Goal: Information Seeking & Learning: Learn about a topic

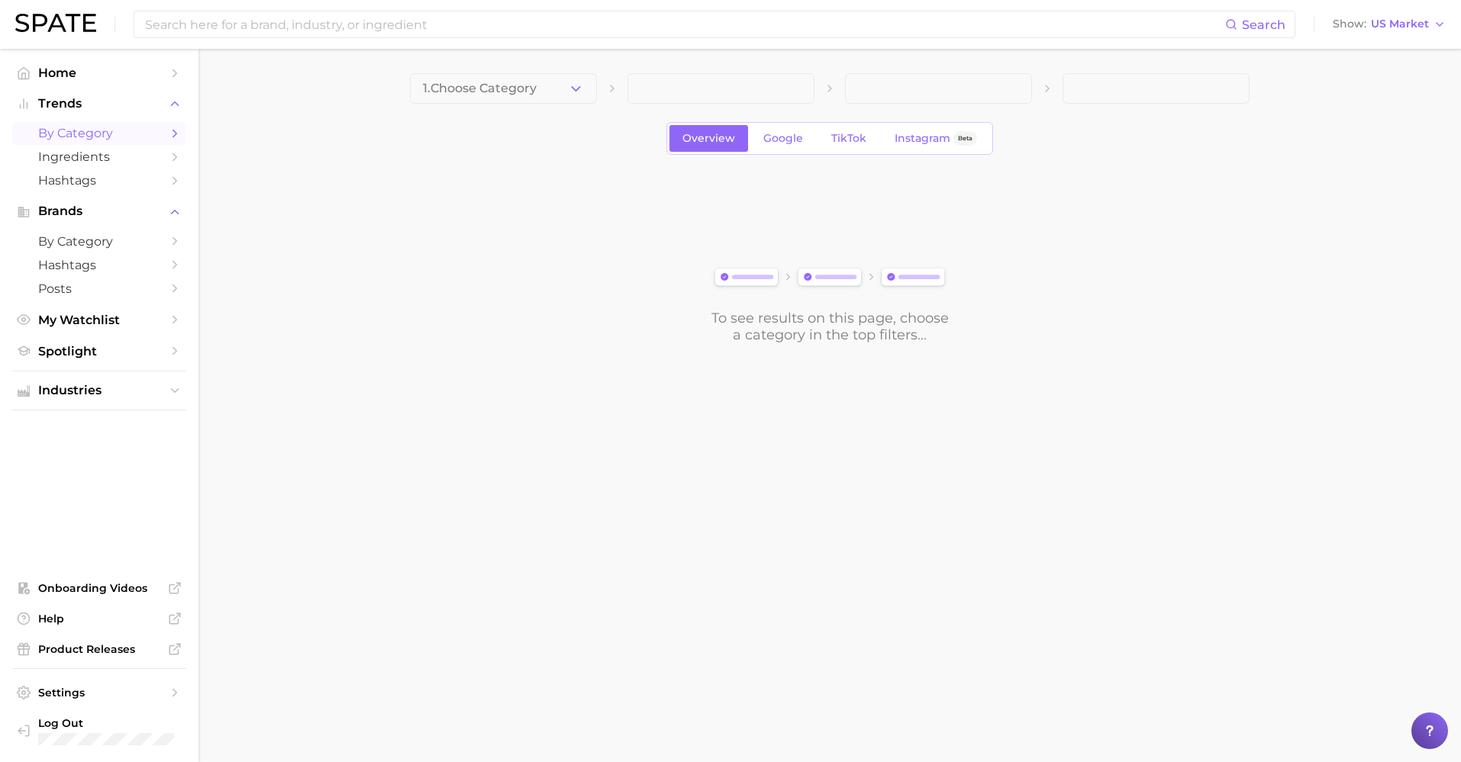
click at [72, 27] on img at bounding box center [55, 23] width 81 height 18
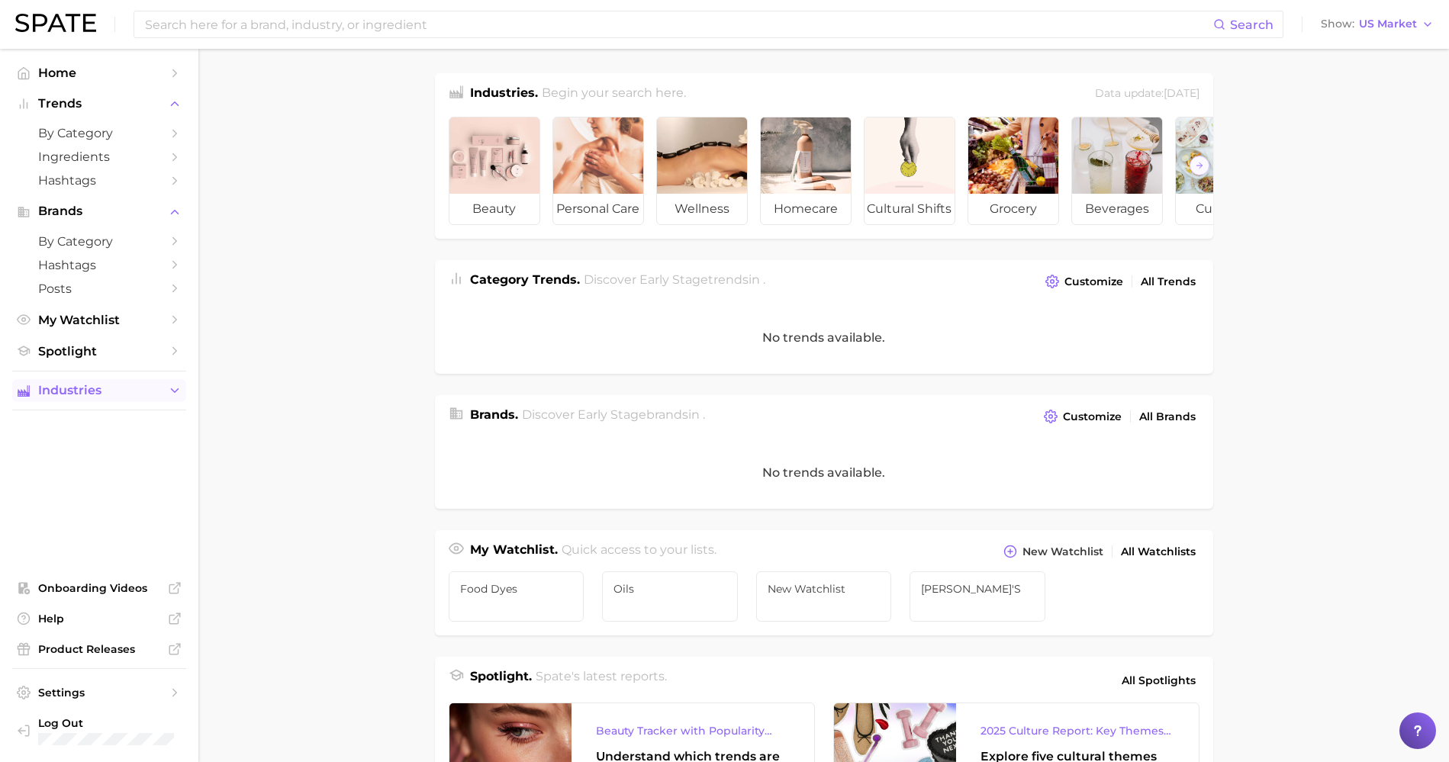
click at [144, 385] on span "Industries" at bounding box center [99, 391] width 122 height 14
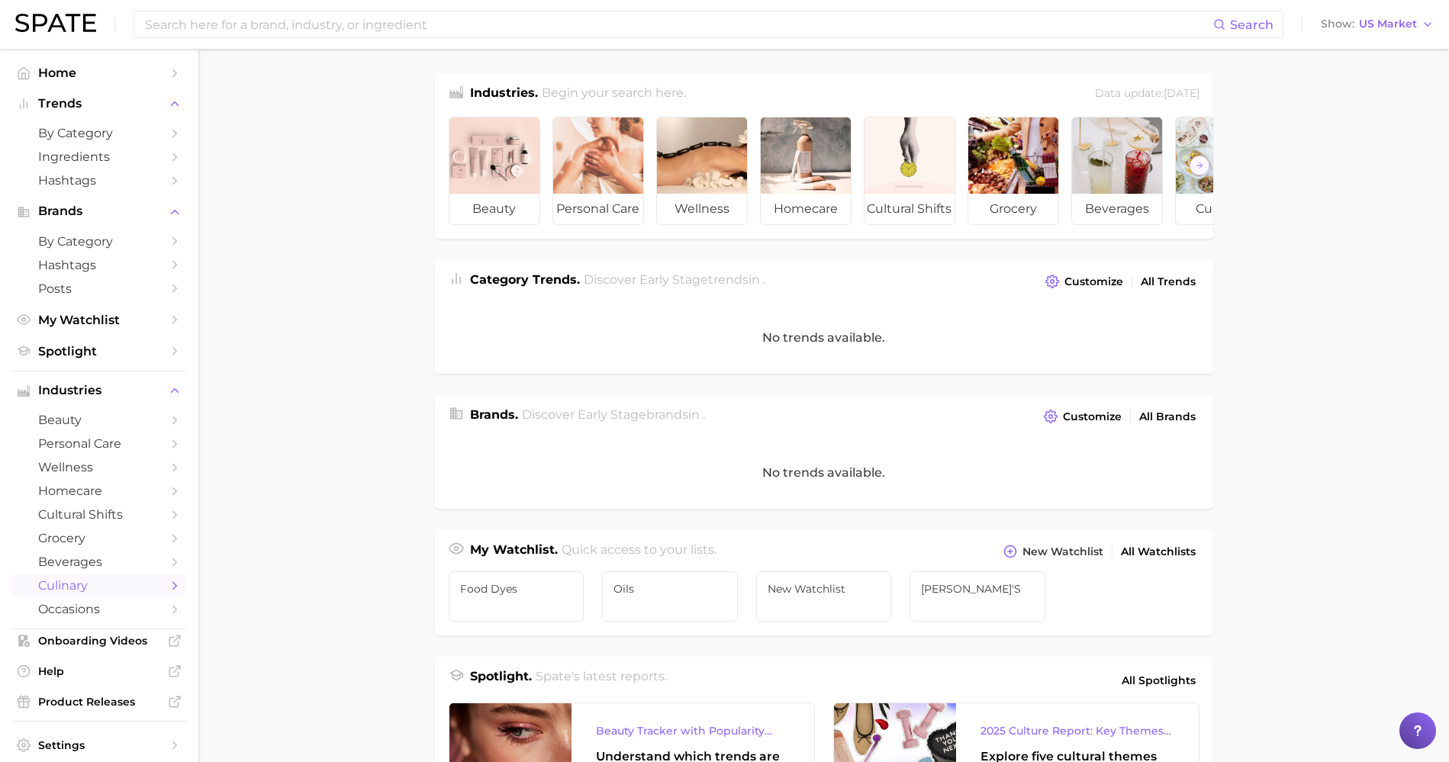
click at [123, 578] on span "culinary" at bounding box center [99, 585] width 122 height 14
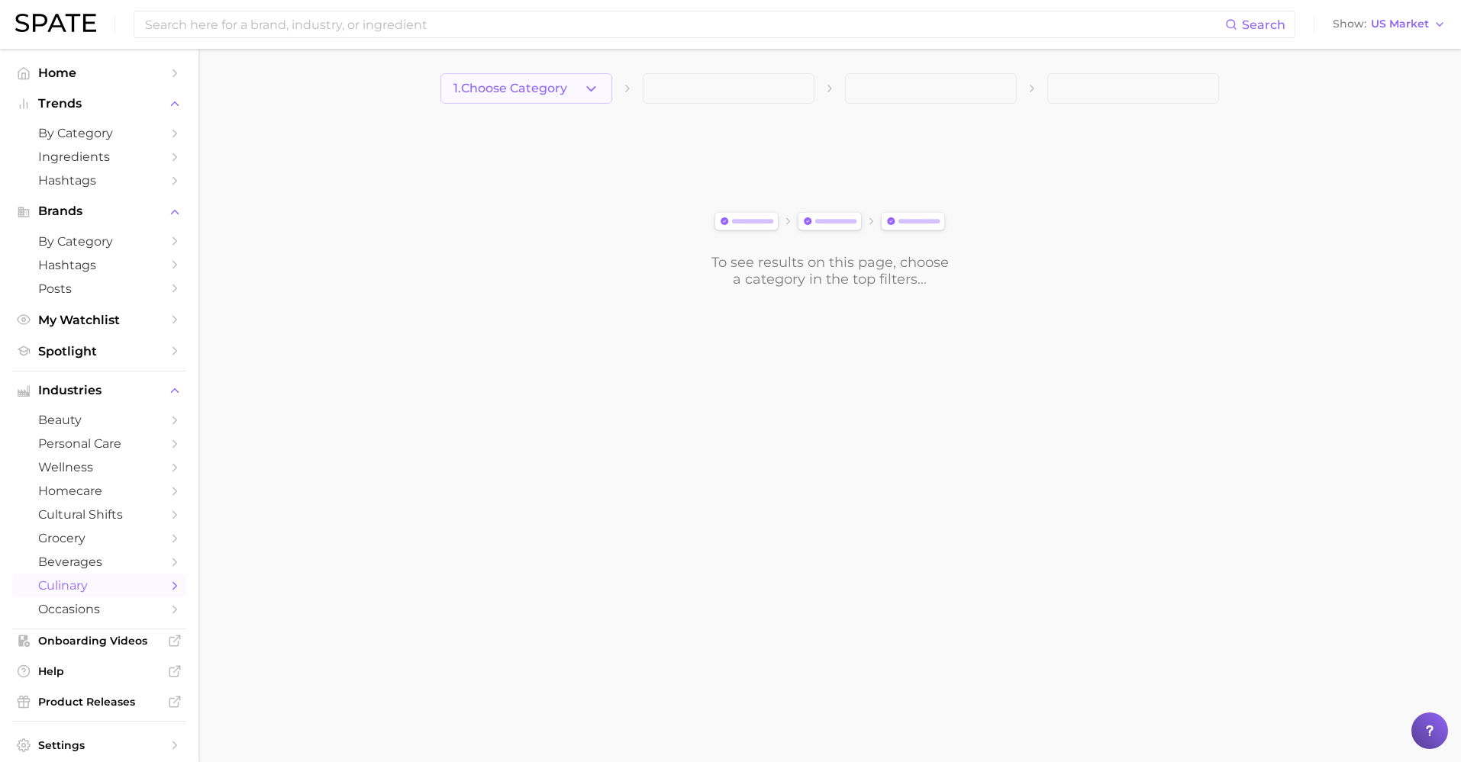
click at [529, 96] on button "1. Choose Category" at bounding box center [526, 88] width 172 height 31
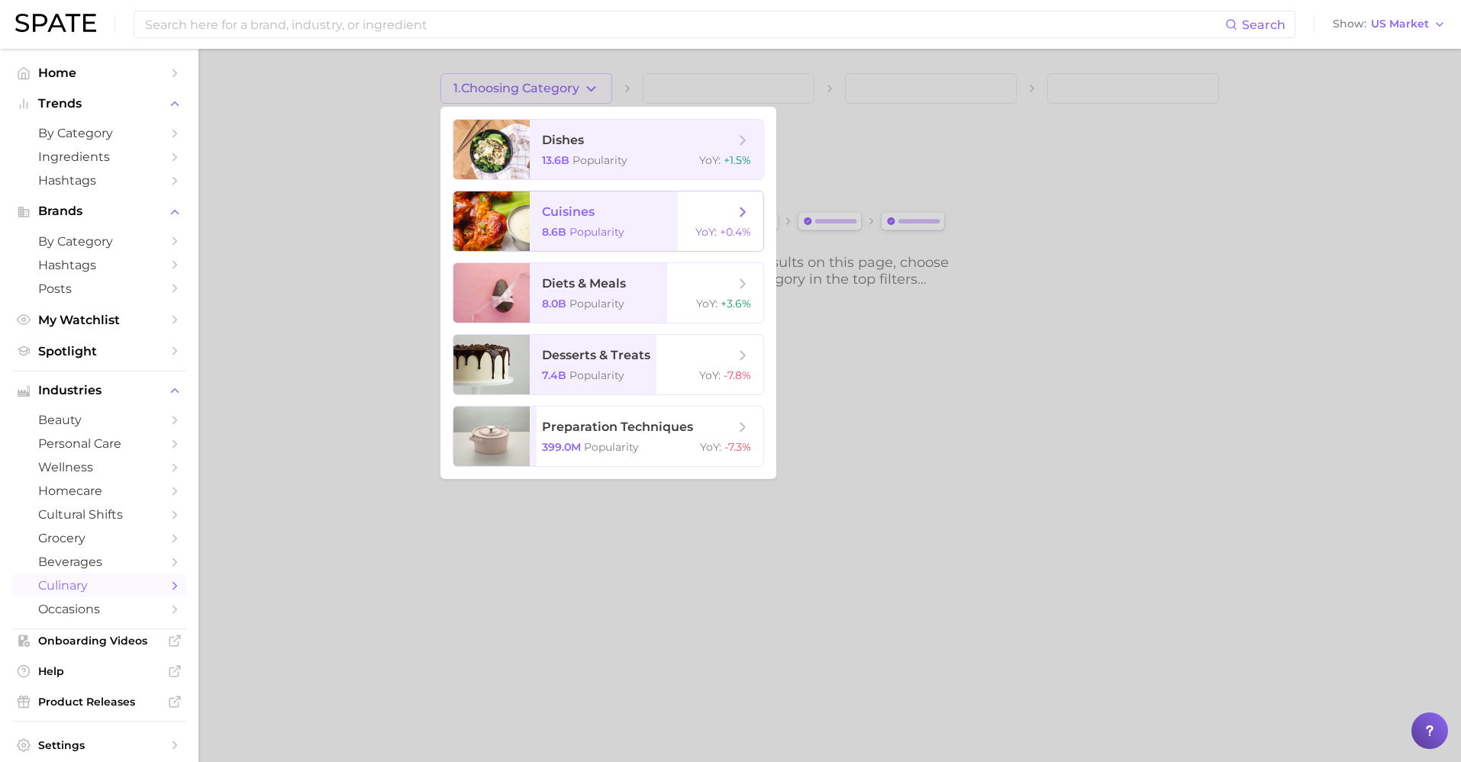
click at [612, 233] on span "Popularity" at bounding box center [596, 232] width 55 height 14
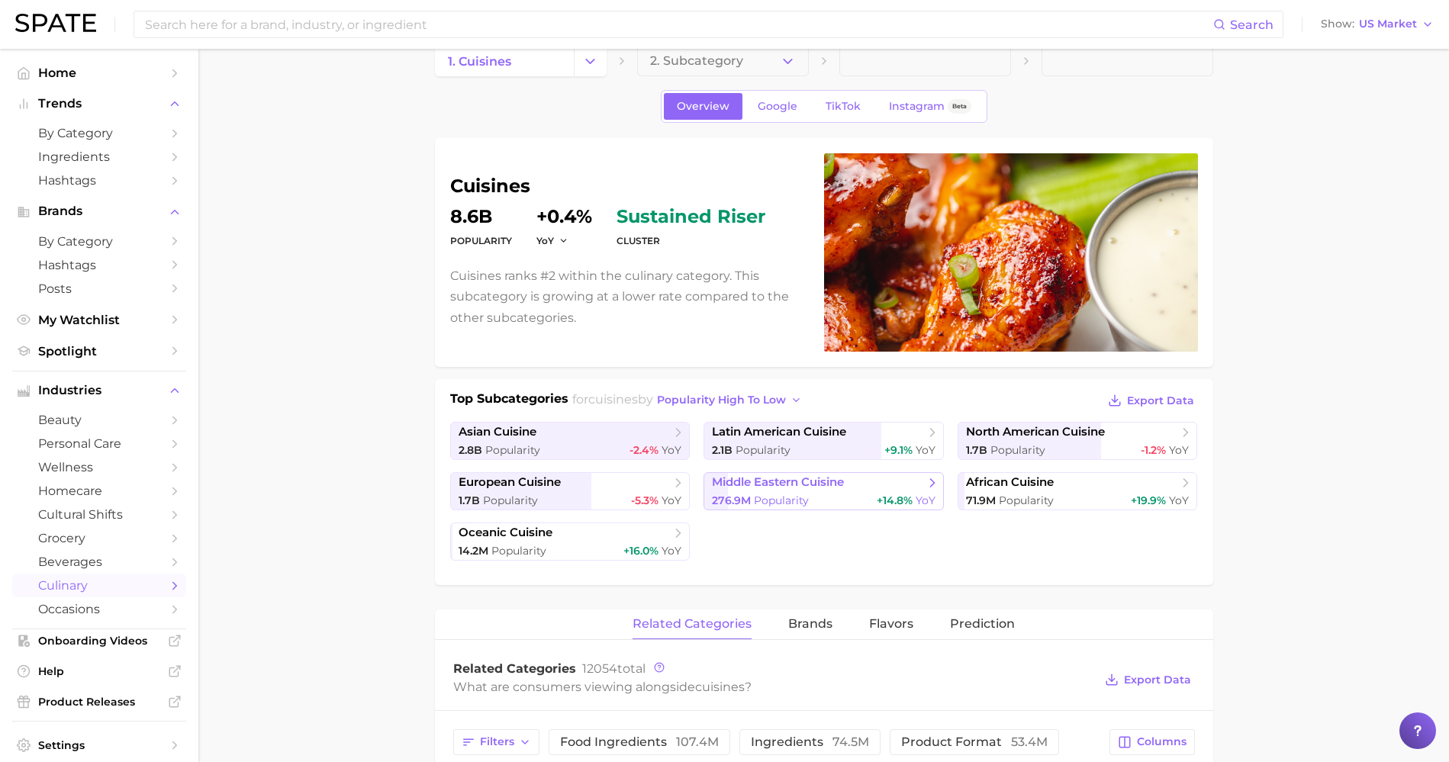
scroll to position [81, 0]
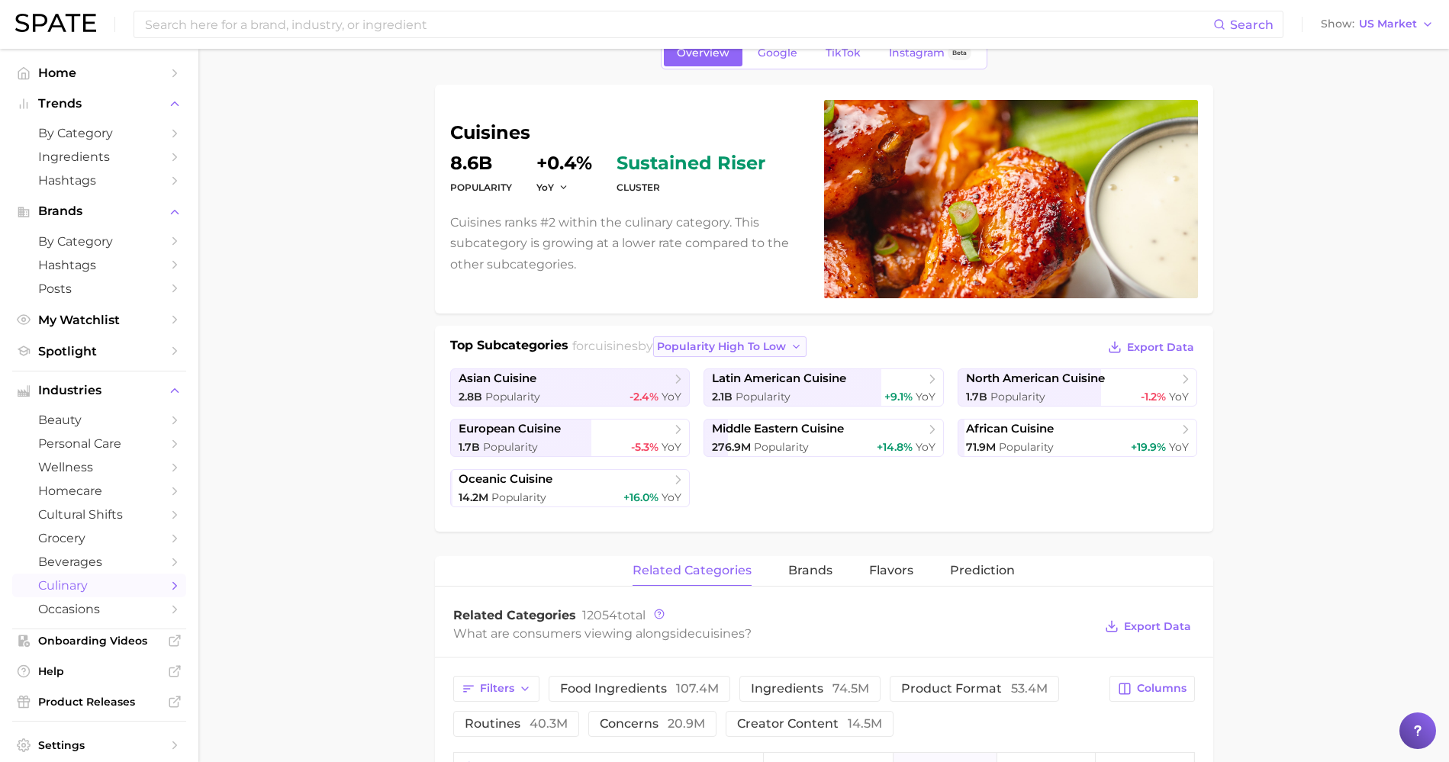
click at [718, 346] on span "popularity high to low" at bounding box center [721, 346] width 129 height 13
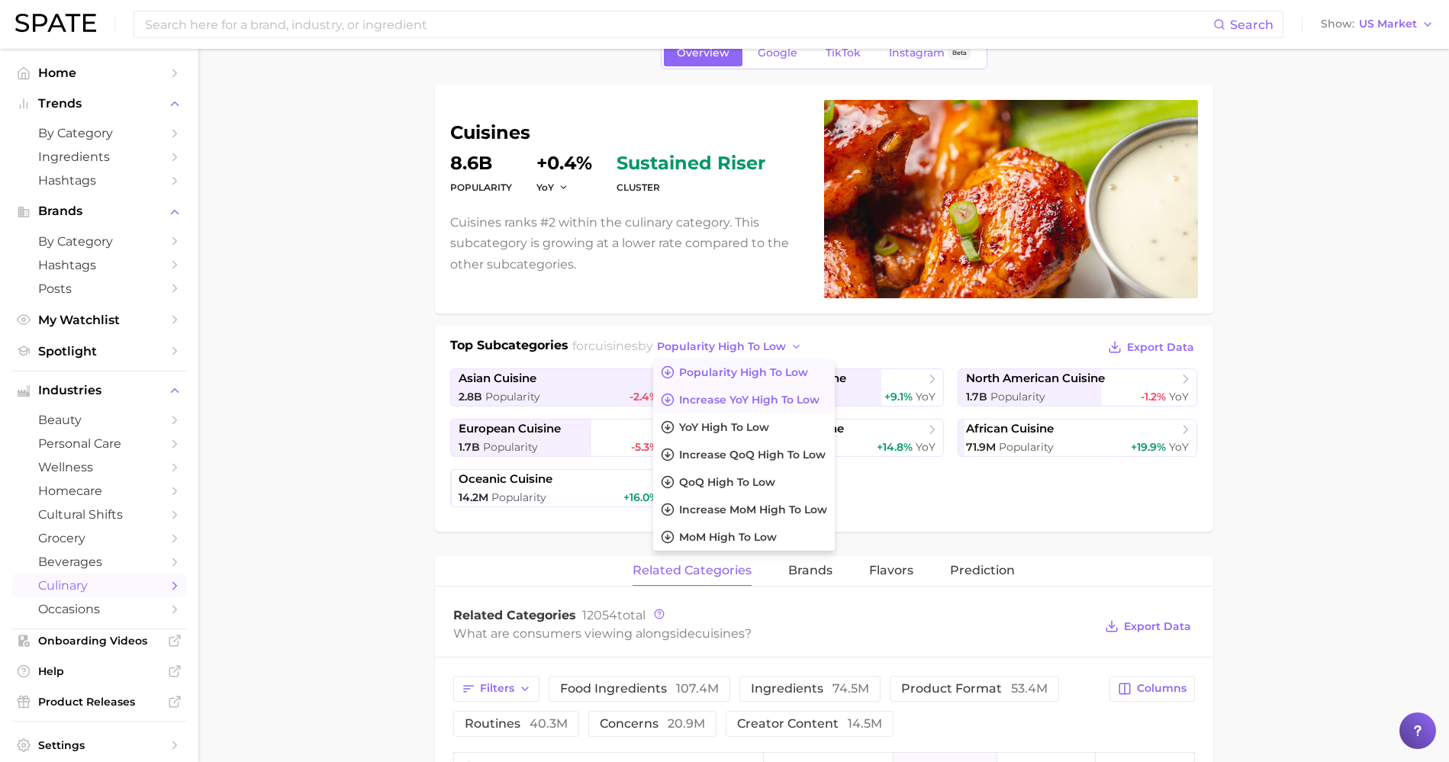
click at [703, 404] on span "Increase YoY high to low" at bounding box center [749, 400] width 140 height 13
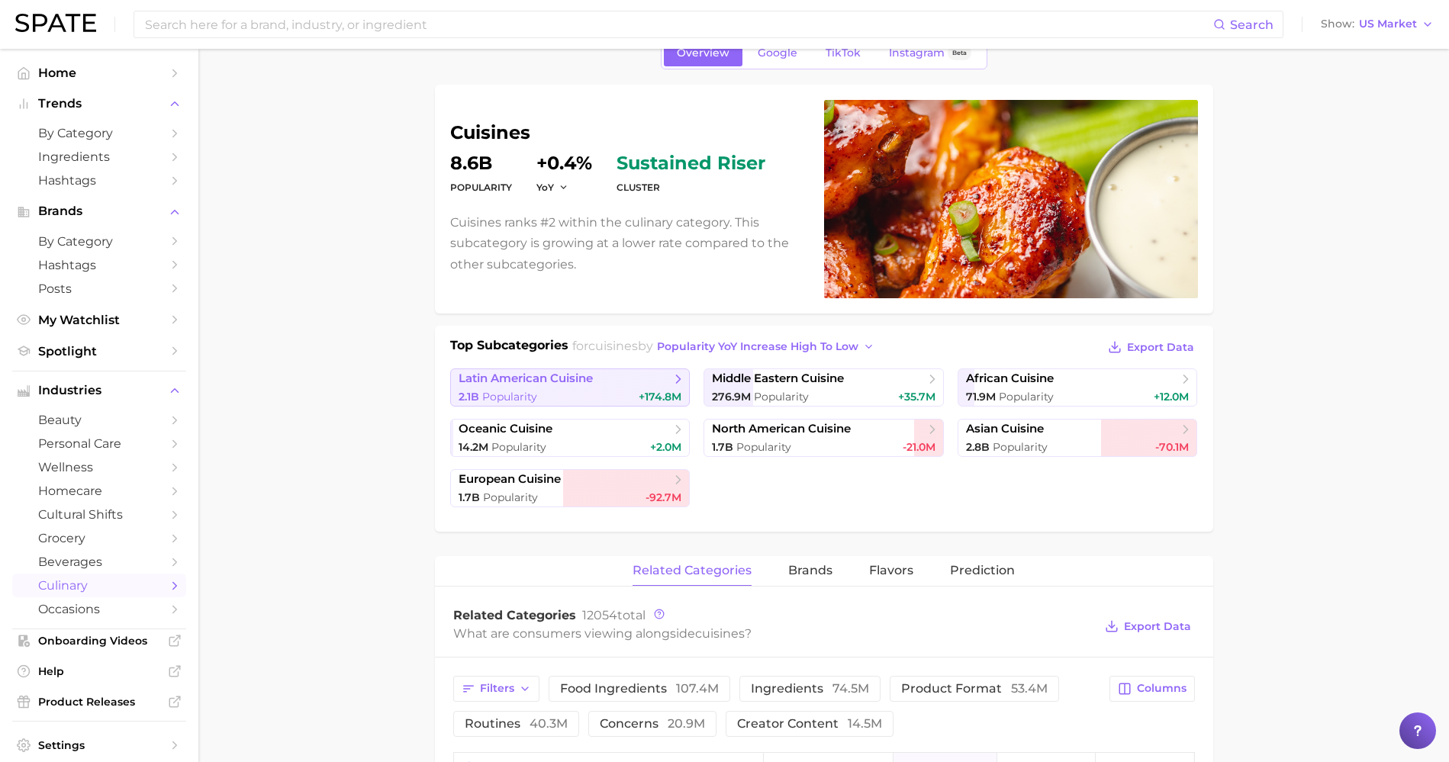
click at [541, 396] on div "2.1b Popularity +174.8m" at bounding box center [571, 397] width 224 height 14
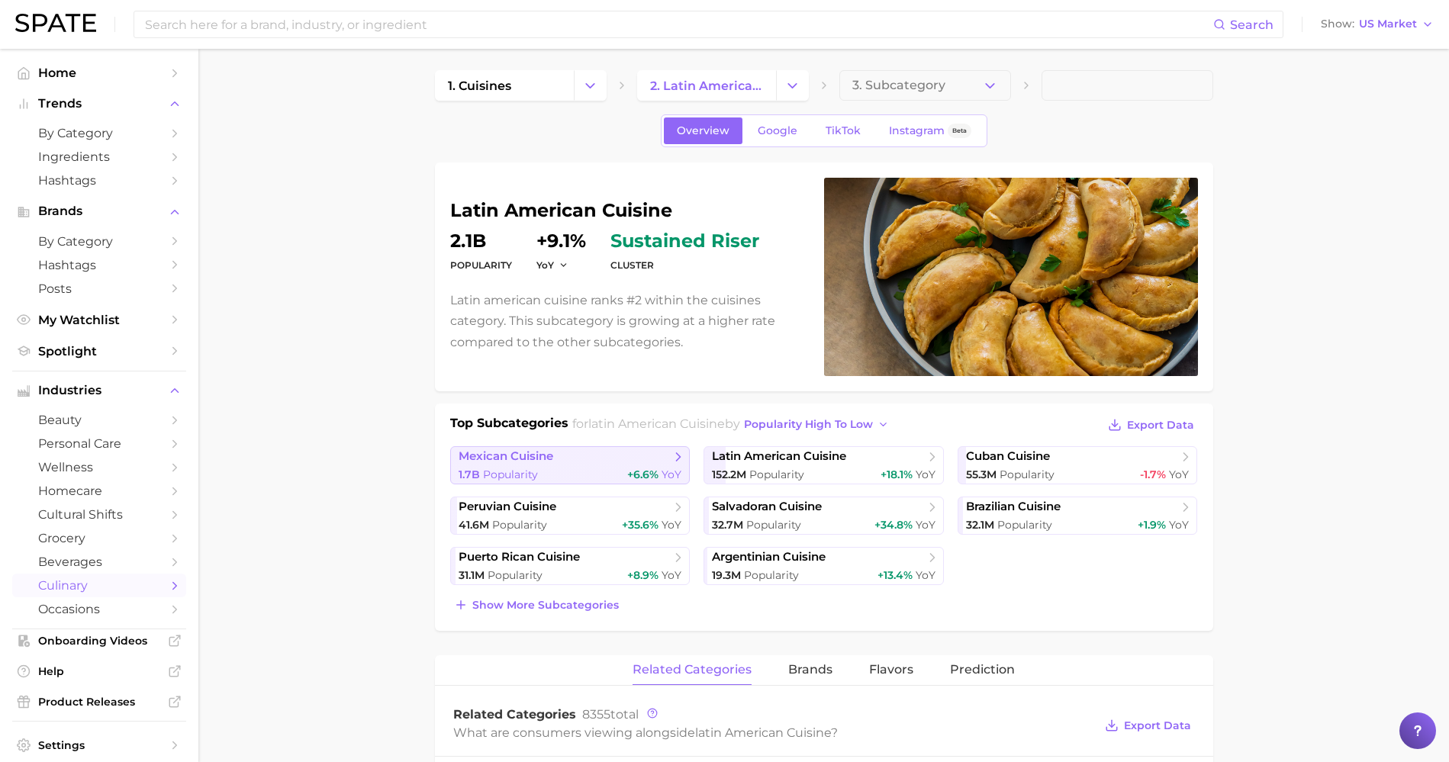
scroll to position [56, 0]
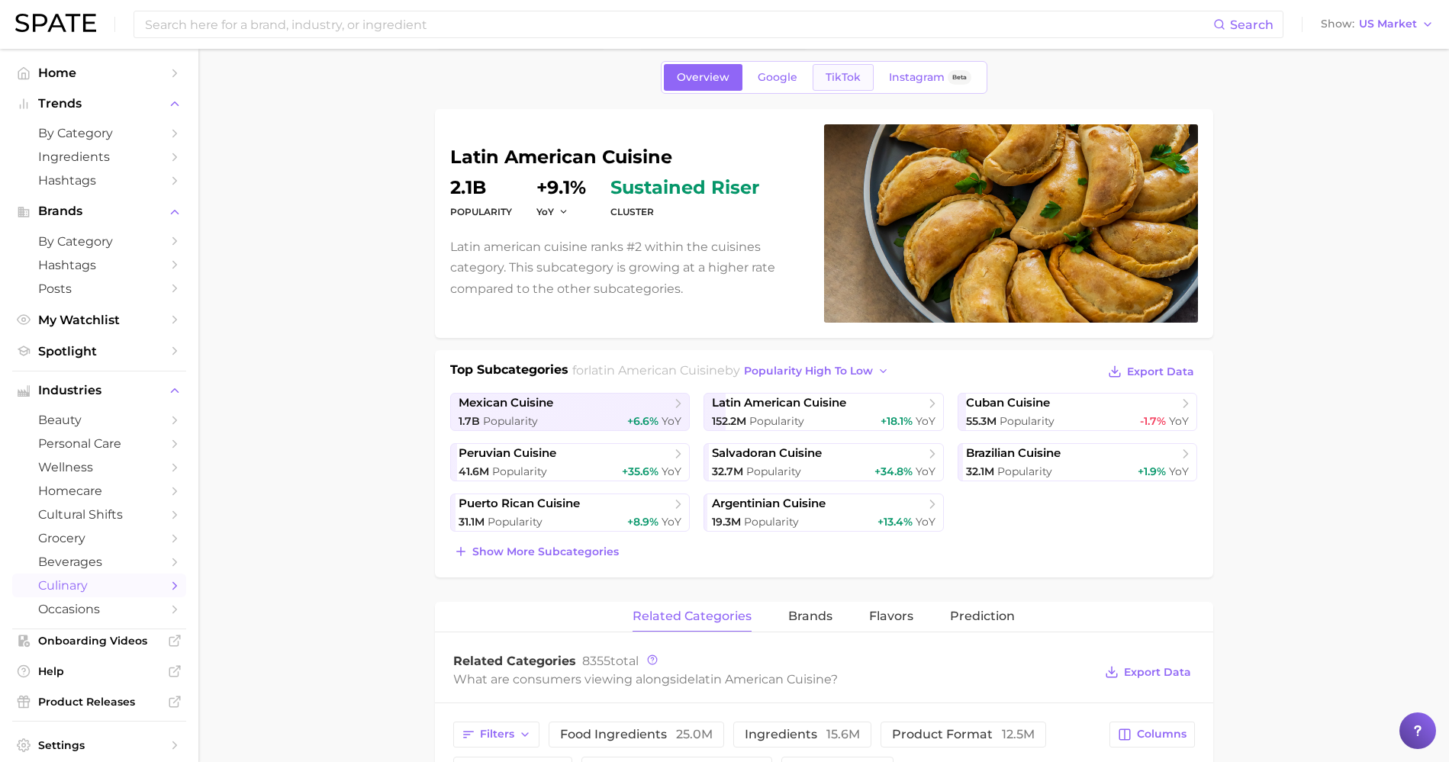
click at [846, 85] on link "TikTok" at bounding box center [843, 77] width 61 height 27
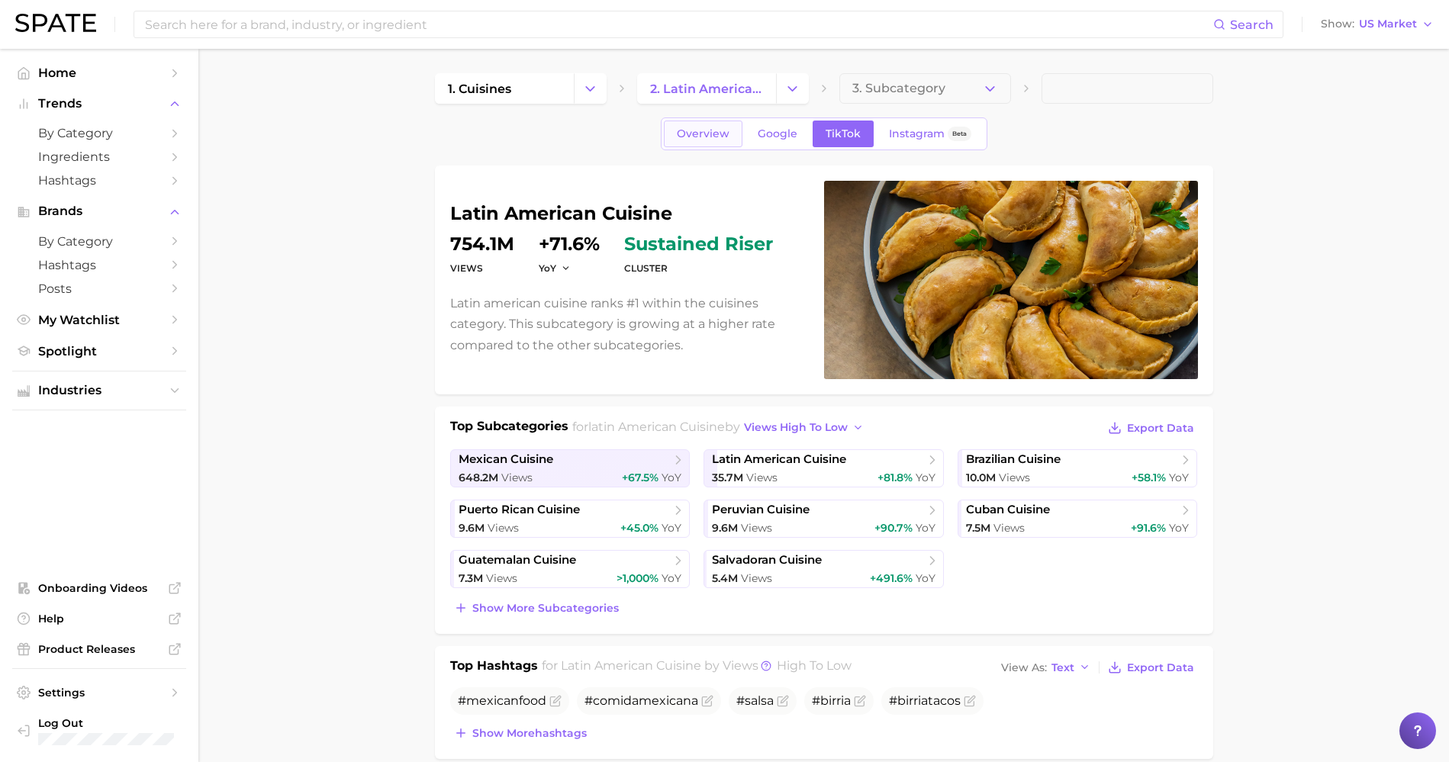
click at [727, 134] on span "Overview" at bounding box center [703, 133] width 53 height 13
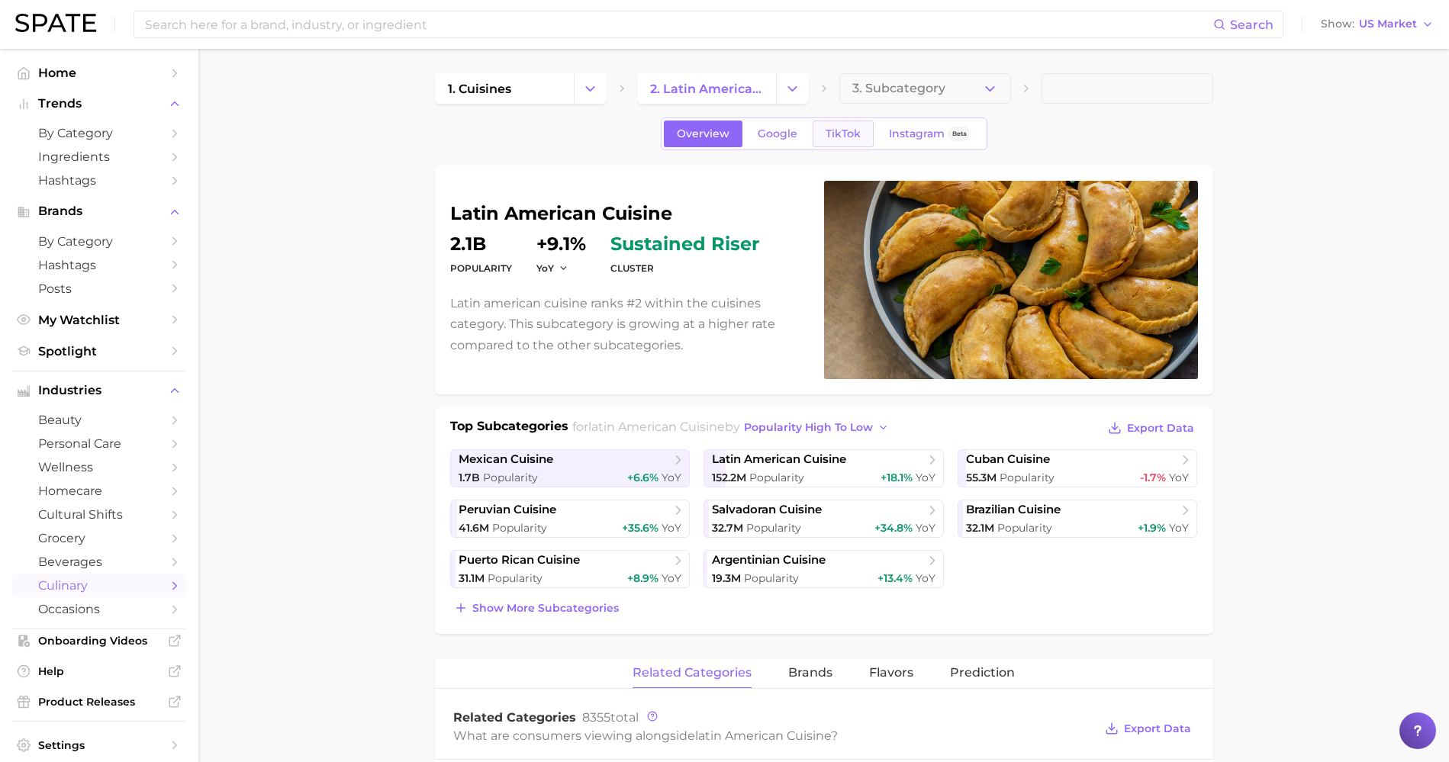
click at [841, 138] on span "TikTok" at bounding box center [843, 133] width 35 height 13
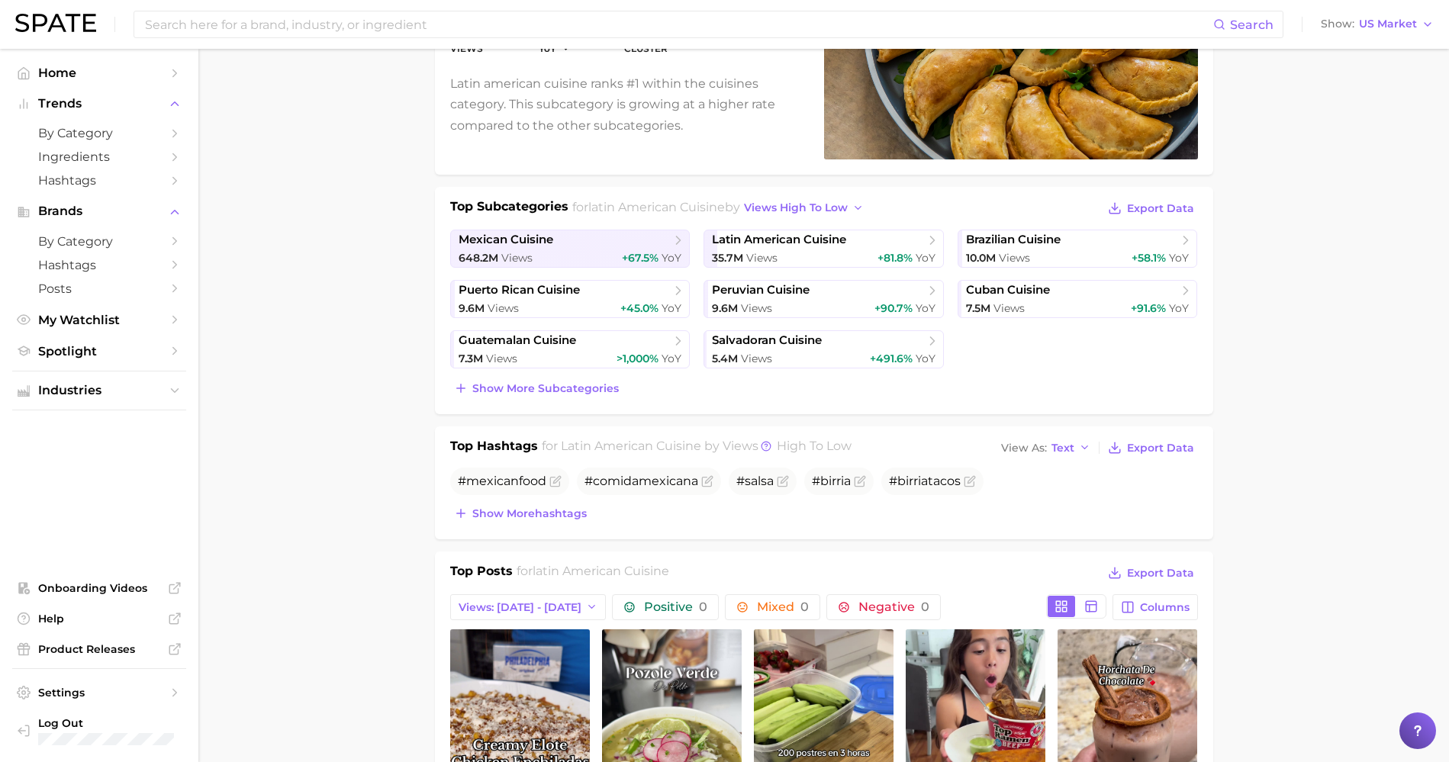
scroll to position [223, 0]
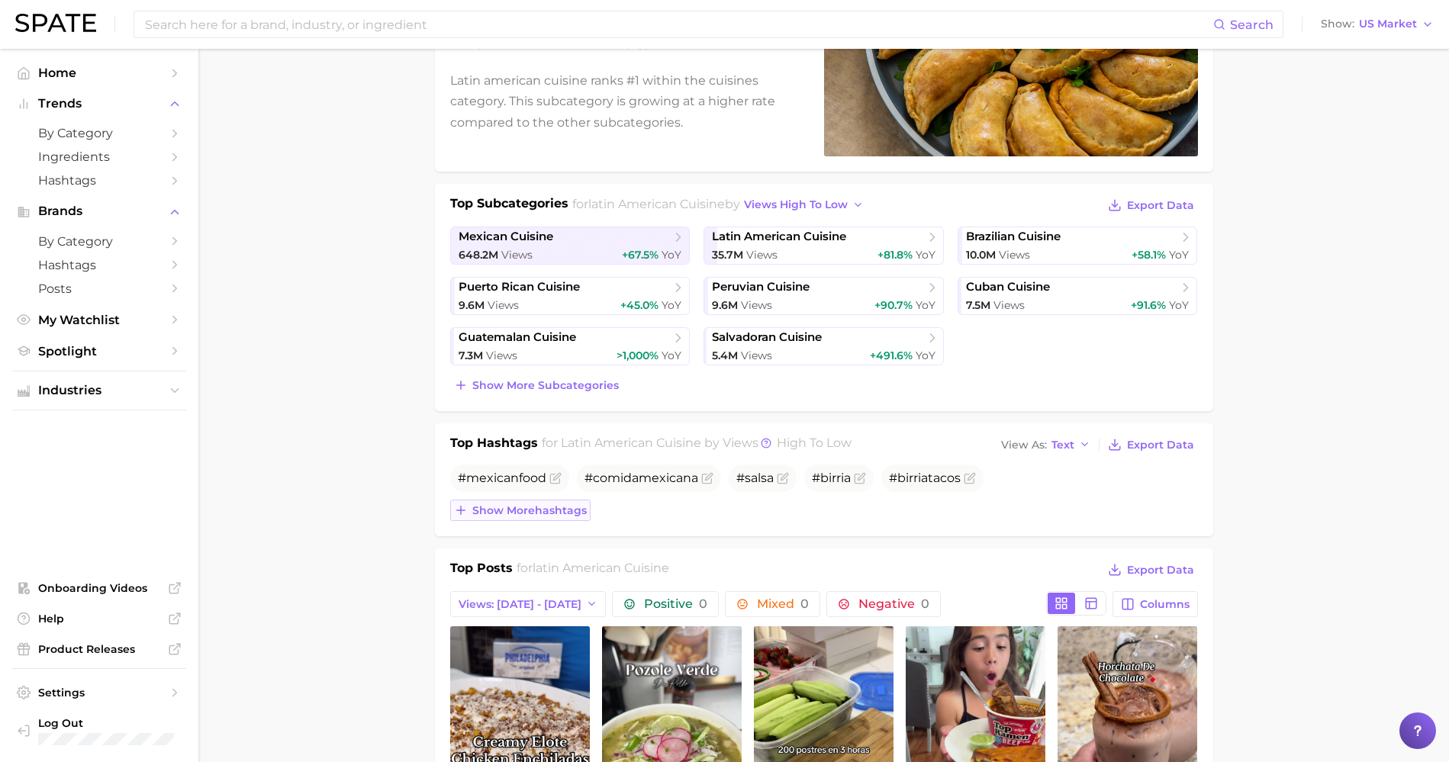
click at [551, 515] on span "Show more hashtags" at bounding box center [529, 510] width 114 height 13
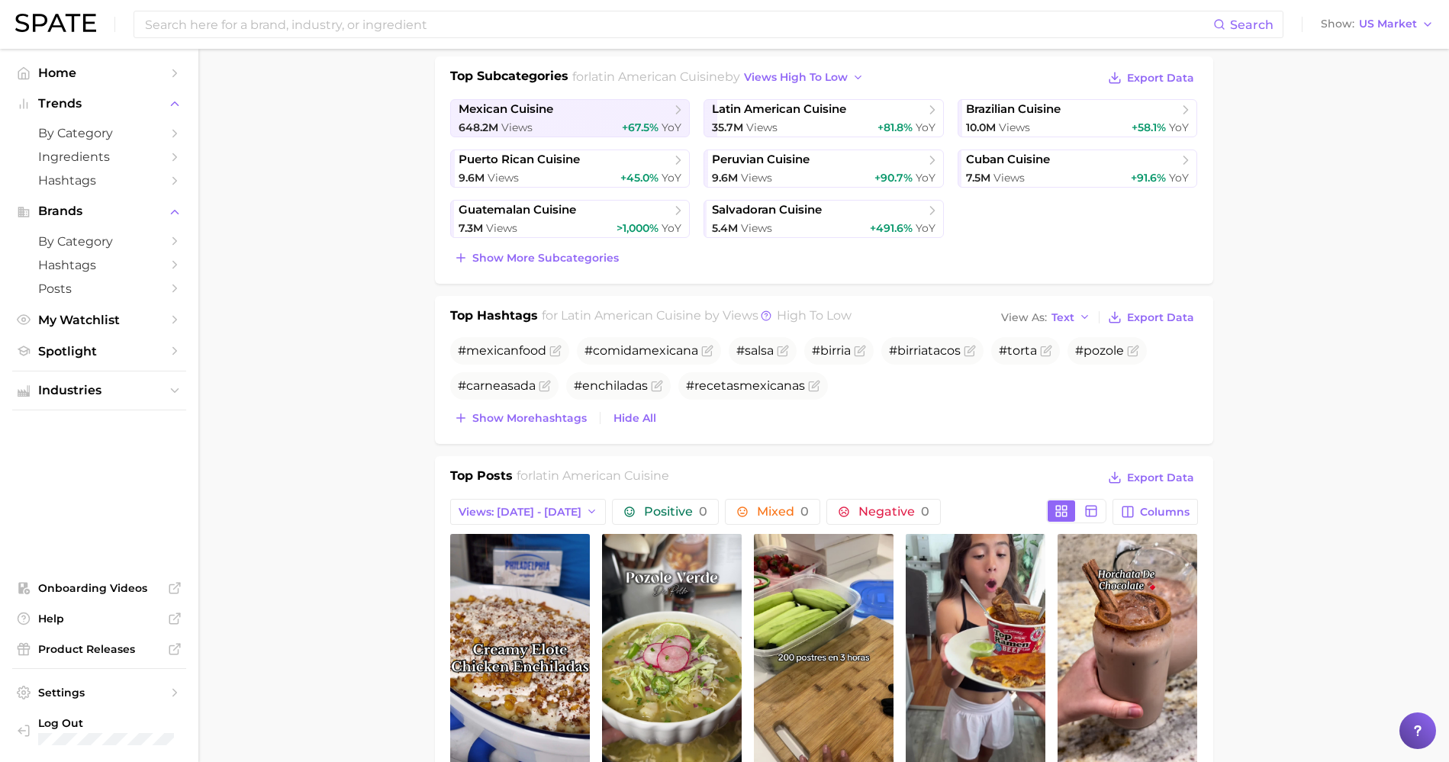
scroll to position [504, 0]
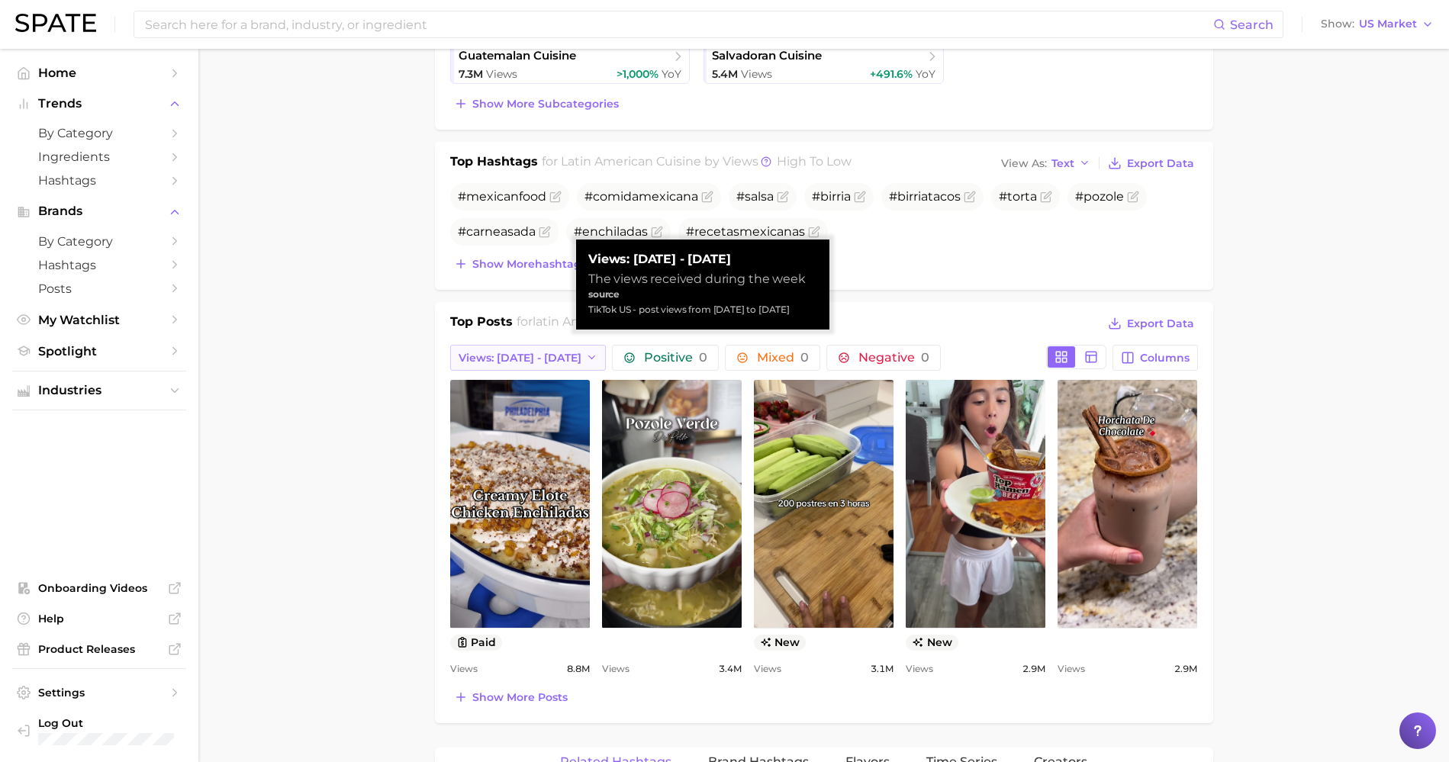
click at [526, 362] on span "Views: [DATE] - [DATE]" at bounding box center [520, 358] width 123 height 13
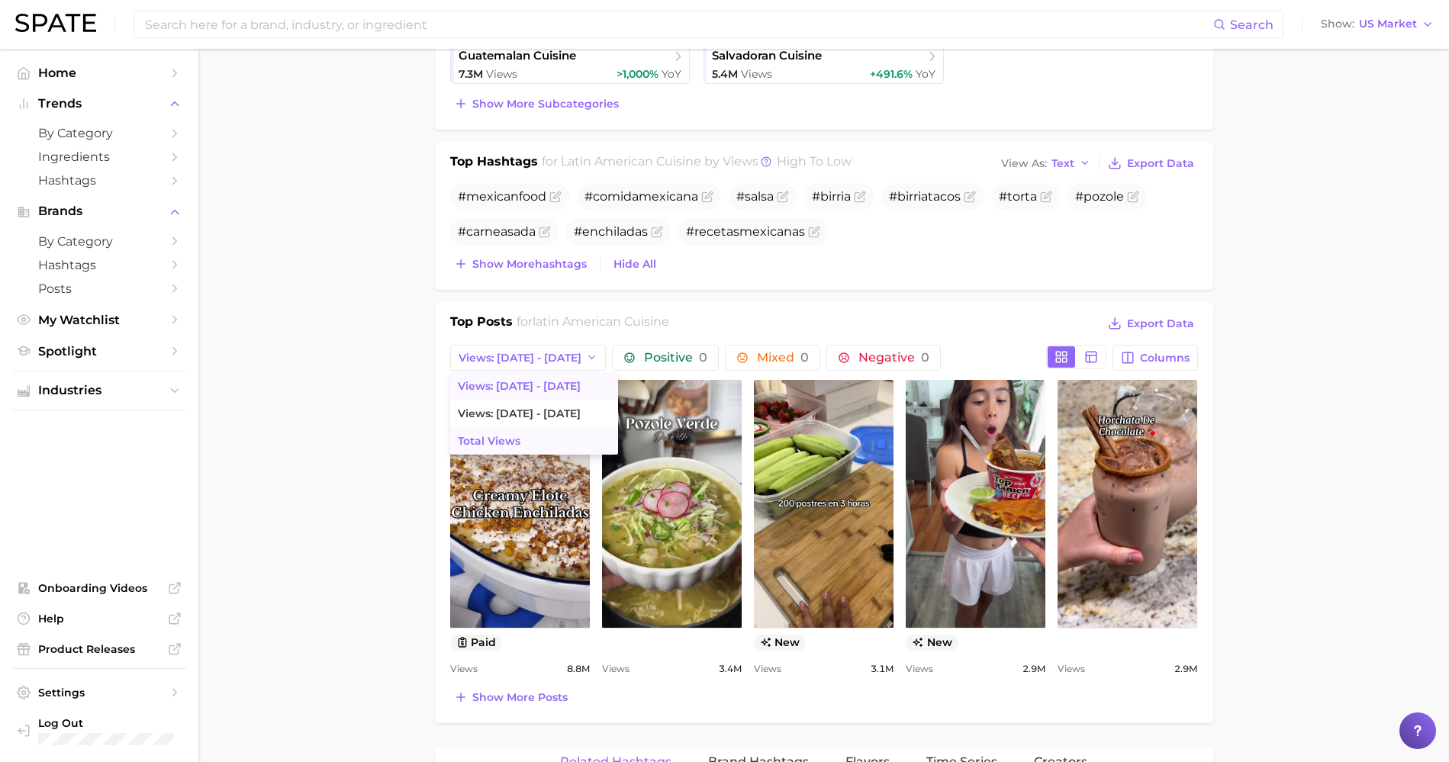
click at [526, 437] on button "Total Views" at bounding box center [534, 440] width 168 height 27
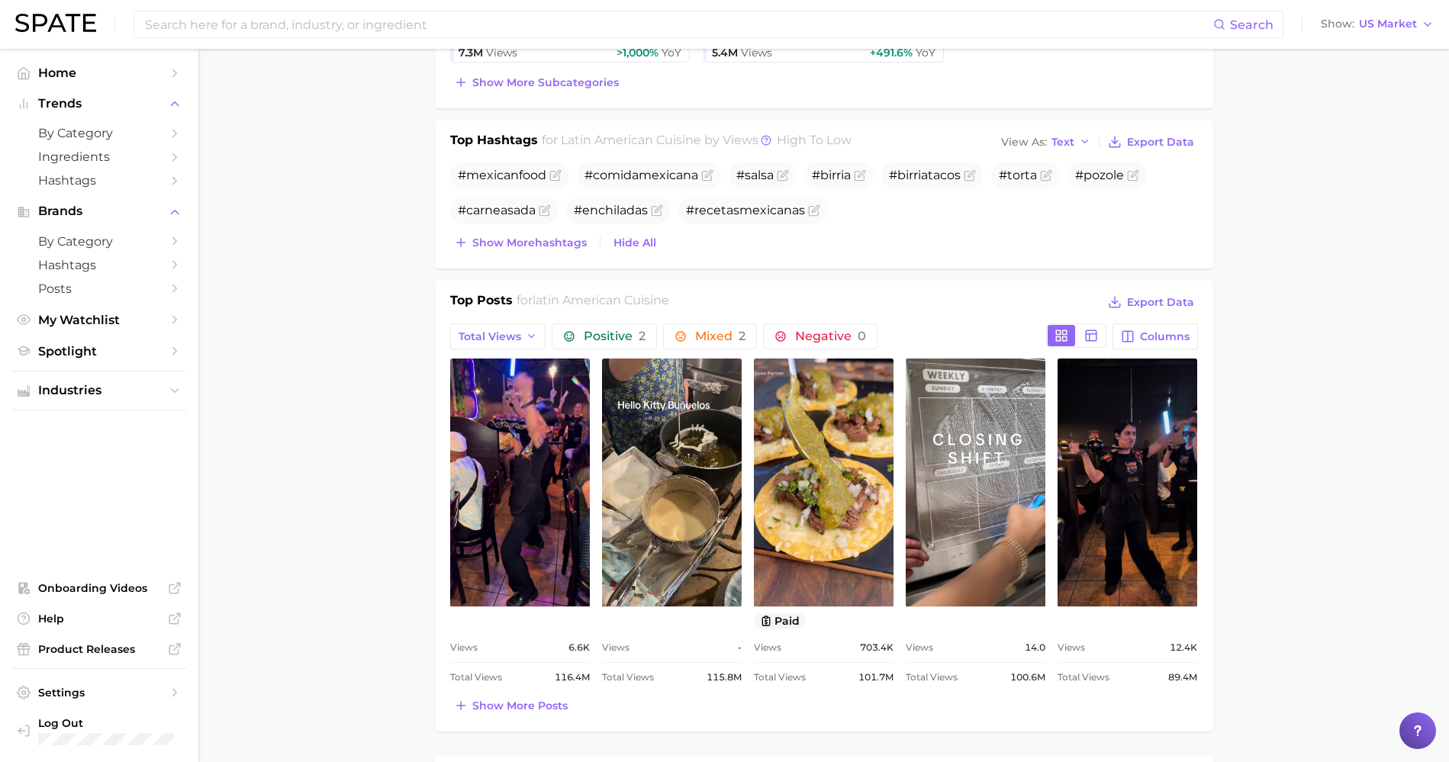
scroll to position [529, 0]
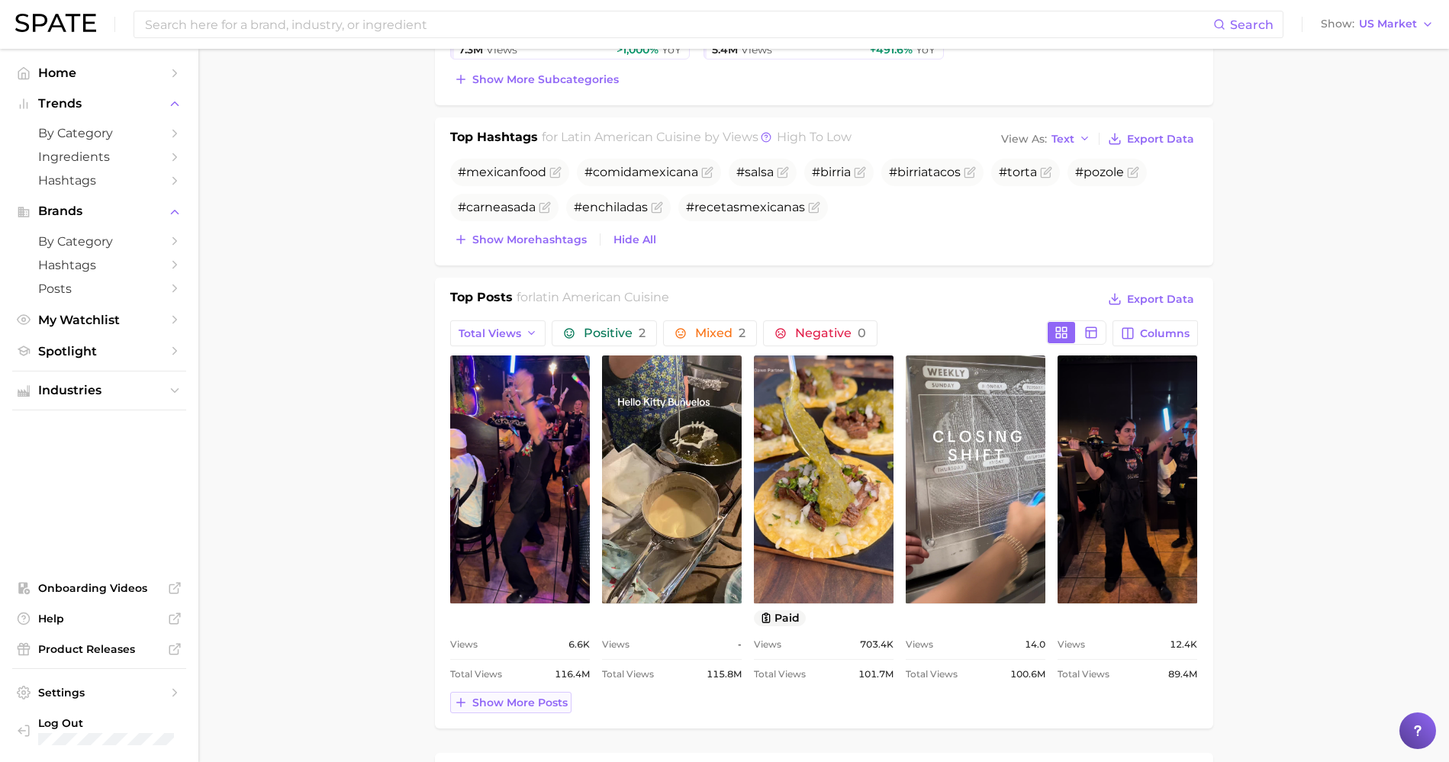
click at [526, 701] on span "Show more posts" at bounding box center [519, 703] width 95 height 13
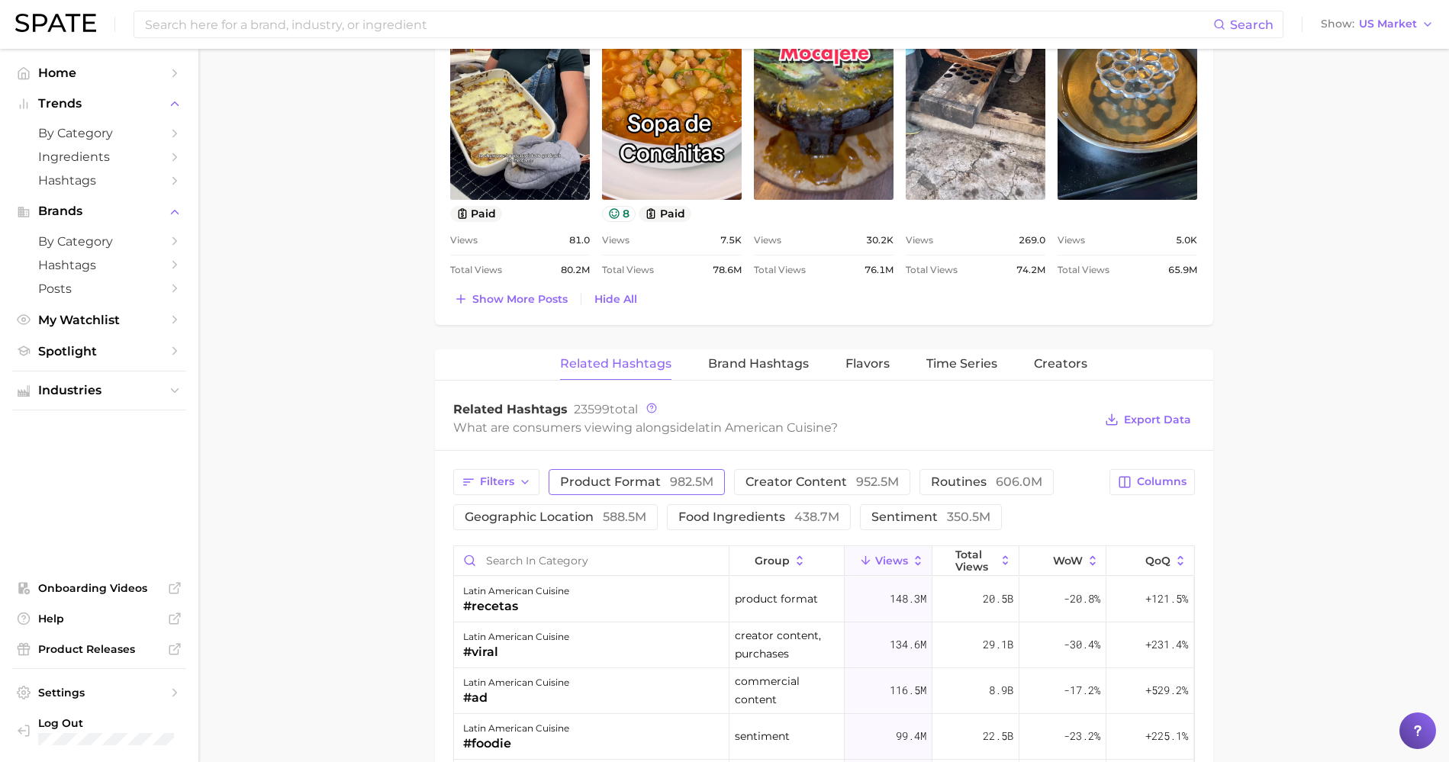
scroll to position [1330, 0]
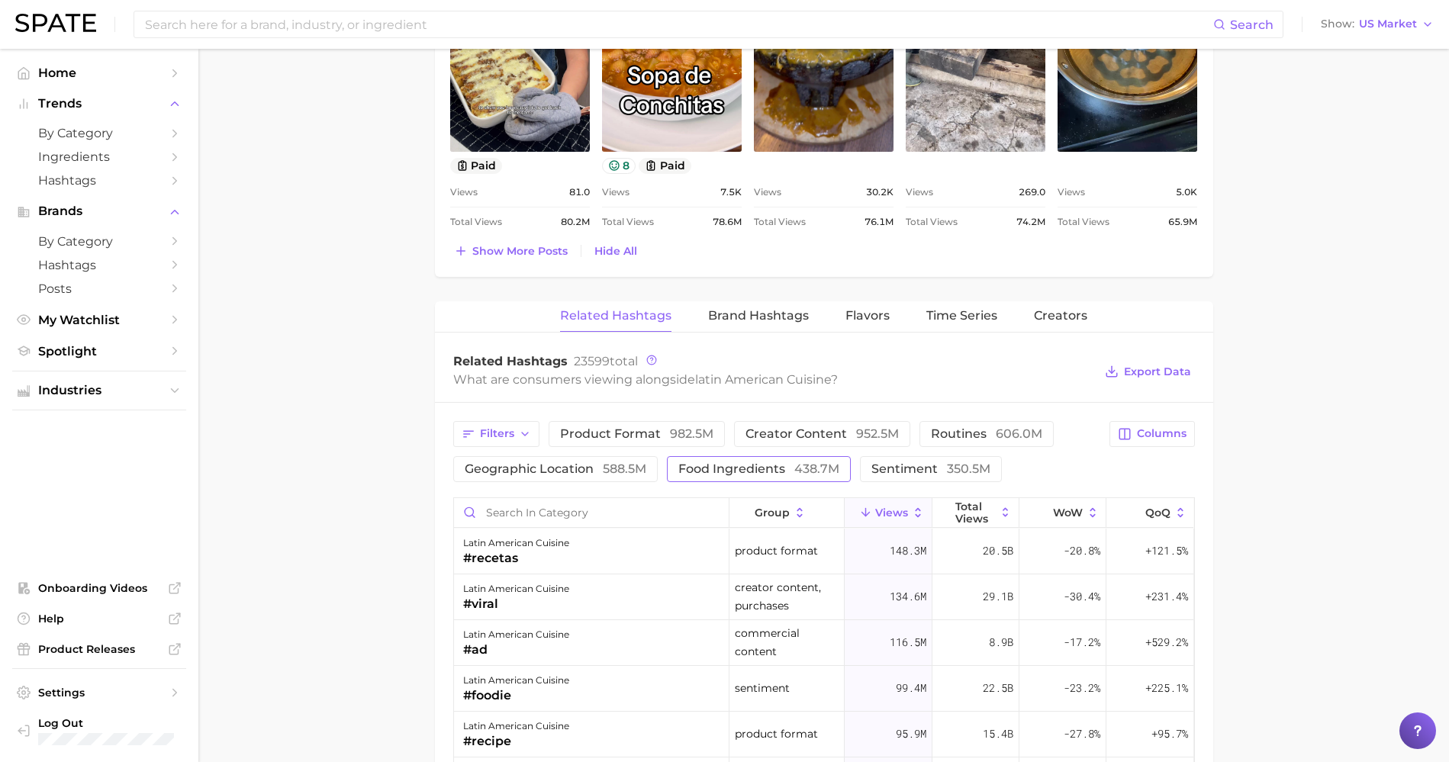
click at [695, 470] on span "food ingredients 438.7m" at bounding box center [758, 469] width 161 height 12
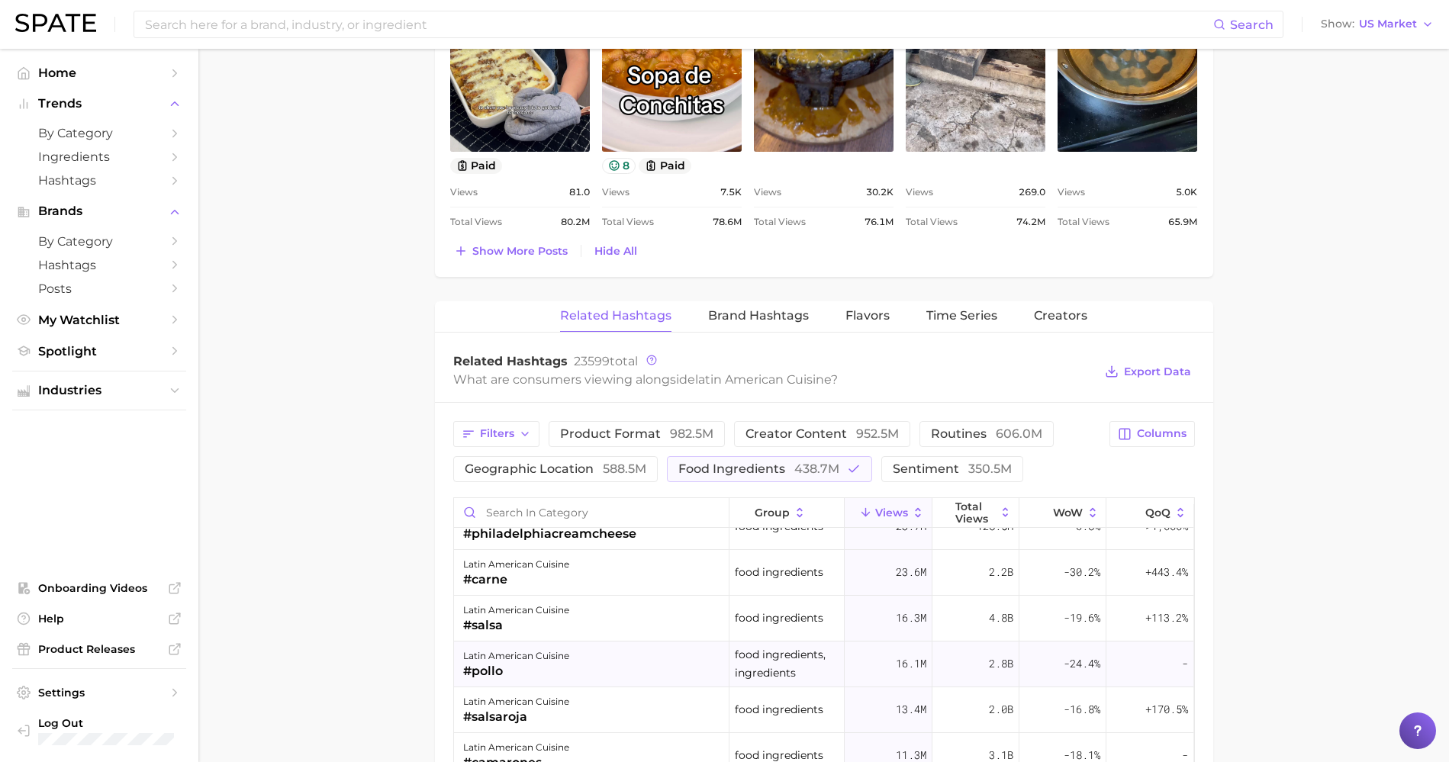
scroll to position [68, 0]
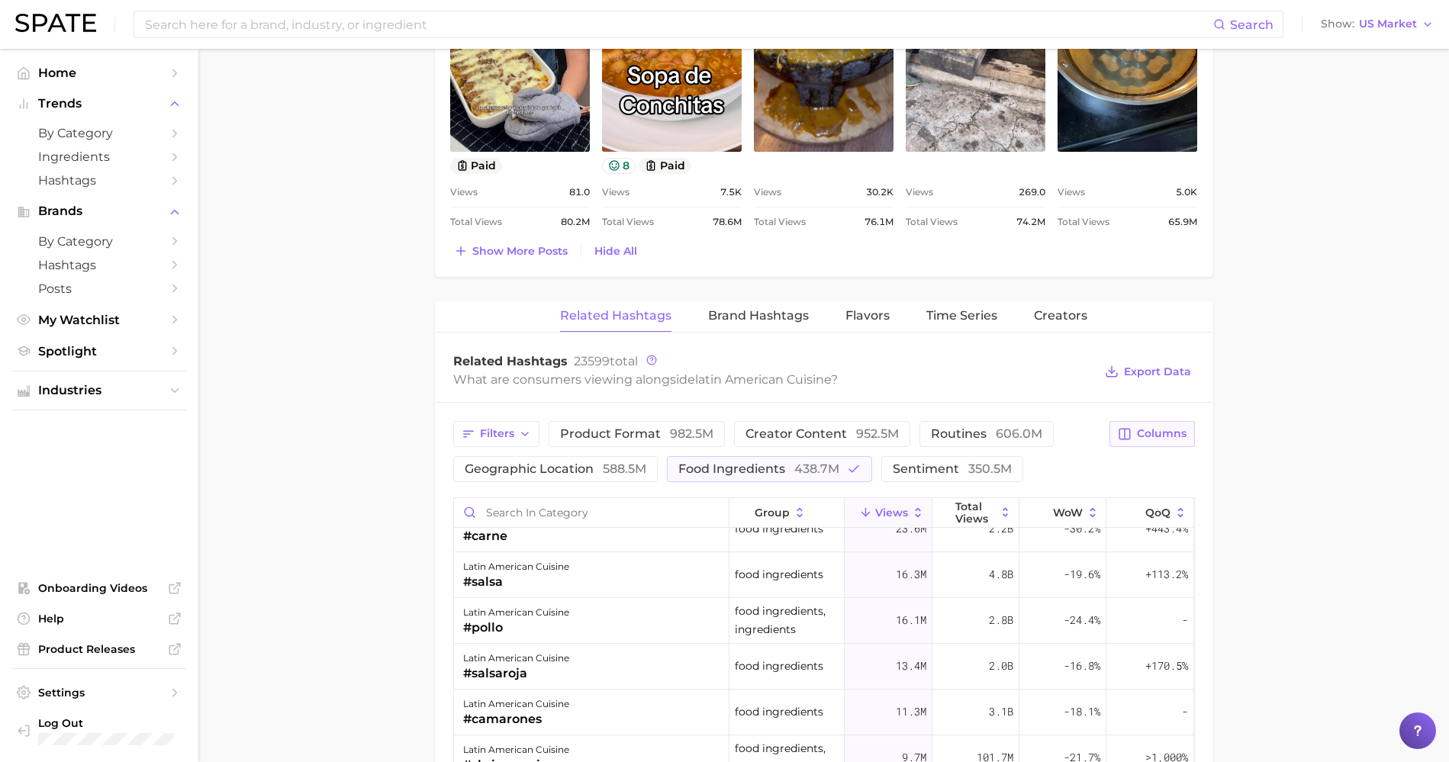
click at [1181, 436] on span "Columns" at bounding box center [1162, 433] width 50 height 13
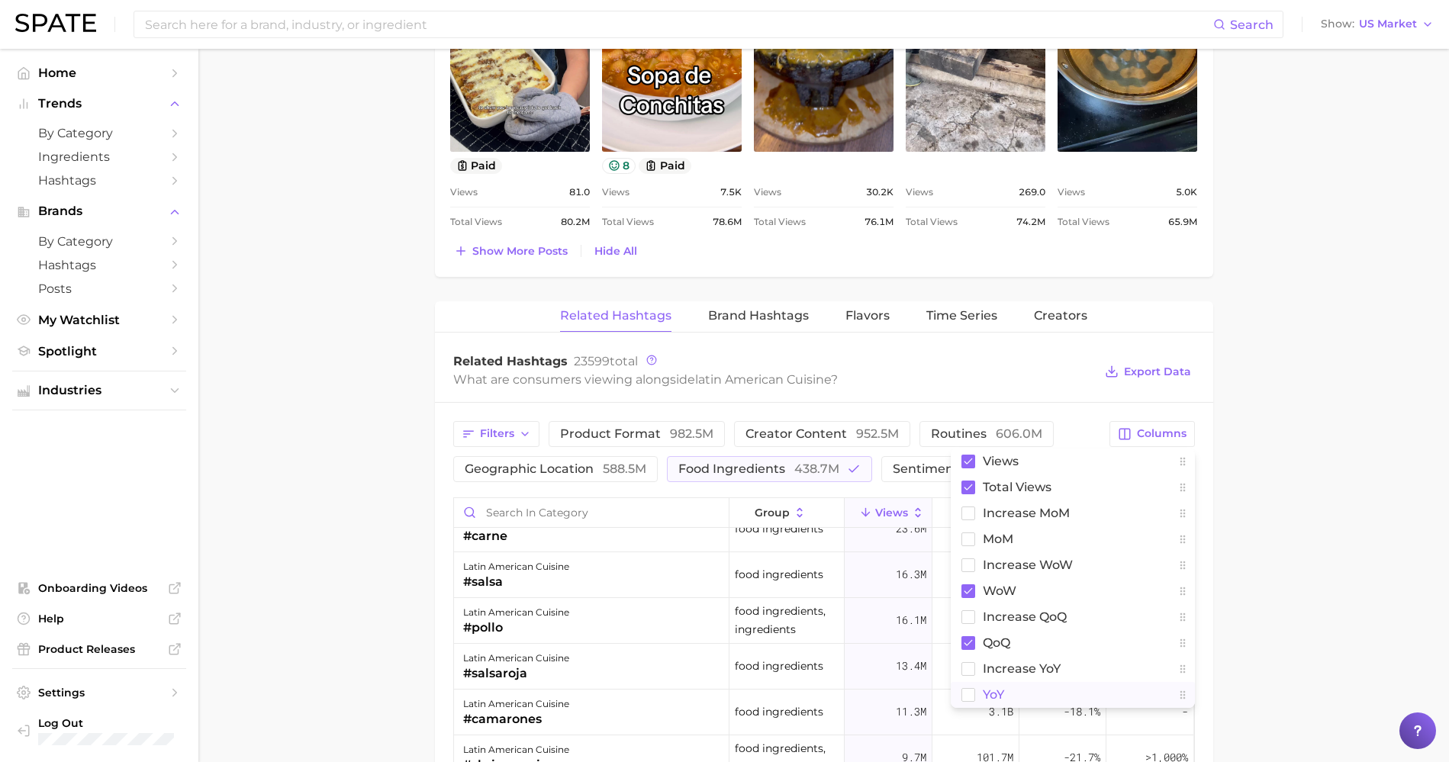
click at [991, 696] on span "YoY" at bounding box center [993, 694] width 21 height 13
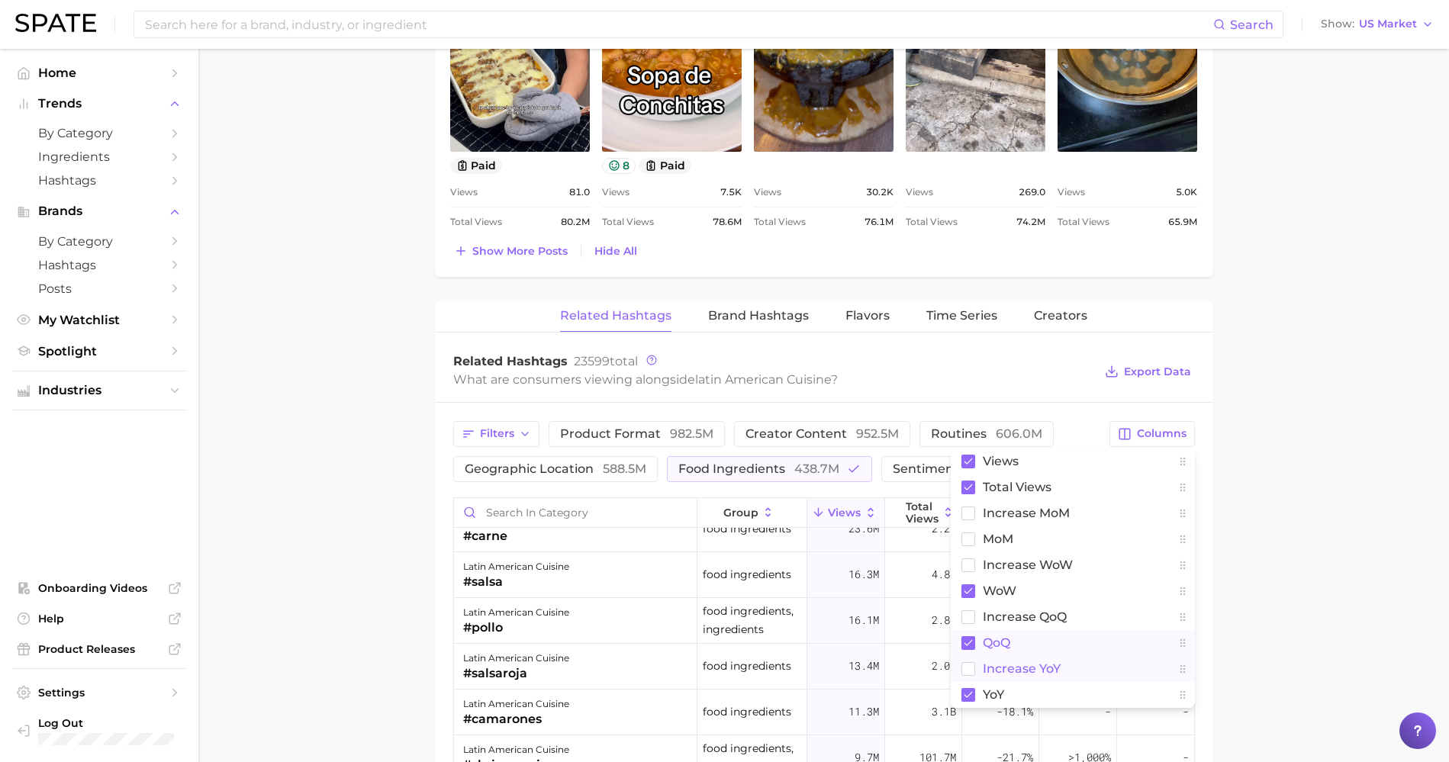
drag, startPoint x: 999, startPoint y: 666, endPoint x: 995, endPoint y: 651, distance: 15.7
click at [999, 667] on span "increase YoY" at bounding box center [1022, 668] width 78 height 13
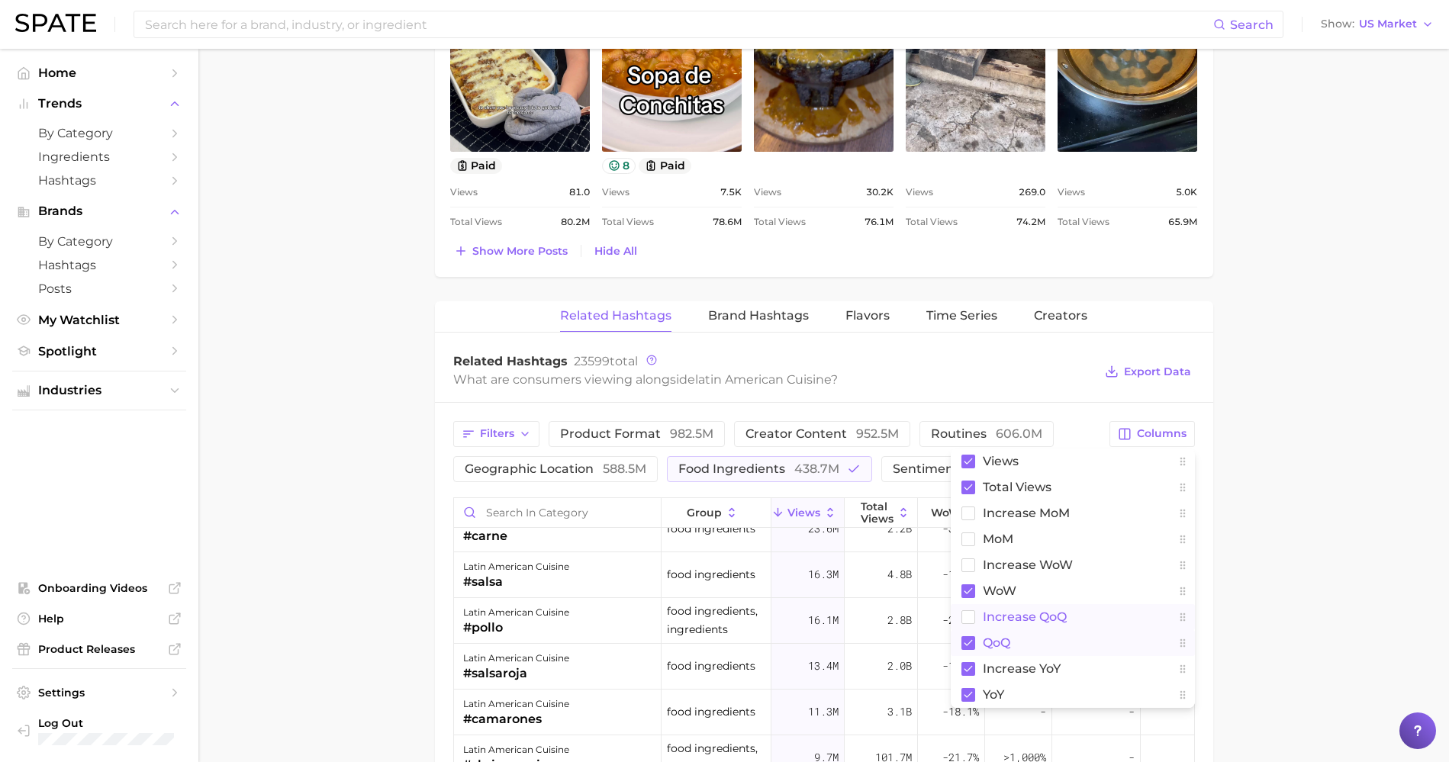
click at [984, 636] on span "QoQ" at bounding box center [996, 642] width 27 height 13
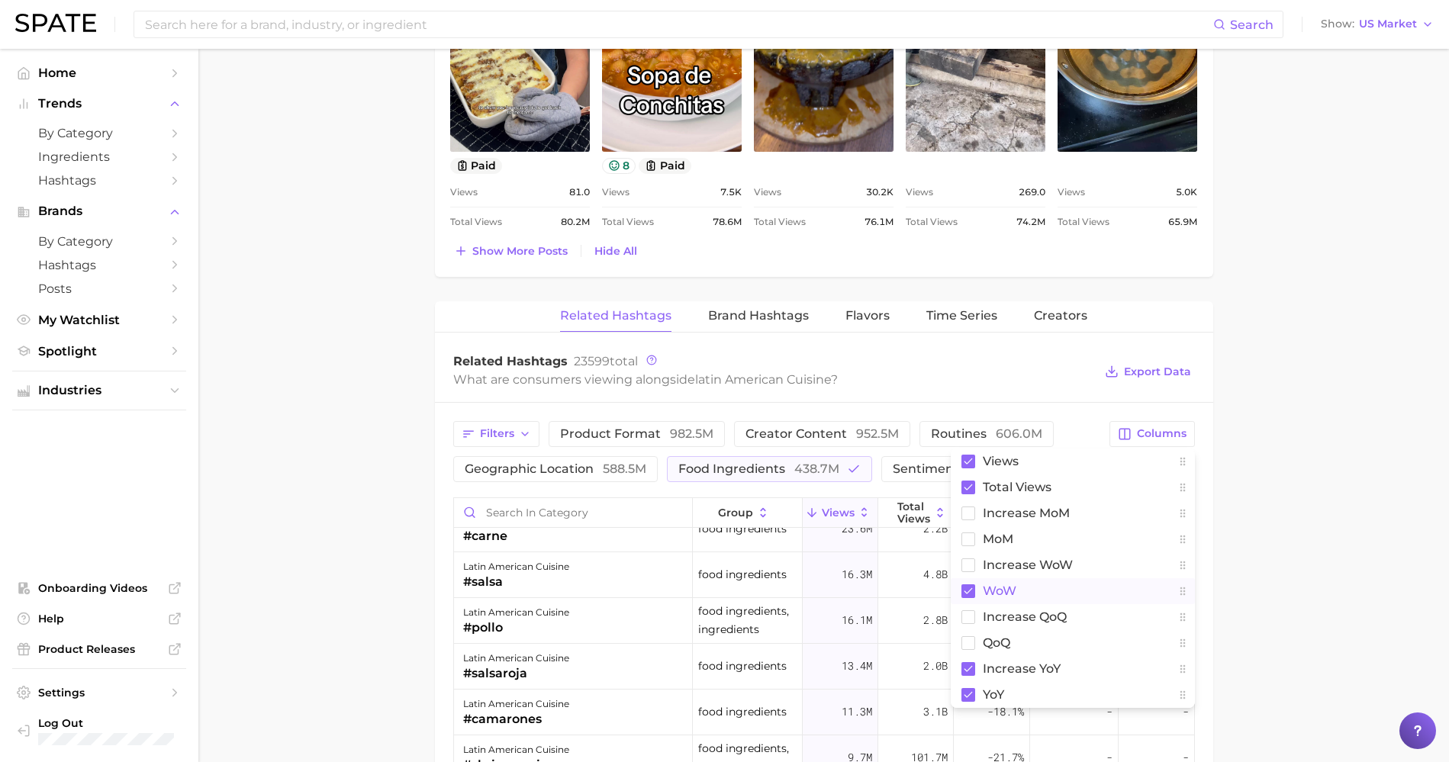
click at [991, 595] on span "WoW" at bounding box center [1000, 591] width 34 height 13
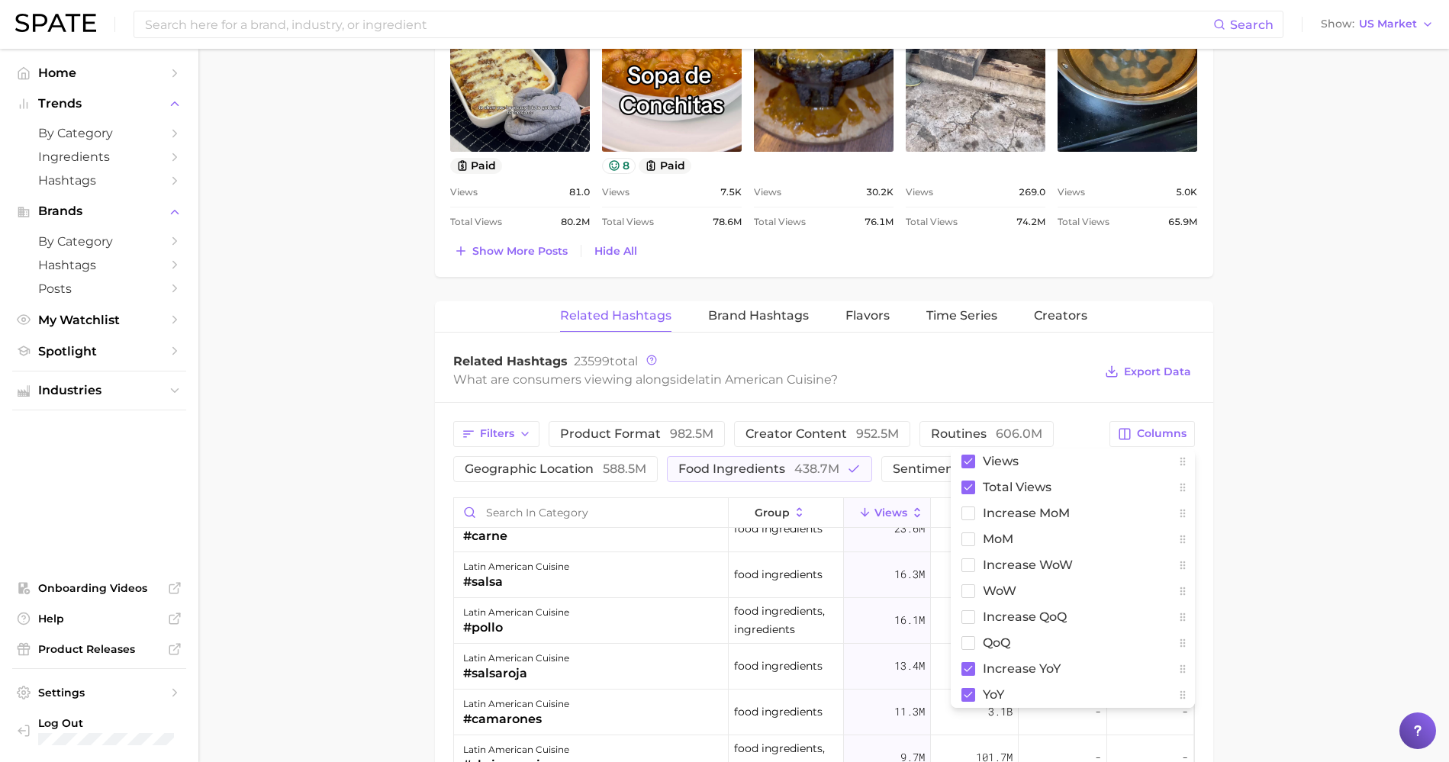
click at [1316, 564] on main "1. cuisines 2. latin american cuisine 3. Subcategory Overview Google TikTok Ins…" at bounding box center [823, 37] width 1251 height 2636
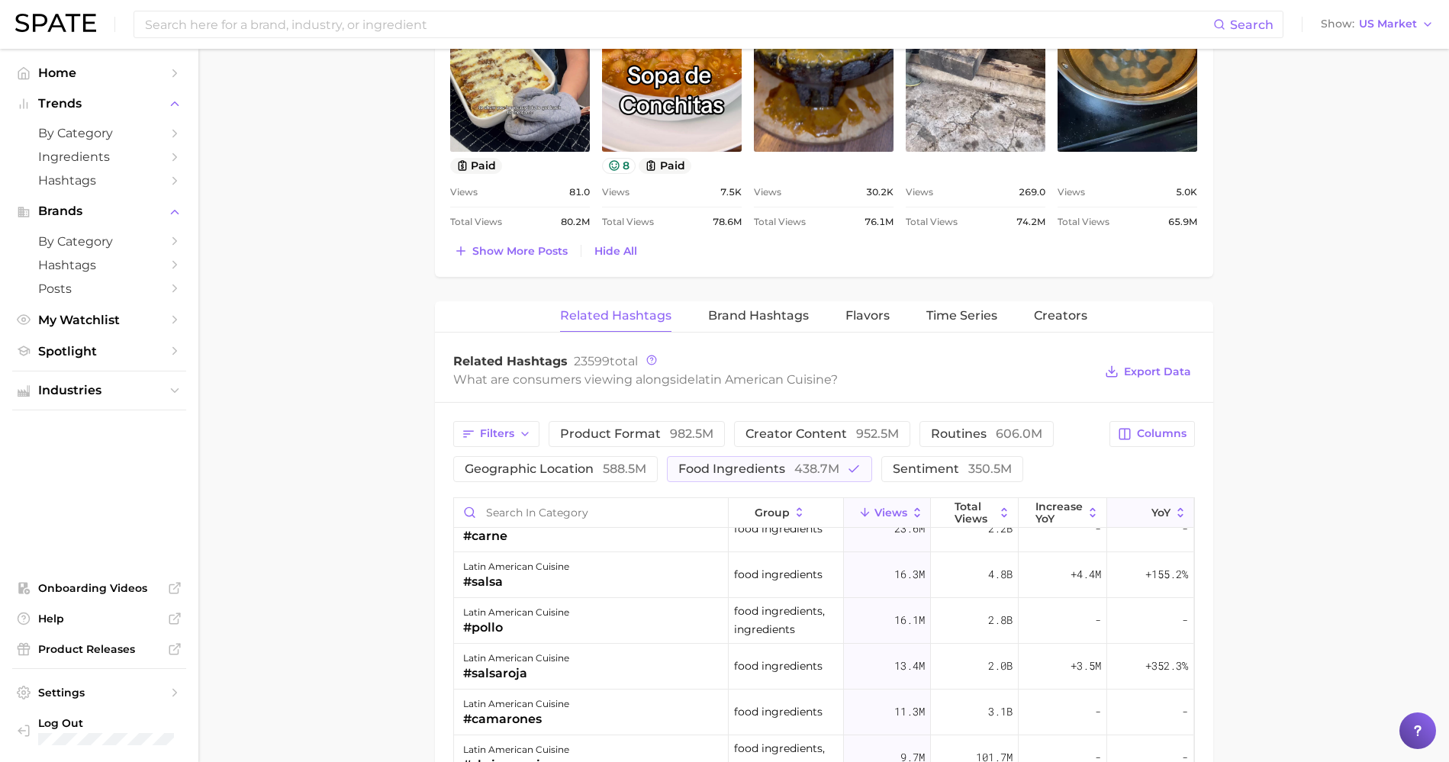
click at [1152, 517] on span "YoY" at bounding box center [1161, 513] width 19 height 12
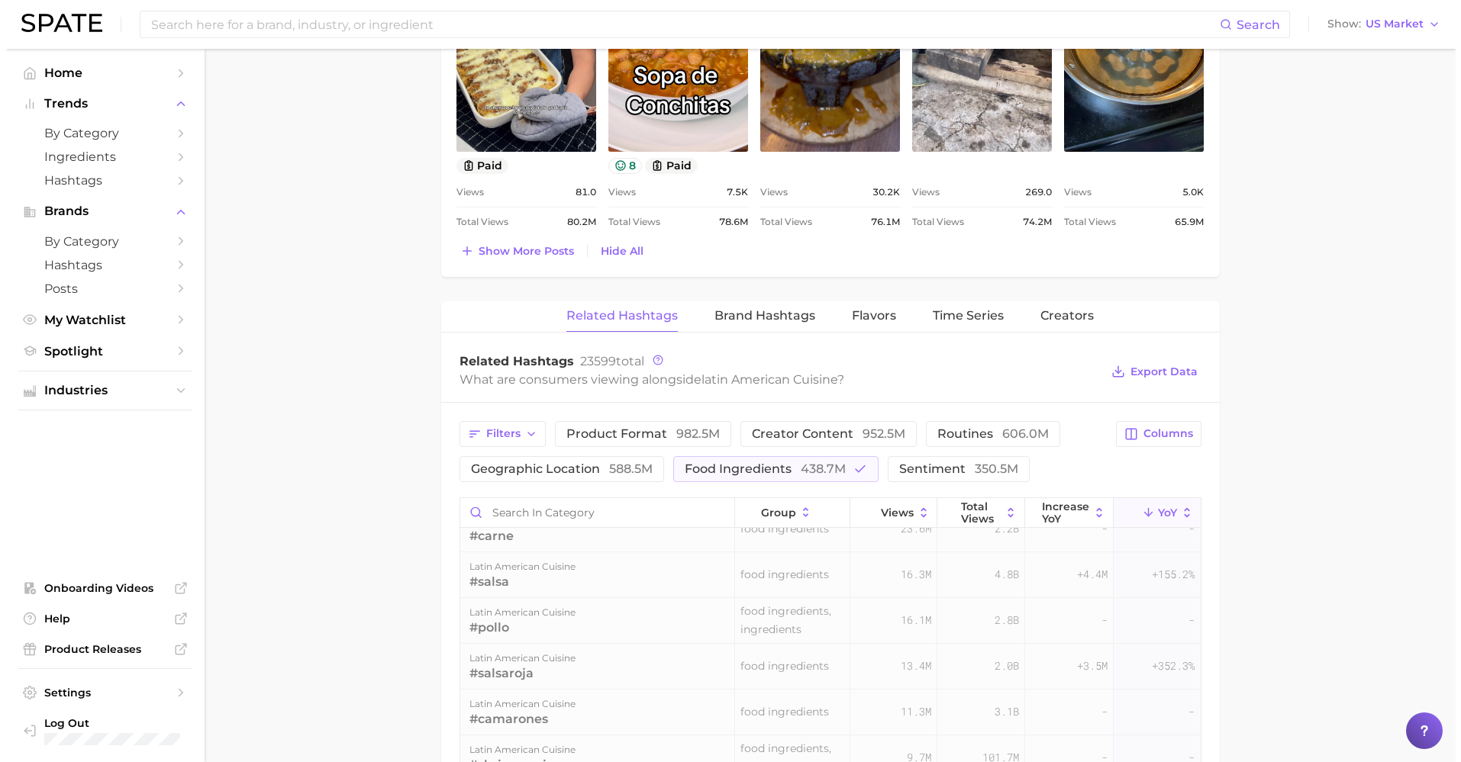
scroll to position [0, 0]
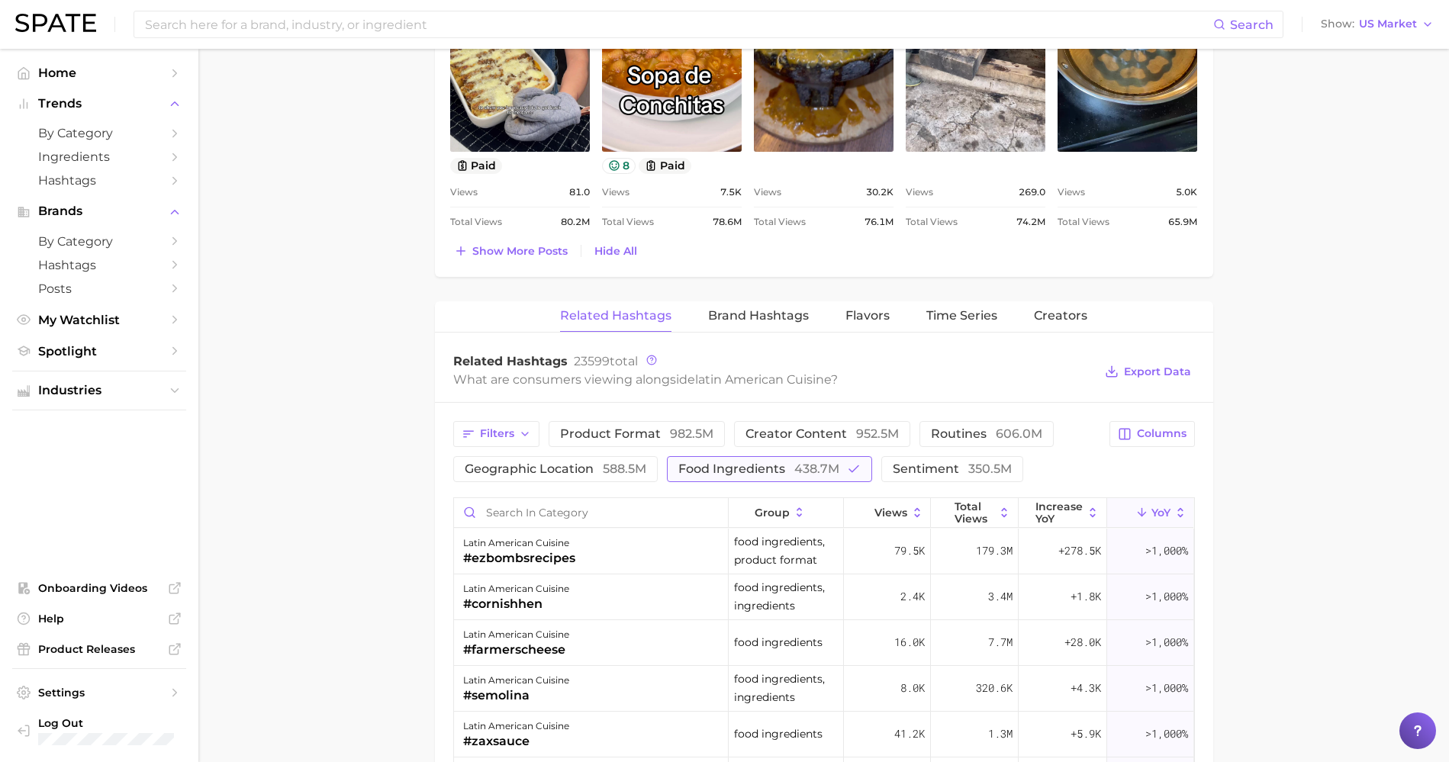
click at [715, 475] on span "food ingredients 438.7m" at bounding box center [758, 469] width 161 height 12
click at [870, 320] on span "Flavors" at bounding box center [868, 316] width 44 height 14
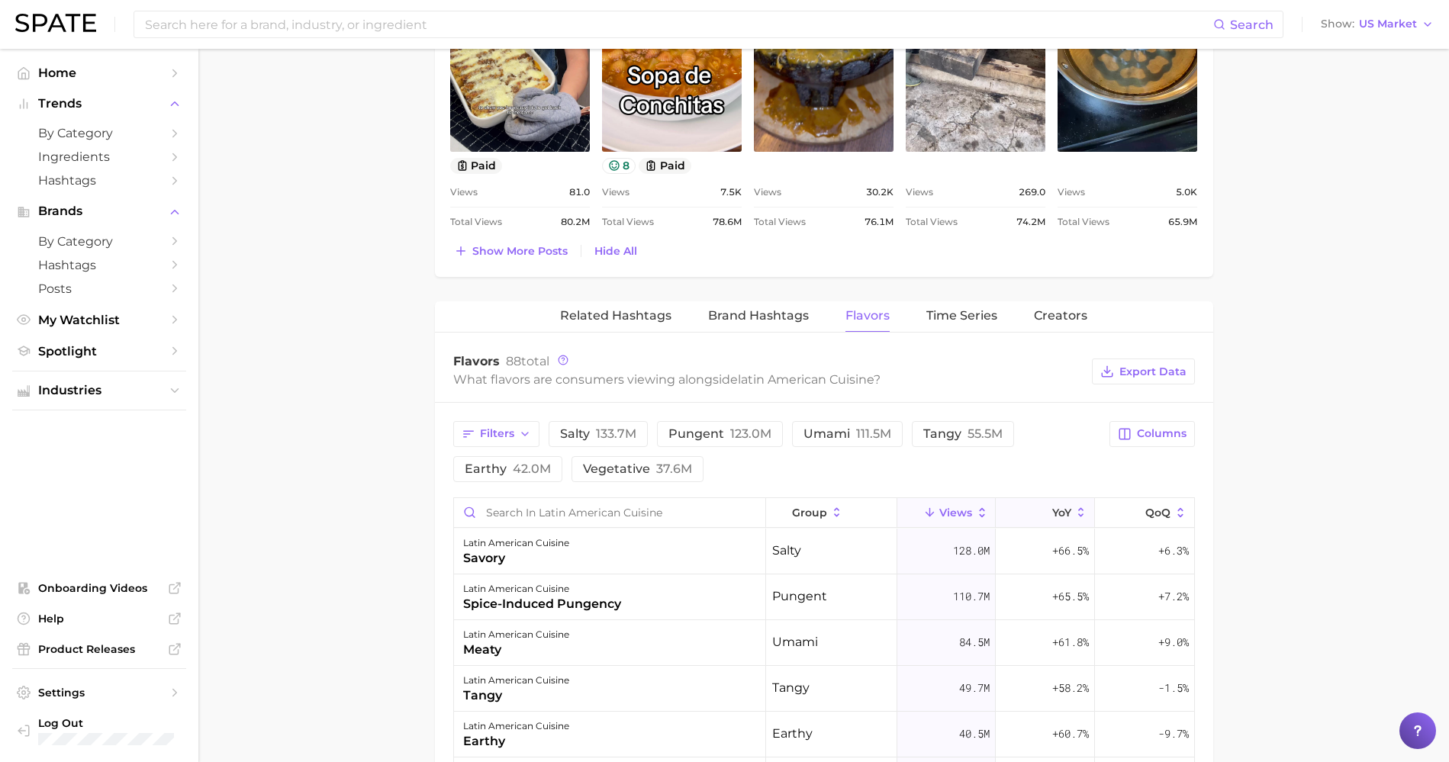
click at [1052, 510] on span "YoY" at bounding box center [1061, 513] width 19 height 12
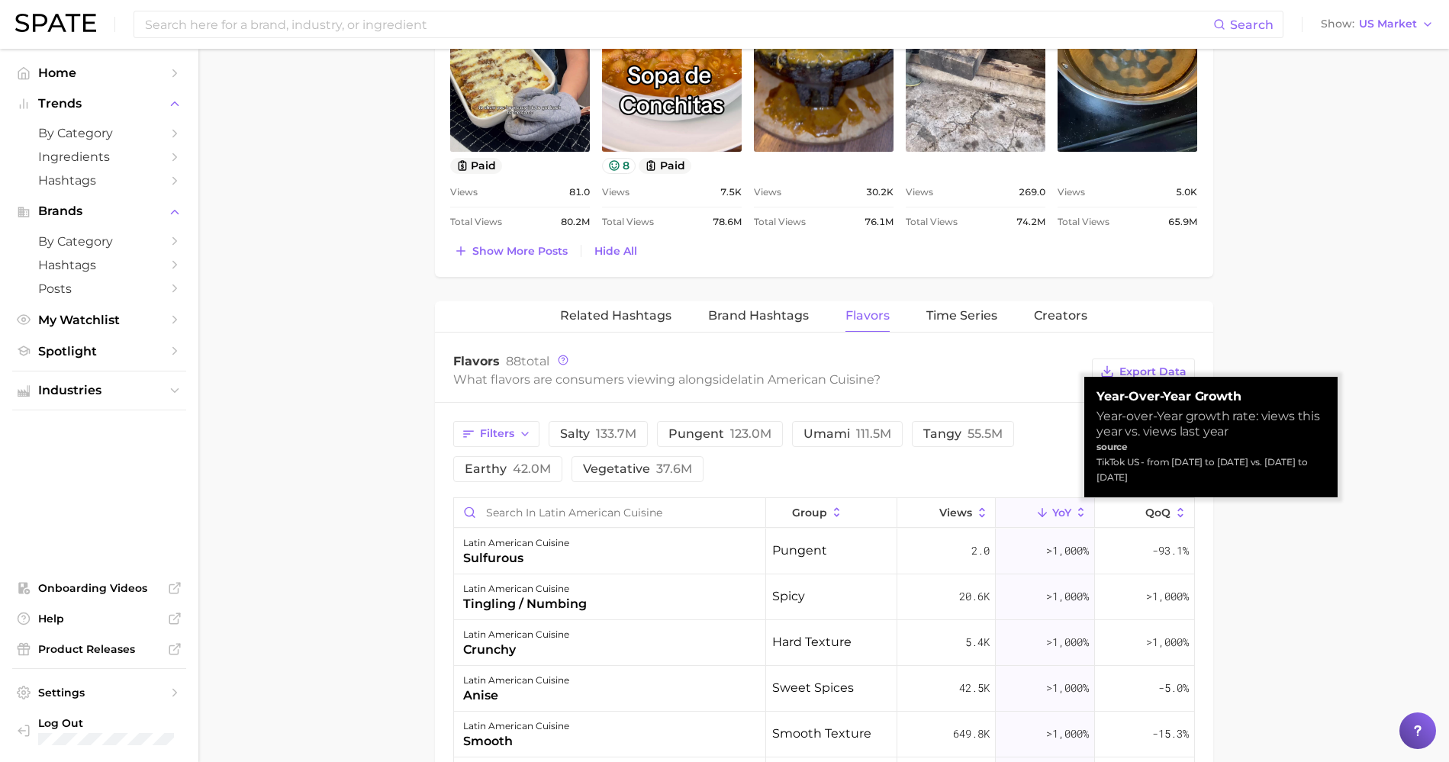
click at [1392, 341] on main "1. cuisines 2. latin american cuisine 3. Subcategory Overview Google TikTok Ins…" at bounding box center [823, 37] width 1251 height 2636
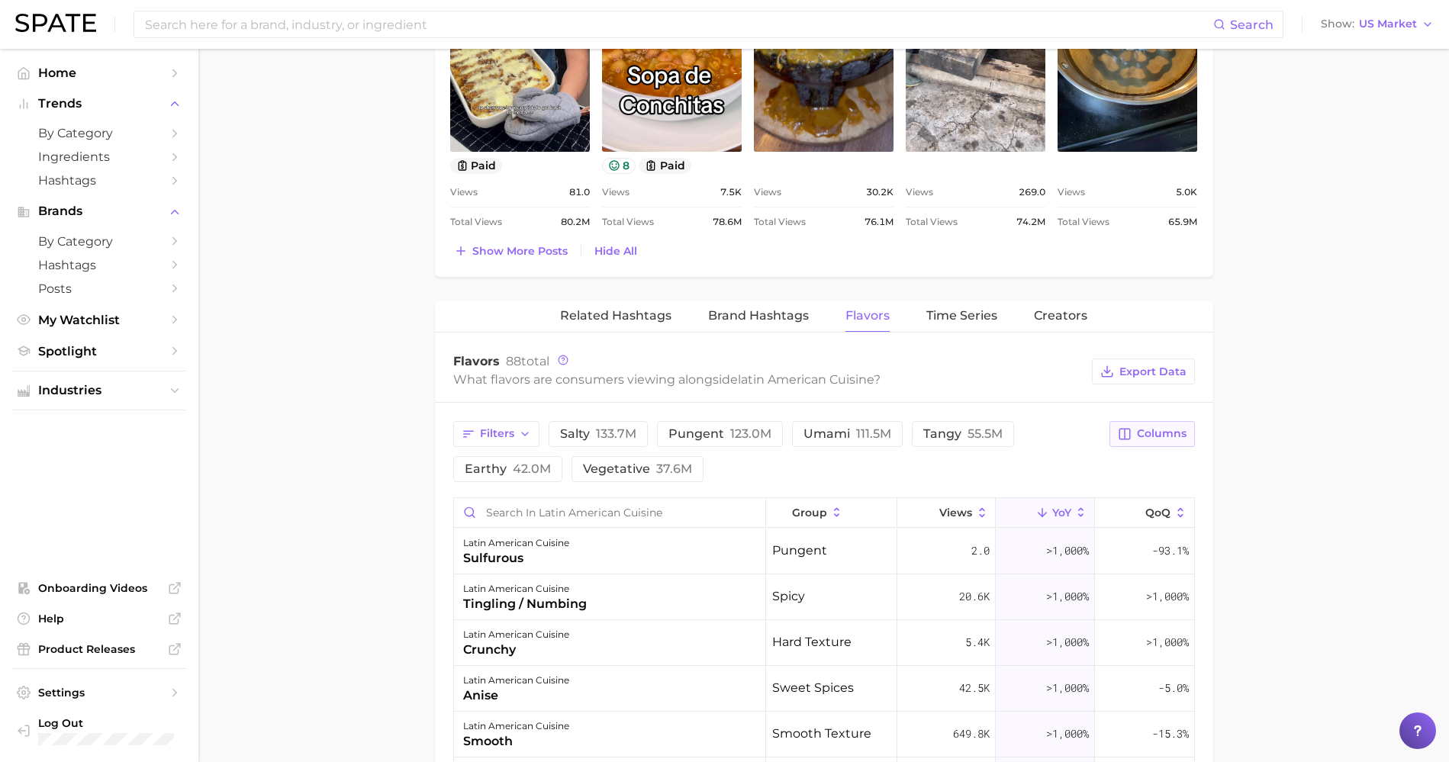
click at [1166, 439] on span "Columns" at bounding box center [1162, 433] width 50 height 13
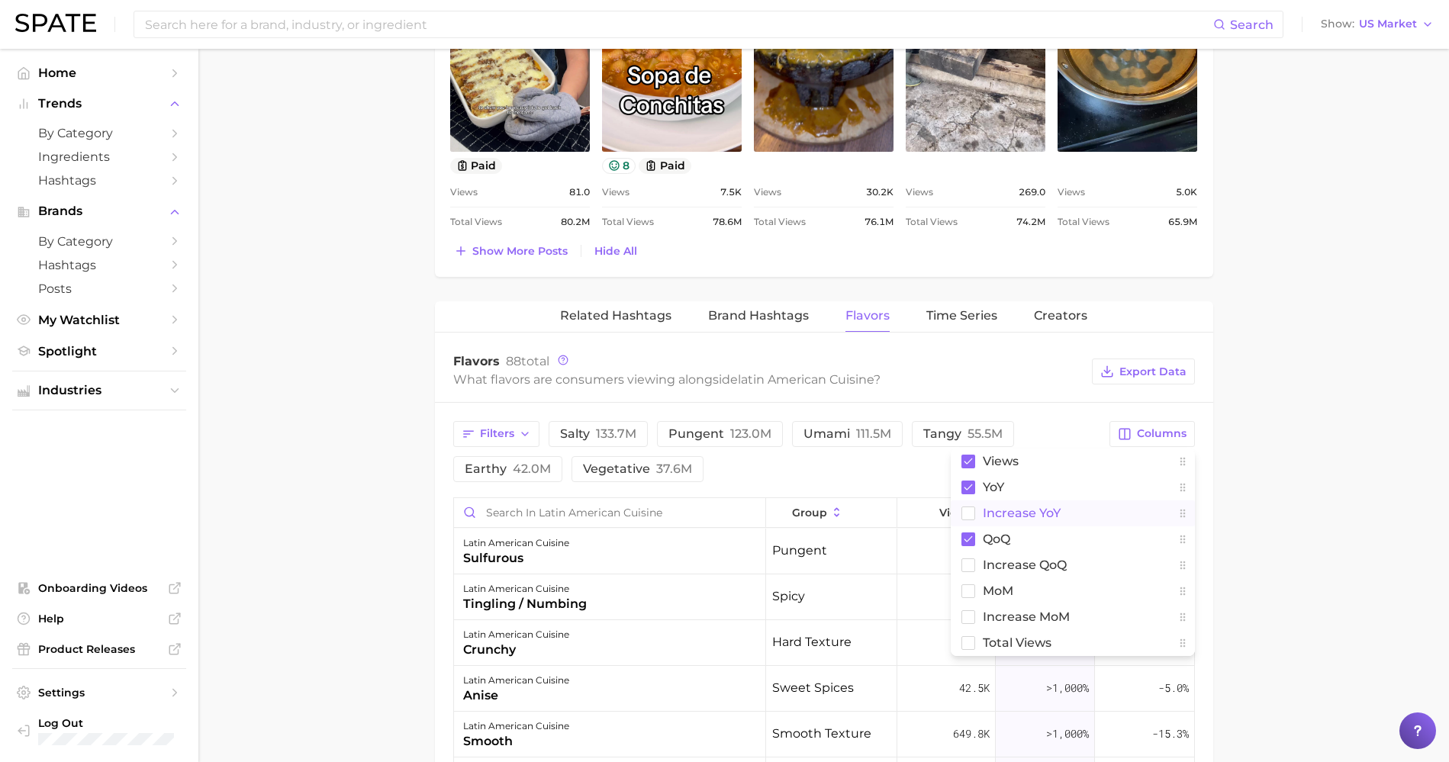
click at [1039, 516] on span "increase YoY" at bounding box center [1022, 513] width 78 height 13
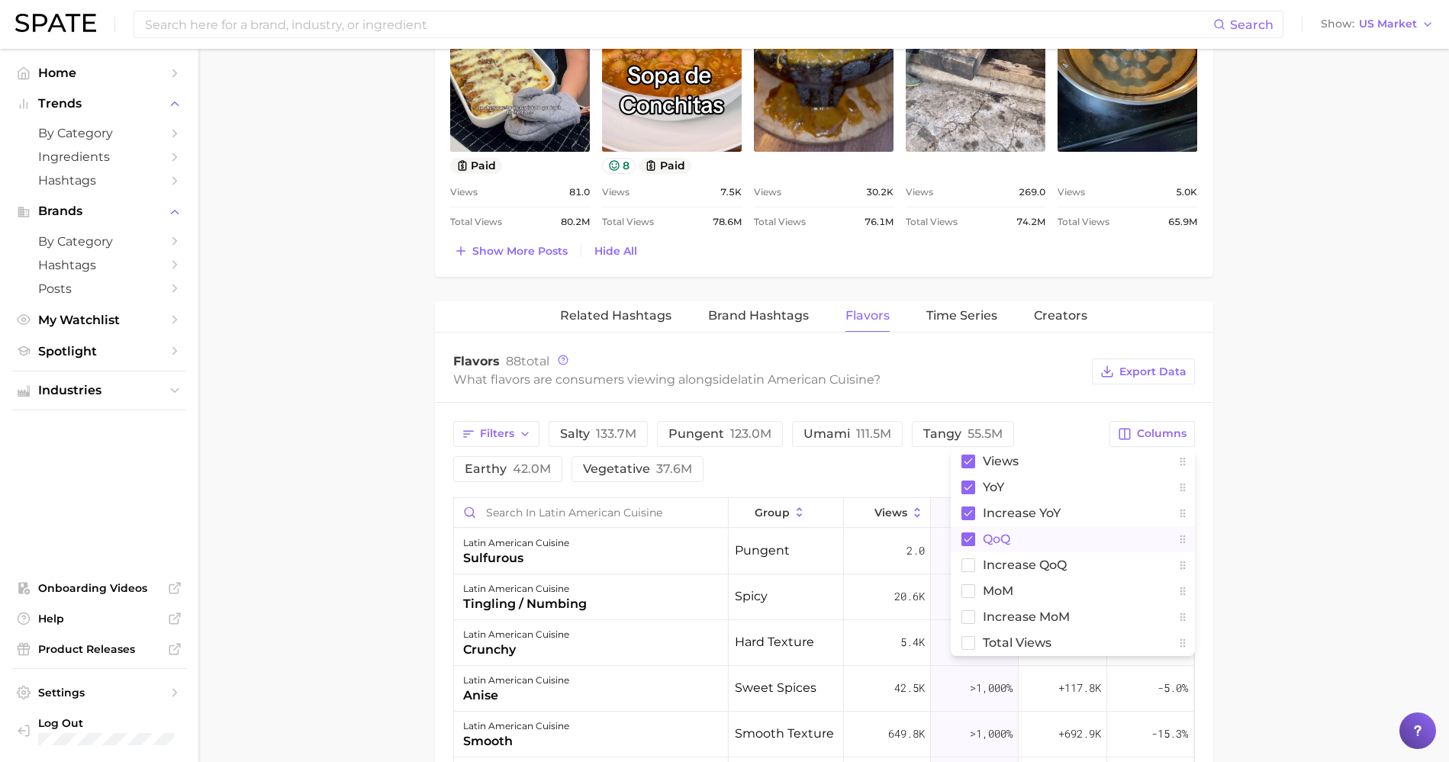
click at [1010, 535] on button "QoQ" at bounding box center [1073, 540] width 244 height 26
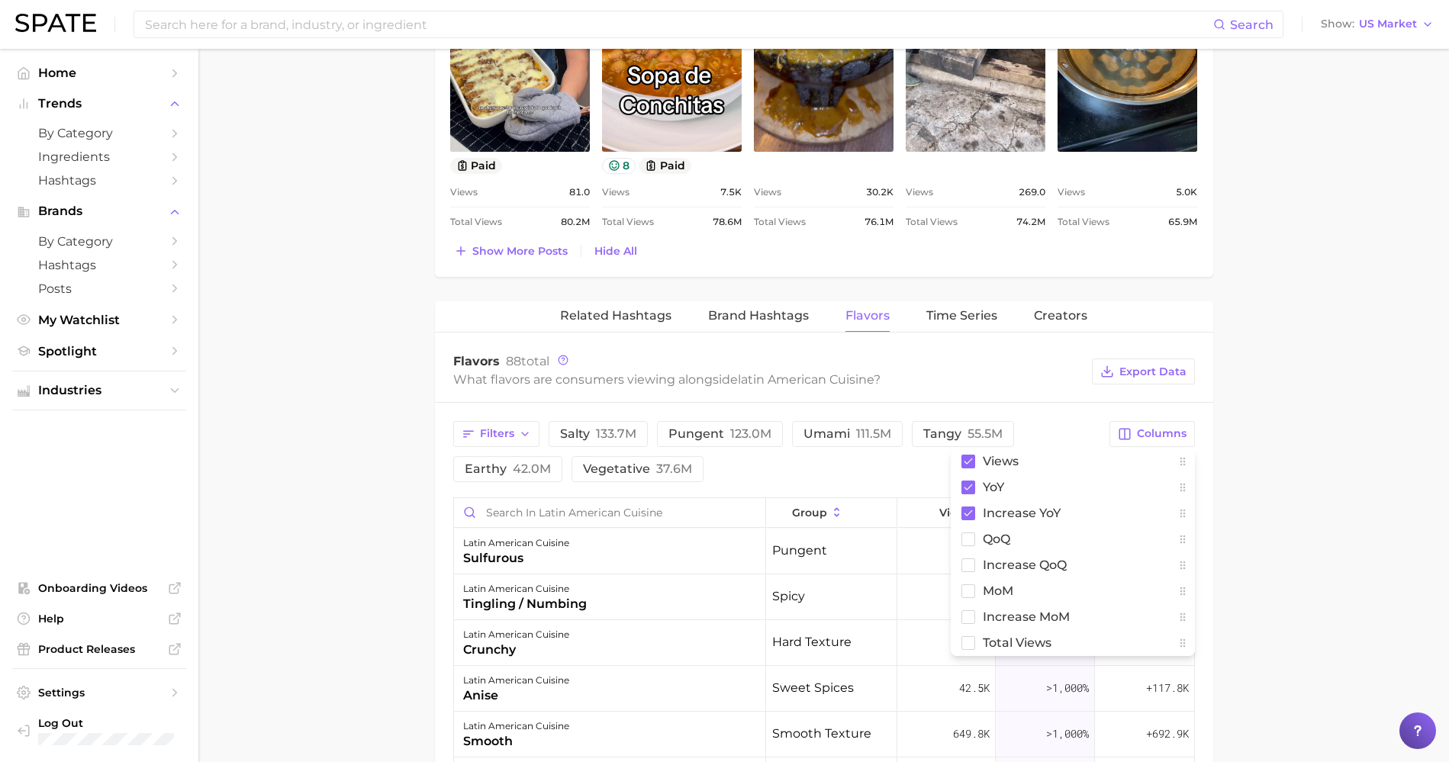
click at [1318, 534] on main "1. cuisines 2. latin american cuisine 3. Subcategory Overview Google TikTok Ins…" at bounding box center [823, 37] width 1251 height 2636
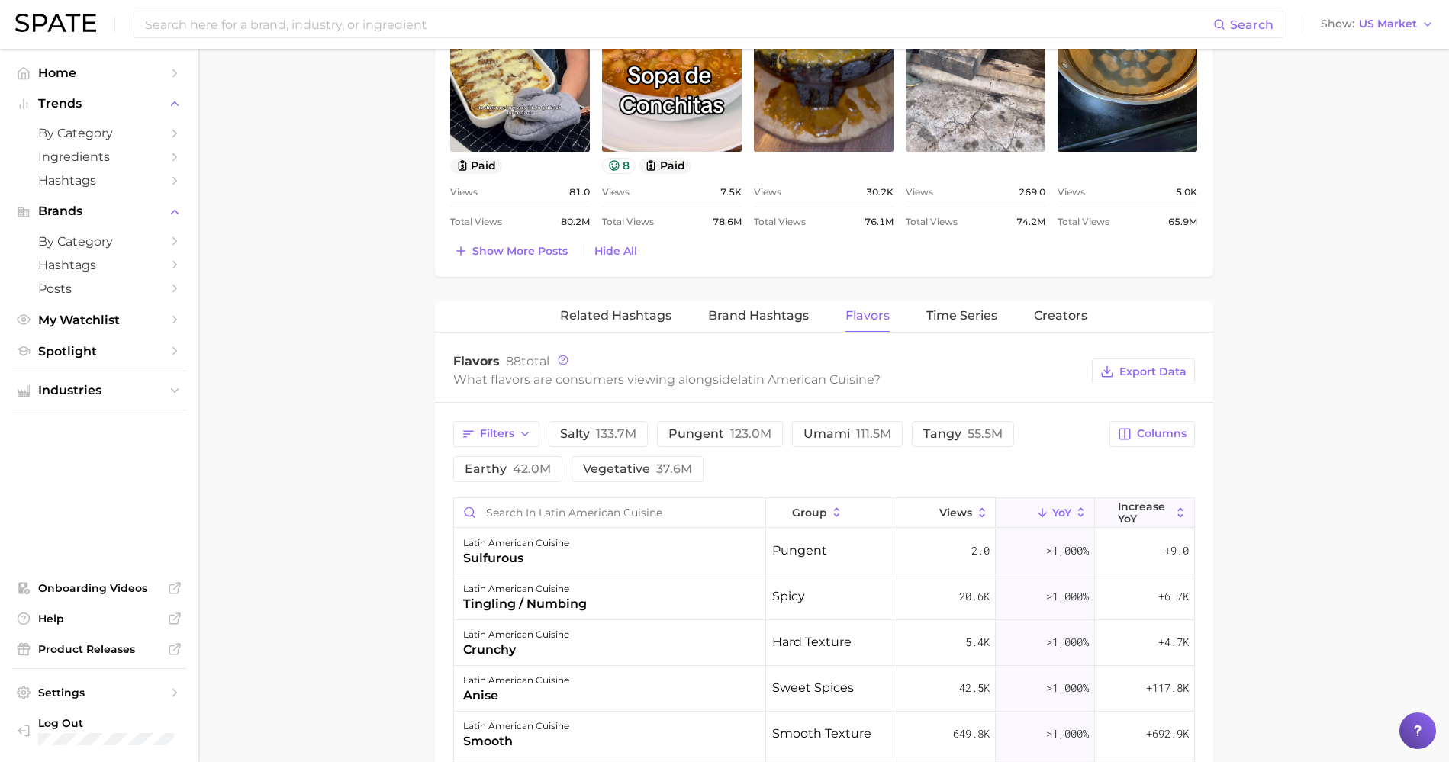
click at [1105, 516] on button "increase YoY" at bounding box center [1144, 513] width 98 height 30
drag, startPoint x: 659, startPoint y: 604, endPoint x: 656, endPoint y: 588, distance: 17.1
click at [658, 601] on div "latin american cuisine spice-induced pungency" at bounding box center [610, 598] width 313 height 46
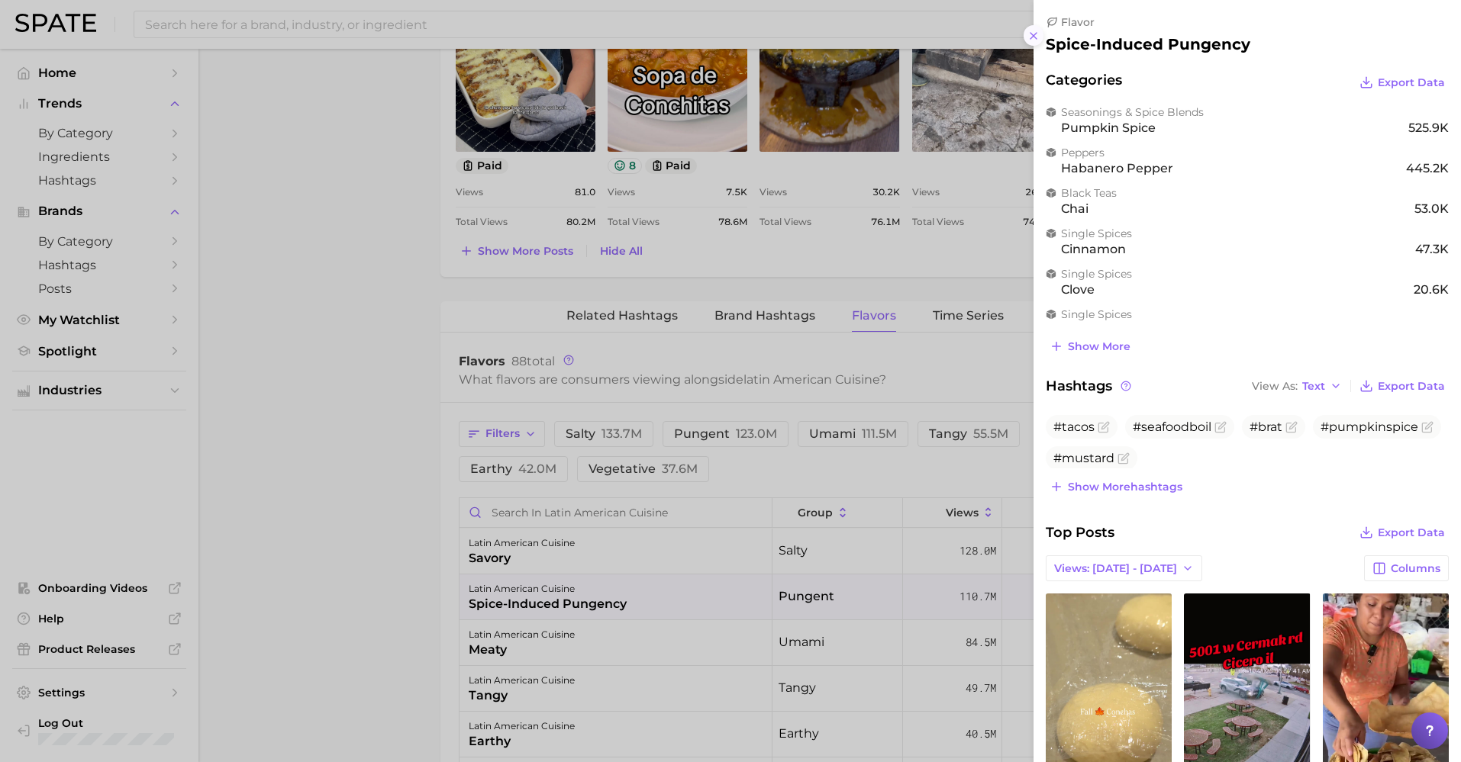
click at [1030, 32] on icon at bounding box center [1033, 36] width 12 height 12
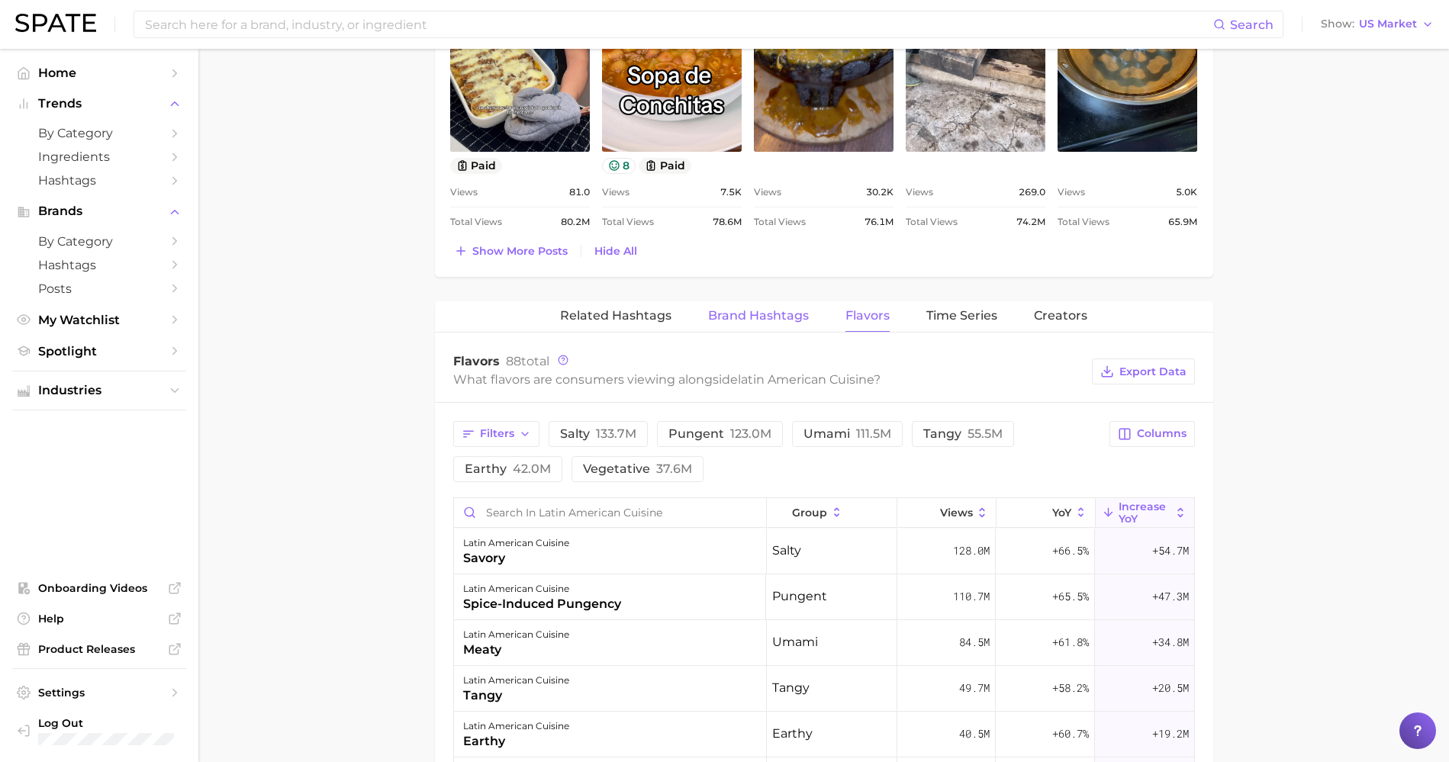
click at [763, 318] on span "Brand Hashtags" at bounding box center [758, 316] width 101 height 14
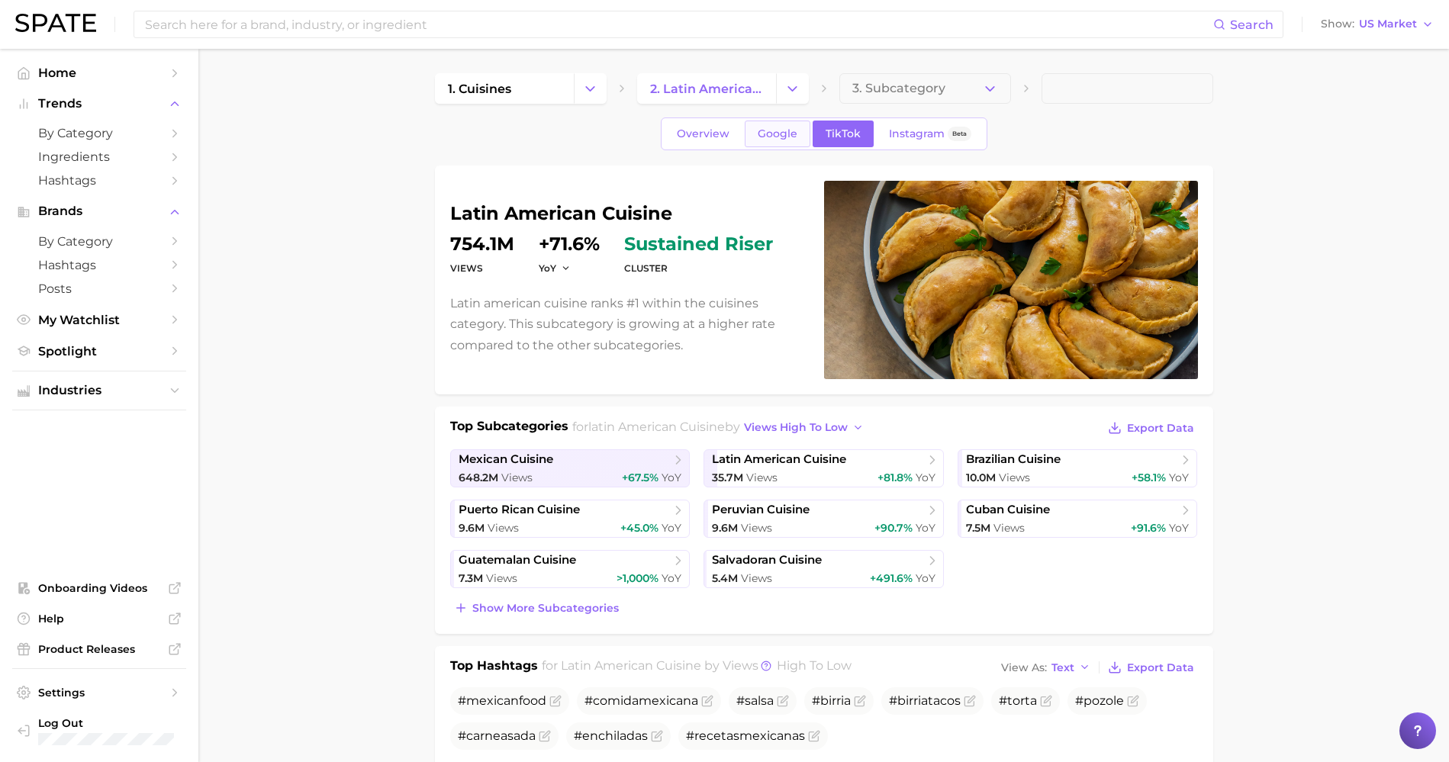
click at [778, 145] on link "Google" at bounding box center [778, 134] width 66 height 27
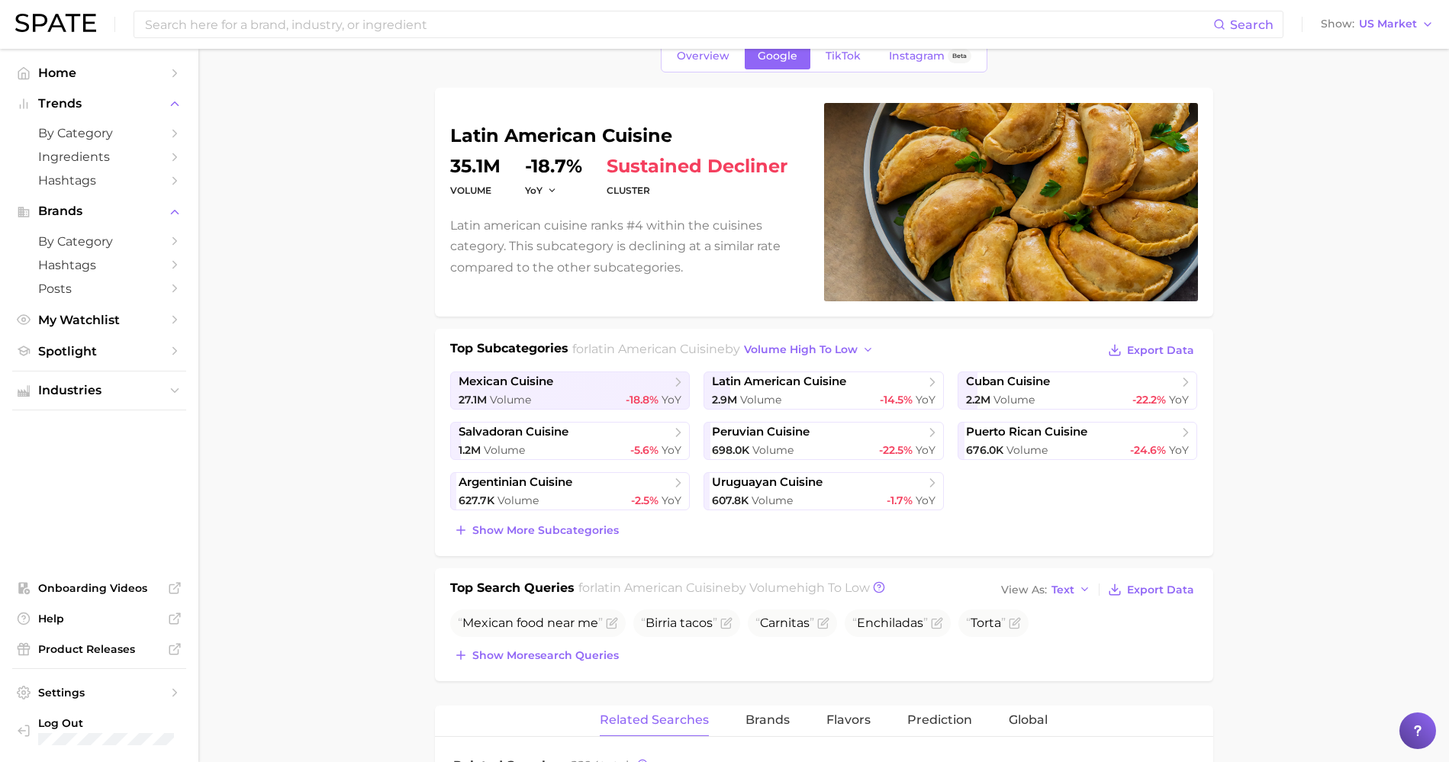
scroll to position [289, 0]
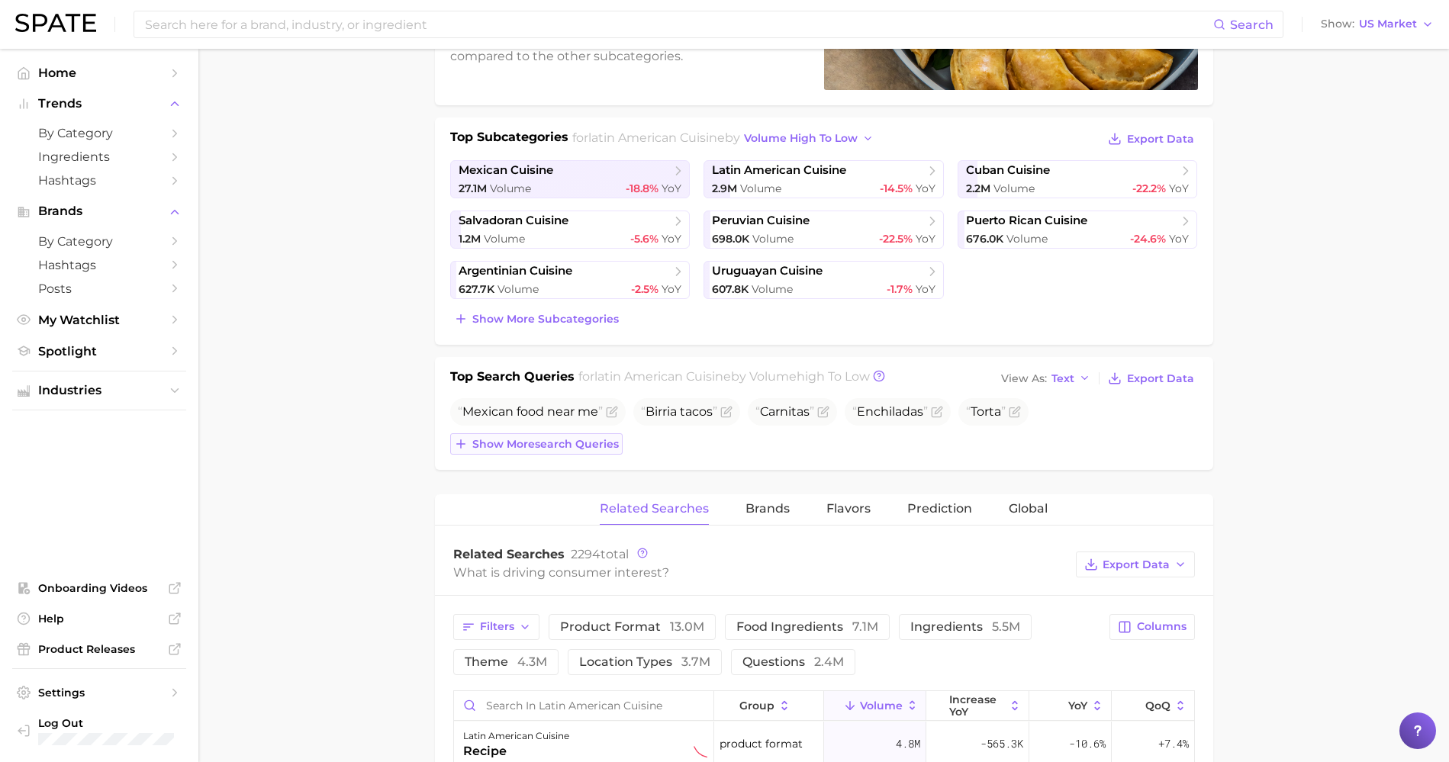
click at [530, 440] on span "Show more search queries" at bounding box center [545, 444] width 147 height 13
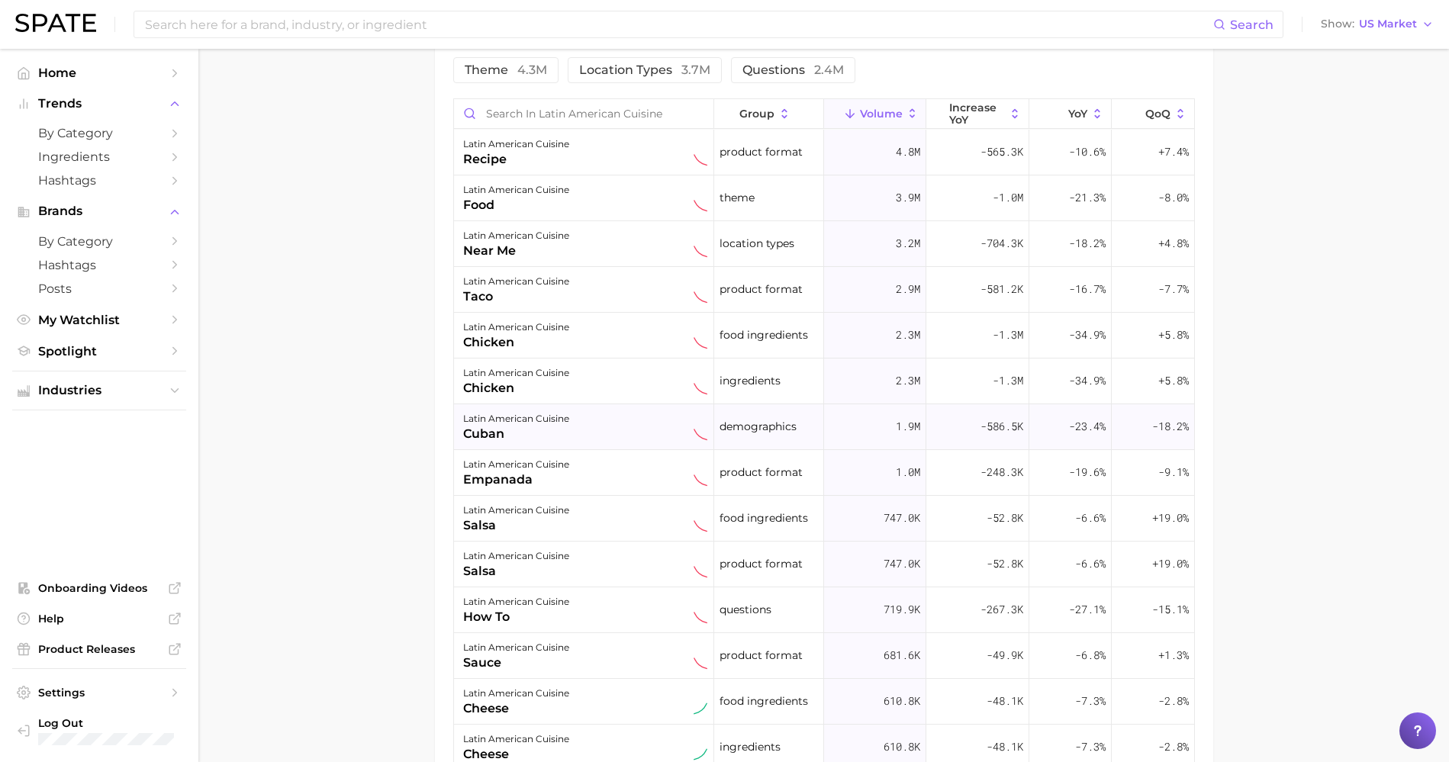
scroll to position [646, 0]
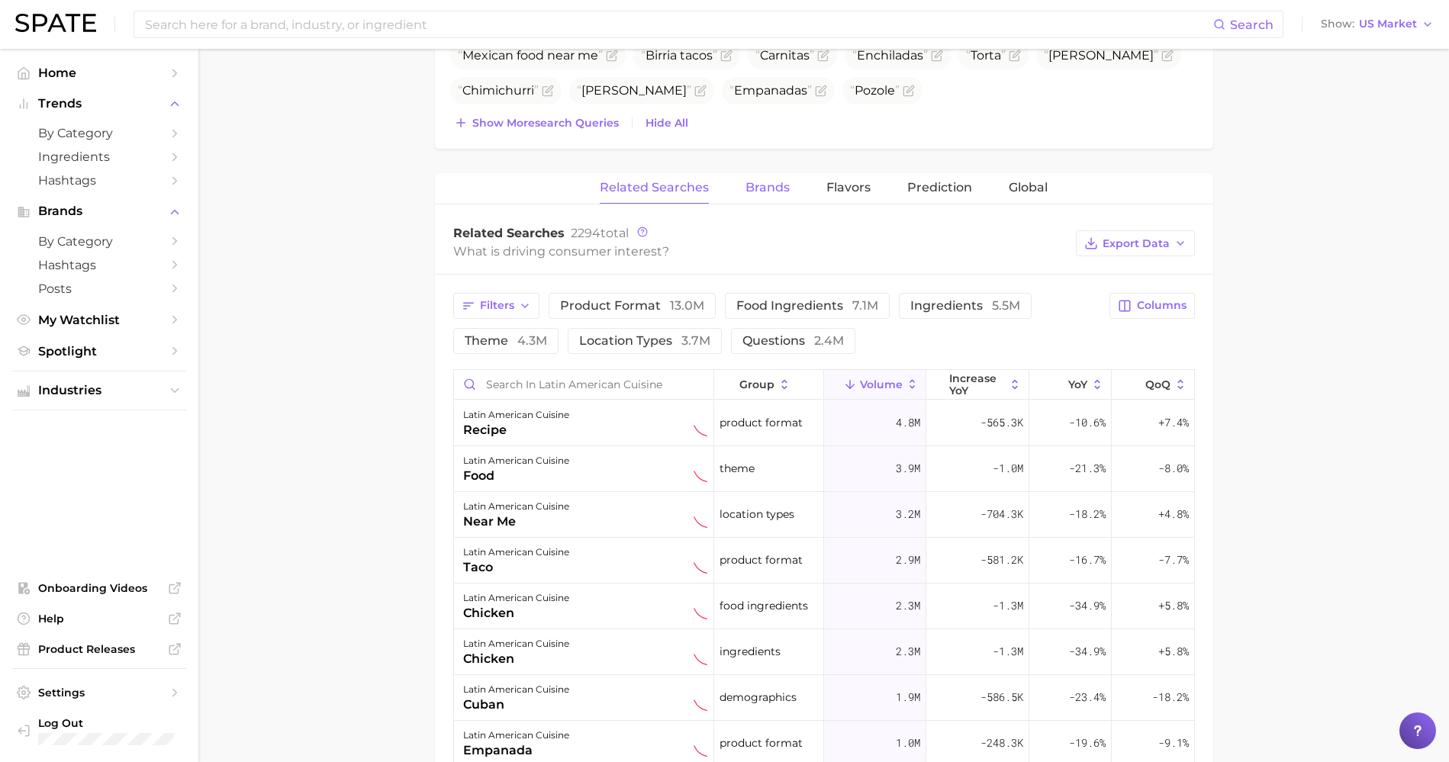
click at [754, 191] on span "Brands" at bounding box center [768, 188] width 44 height 14
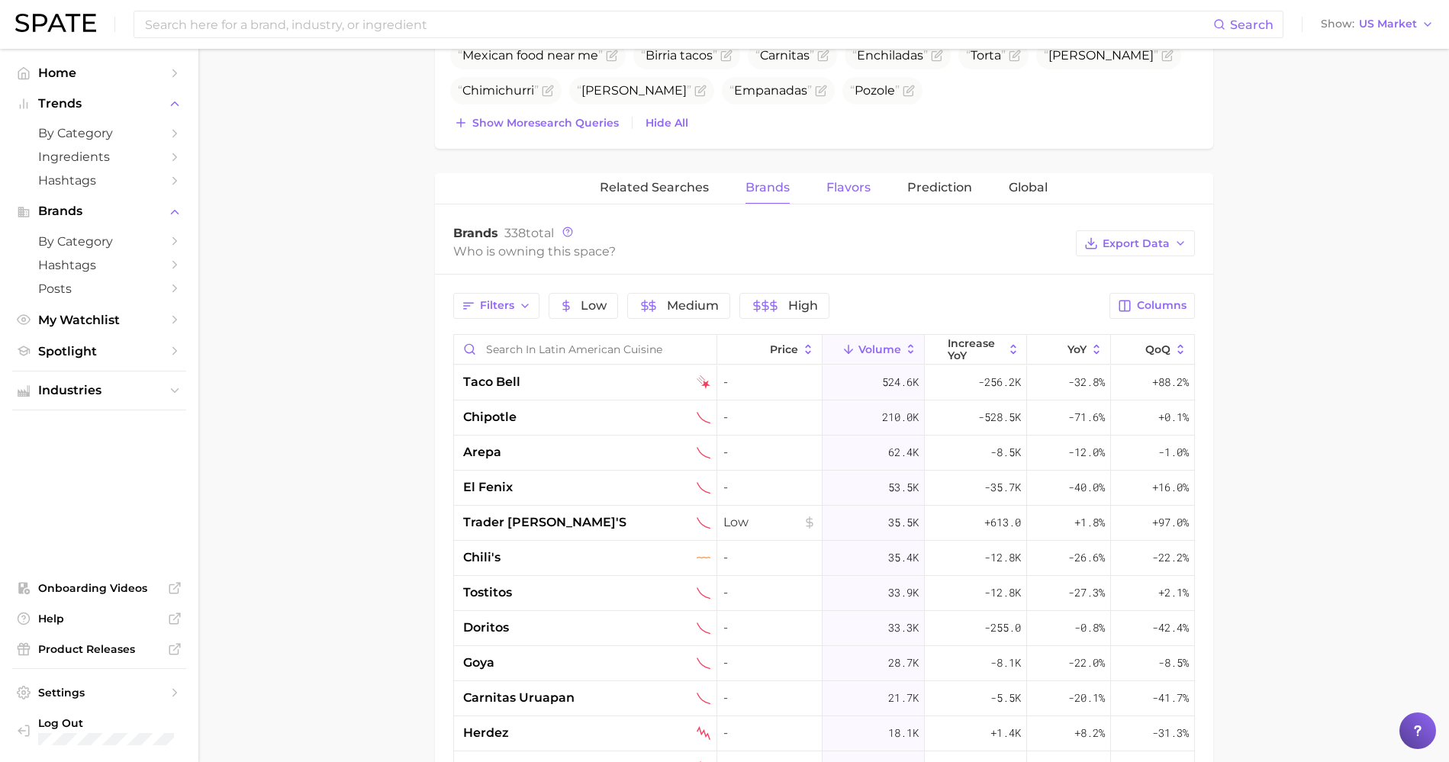
click at [855, 185] on span "Flavors" at bounding box center [848, 188] width 44 height 14
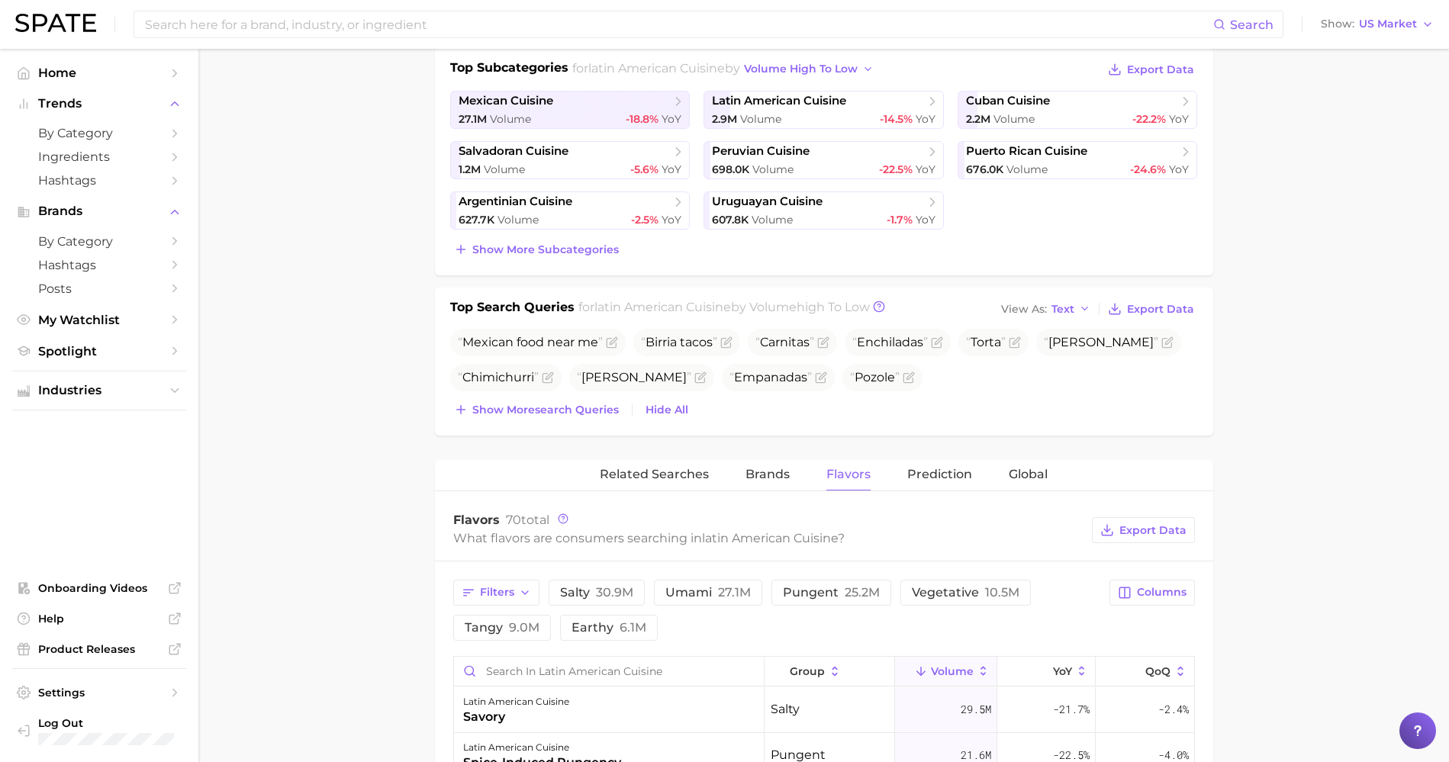
scroll to position [0, 0]
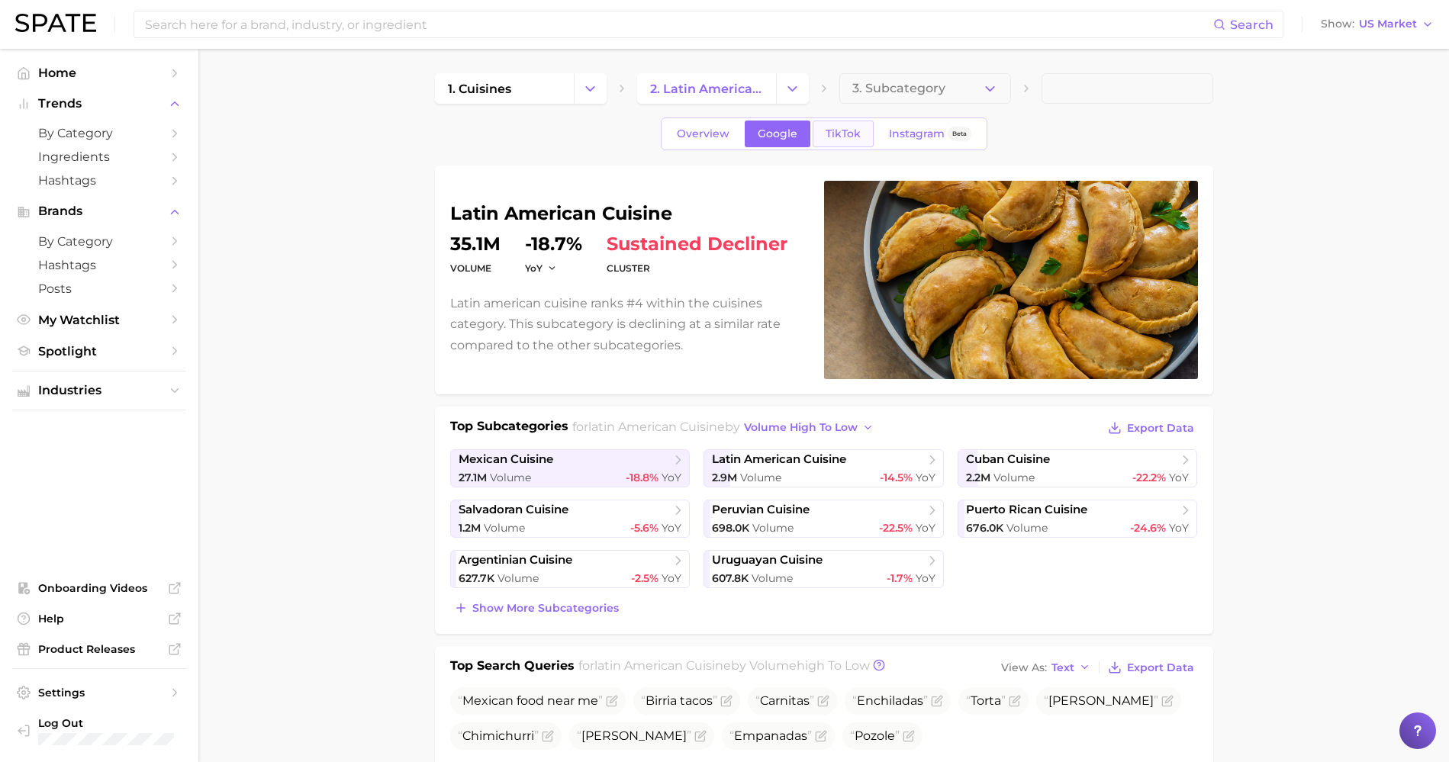
click at [822, 132] on link "TikTok" at bounding box center [843, 134] width 61 height 27
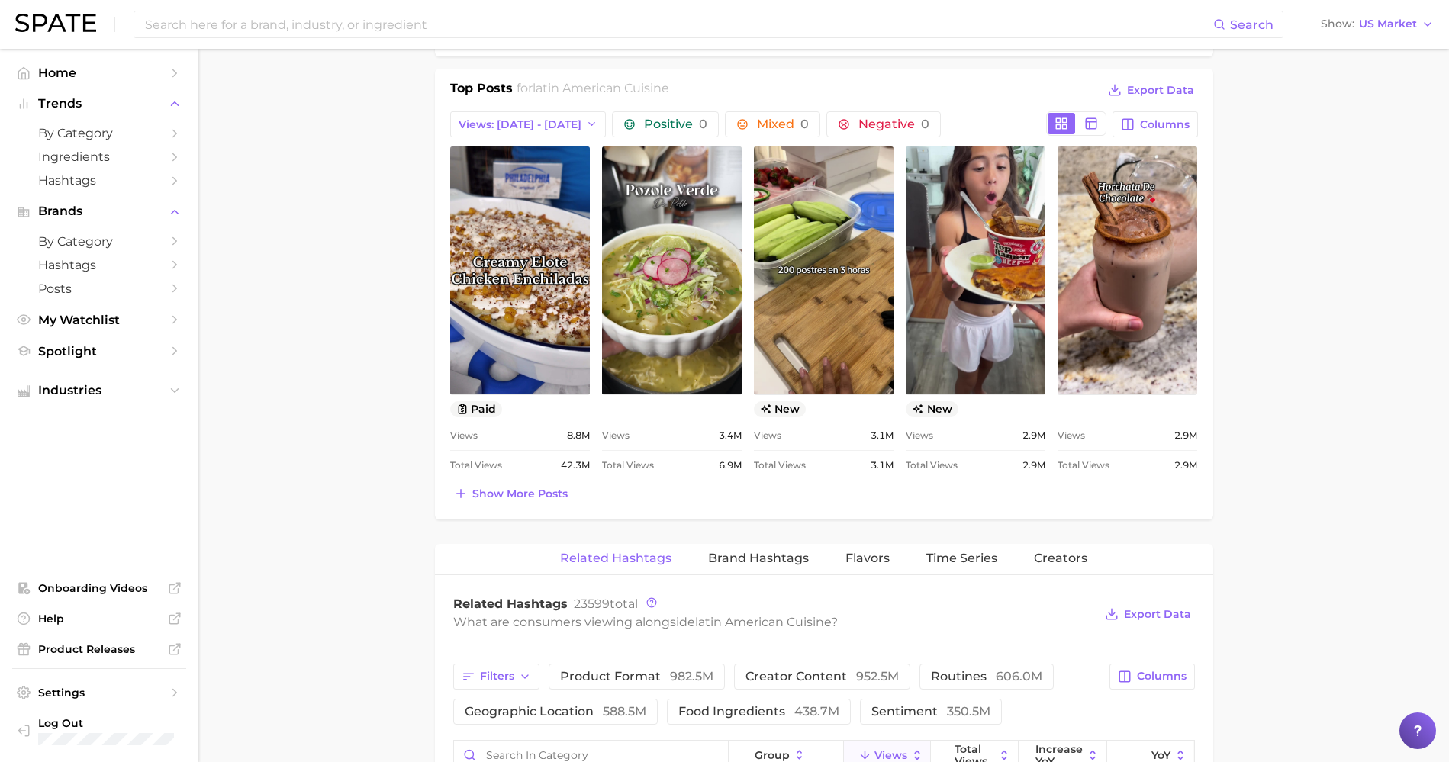
scroll to position [821, 0]
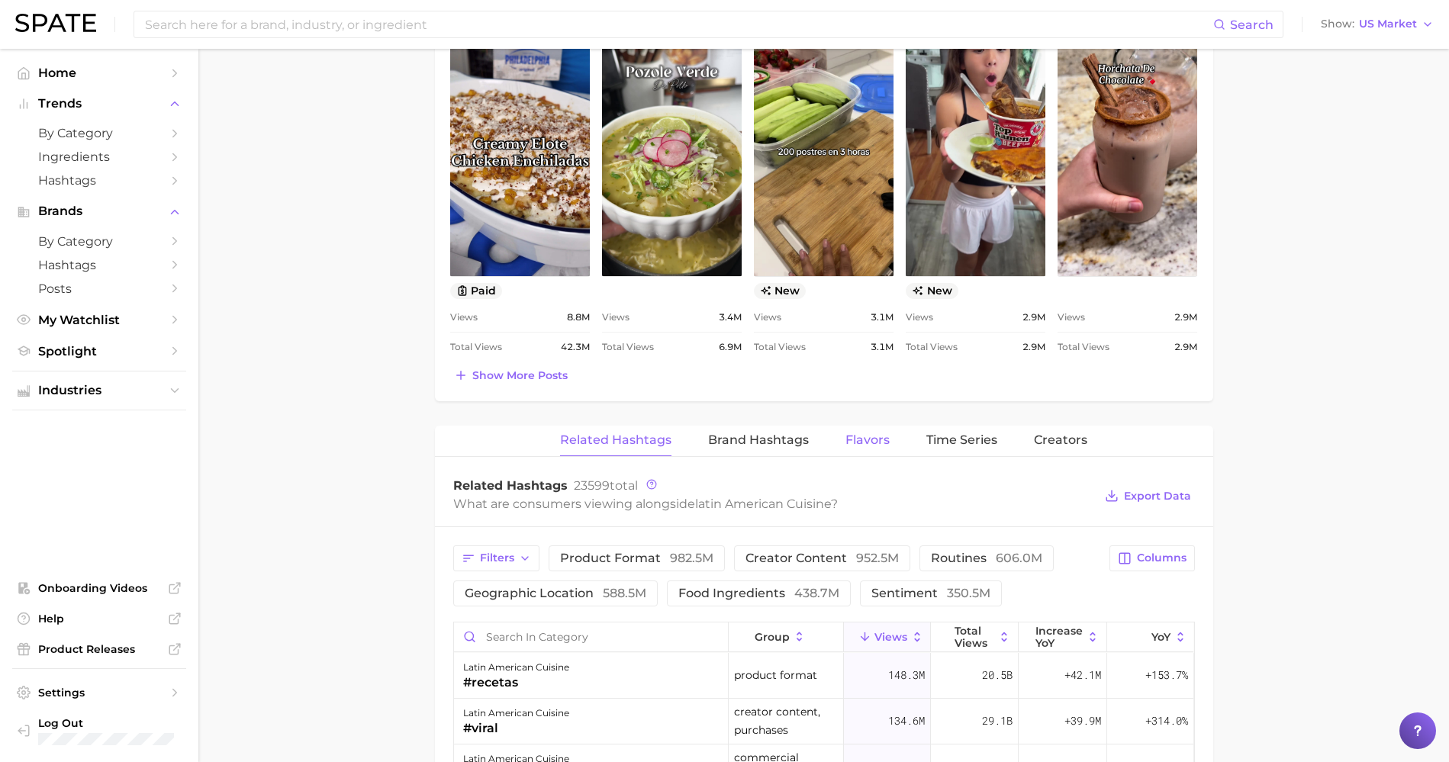
click at [862, 444] on span "Flavors" at bounding box center [868, 440] width 44 height 14
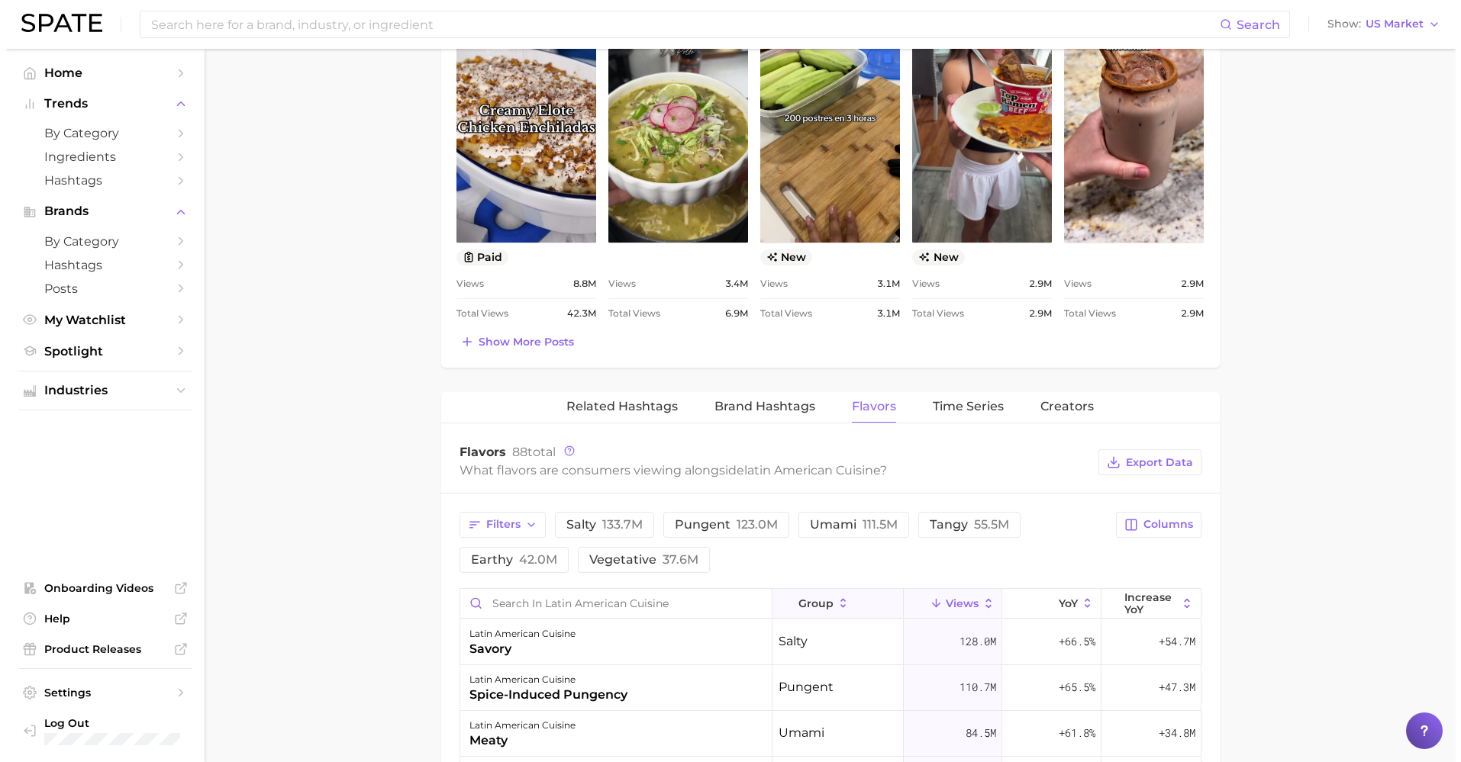
scroll to position [874, 0]
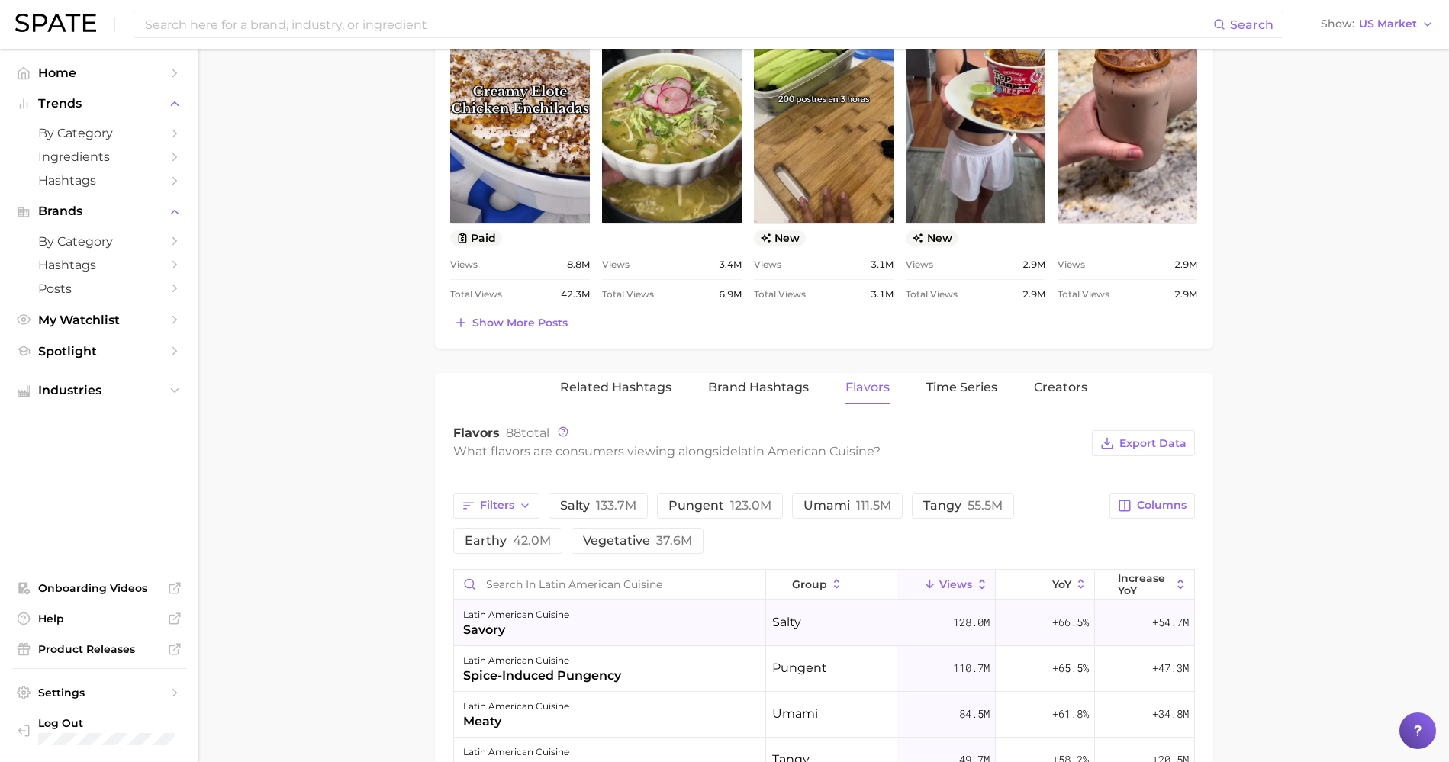
click at [601, 627] on div "latin american cuisine savory" at bounding box center [610, 624] width 313 height 46
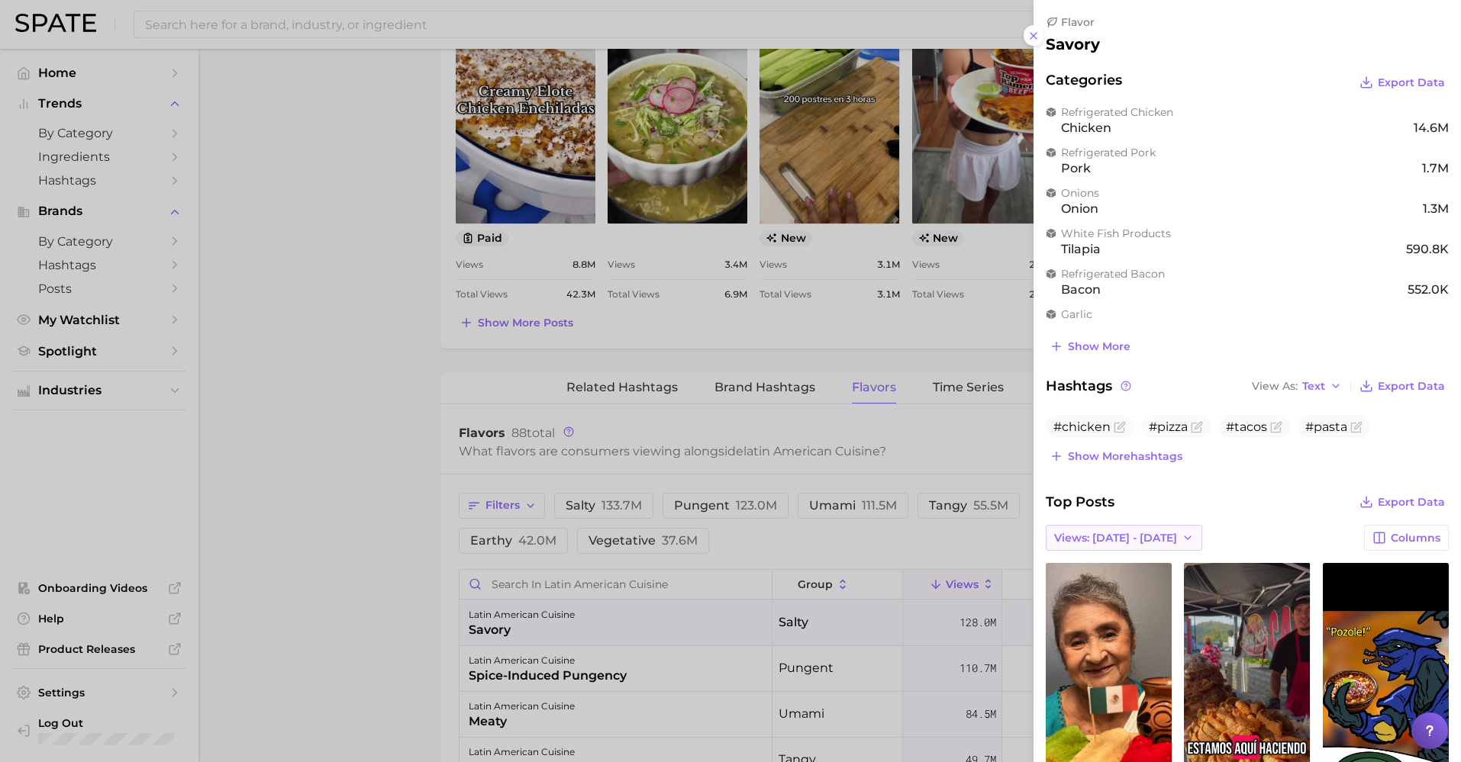
scroll to position [0, 0]
click at [1087, 458] on span "Show more hashtags" at bounding box center [1125, 456] width 114 height 13
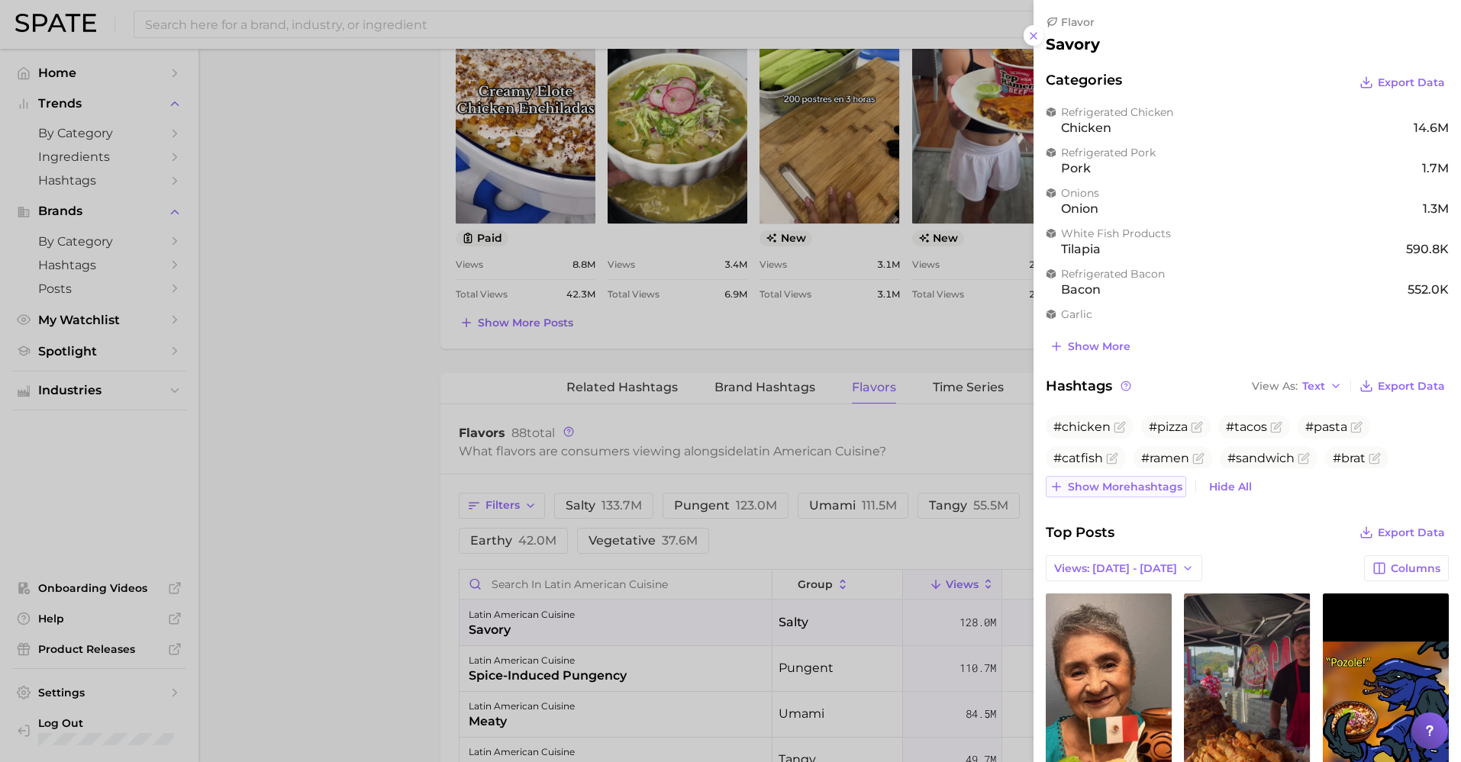
click at [1122, 489] on span "Show more hashtags" at bounding box center [1125, 487] width 114 height 13
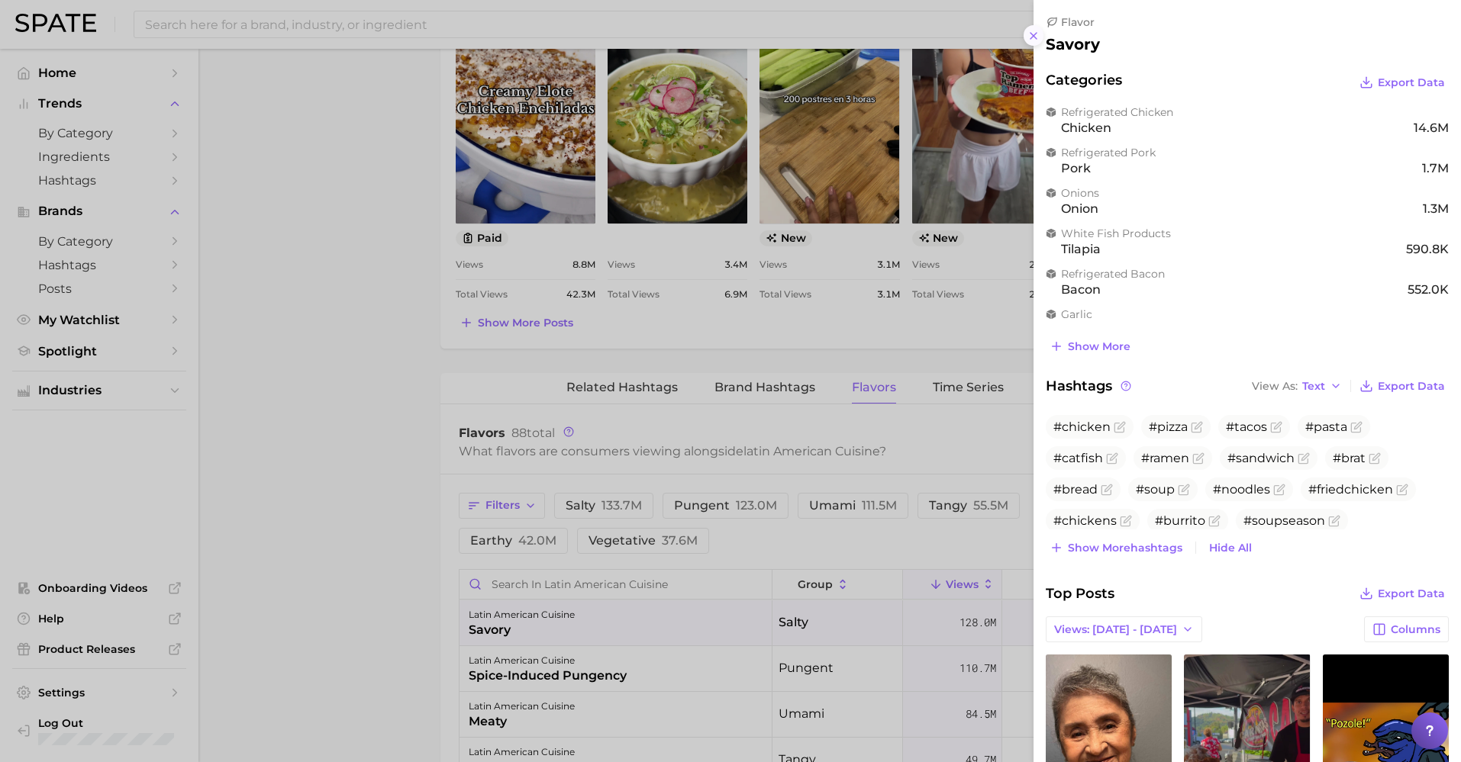
click at [1032, 34] on icon at bounding box center [1033, 36] width 12 height 12
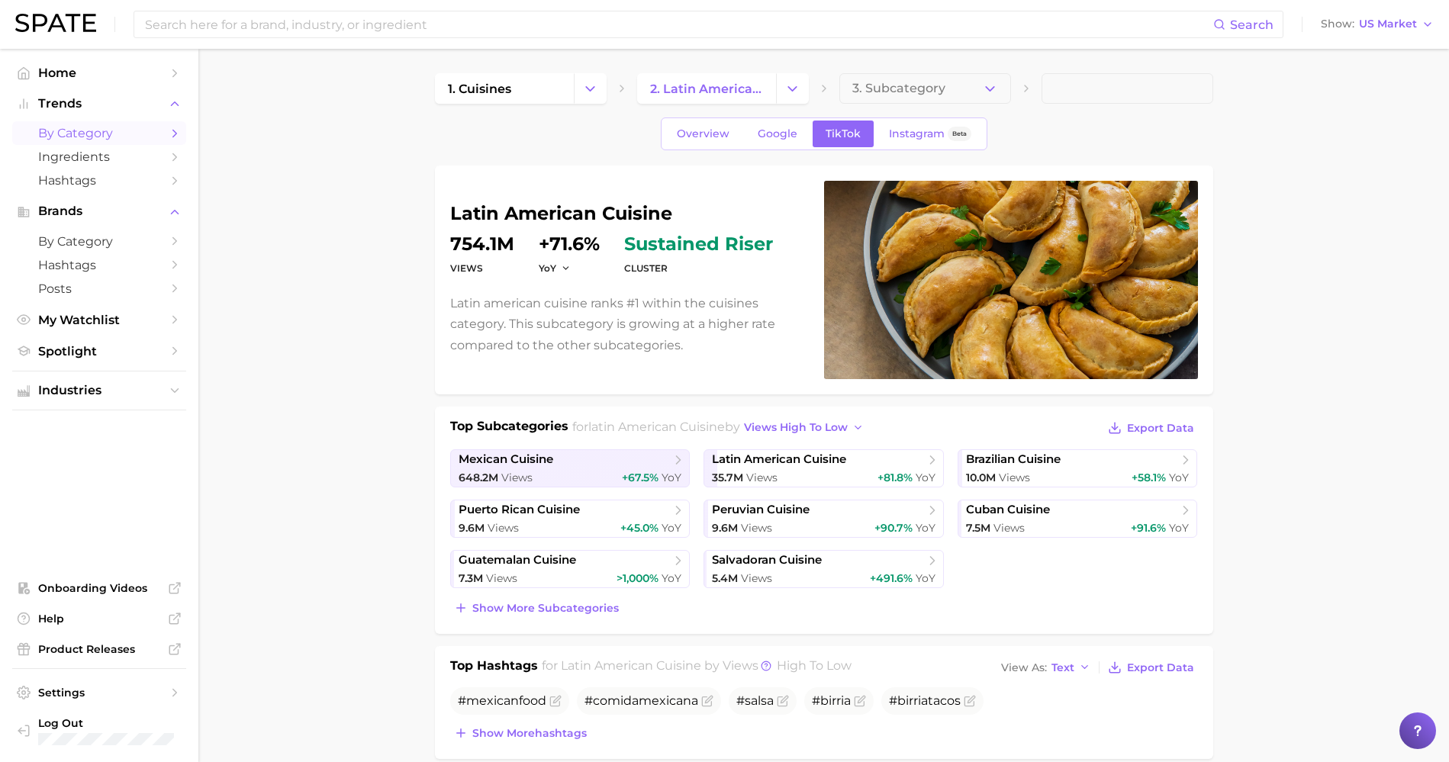
click at [67, 134] on span "by Category" at bounding box center [99, 133] width 122 height 14
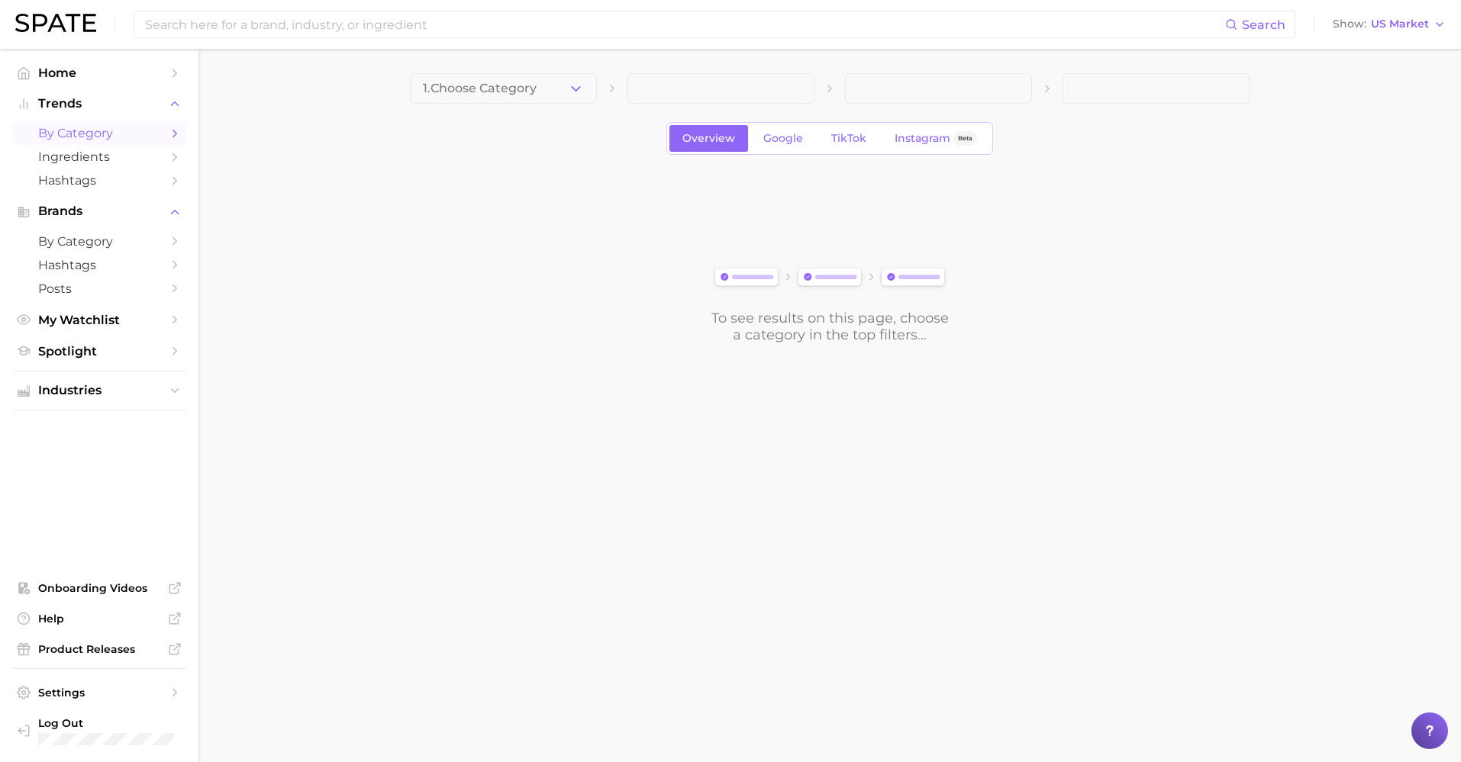
click at [539, 92] on button "1. Choose Category" at bounding box center [503, 88] width 187 height 31
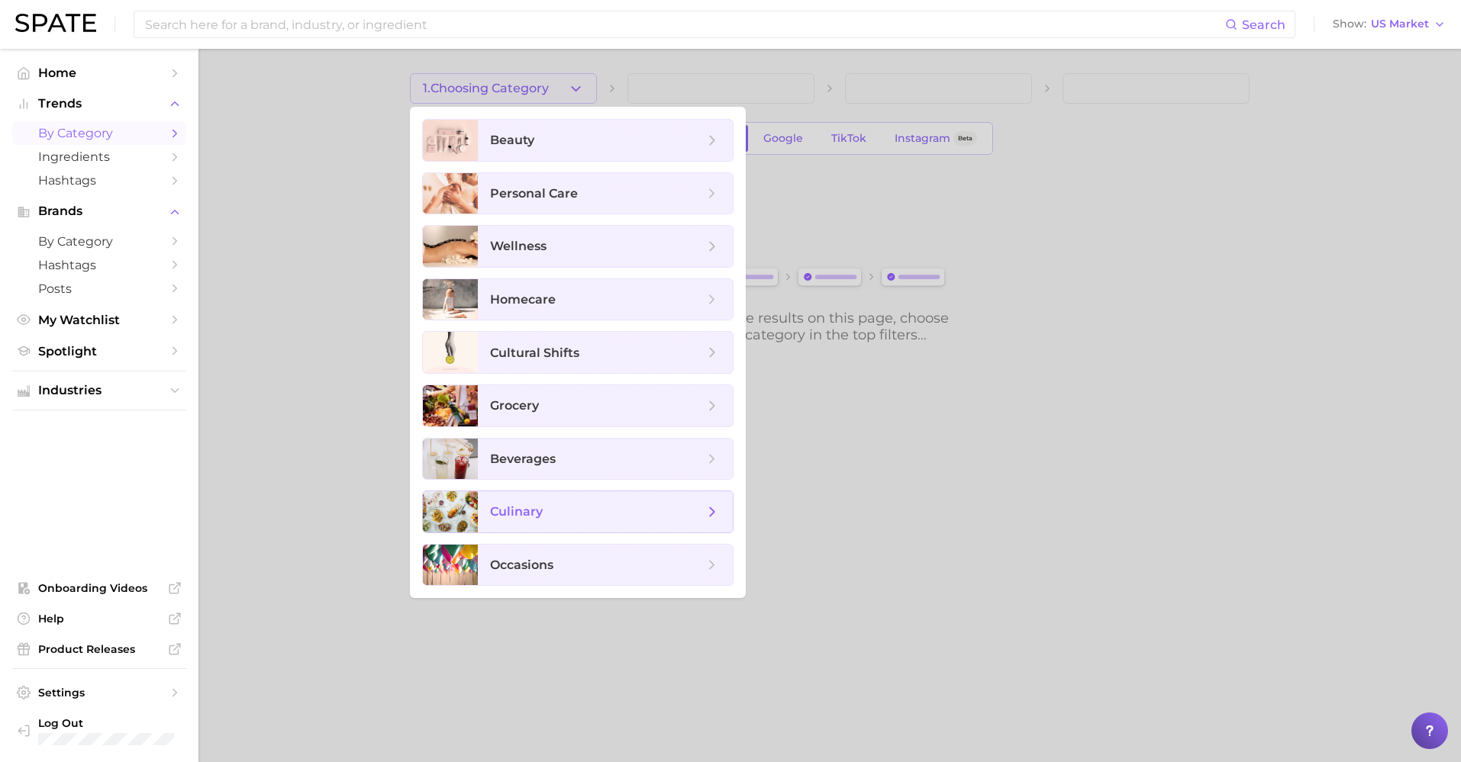
click at [558, 515] on span "culinary" at bounding box center [597, 512] width 214 height 17
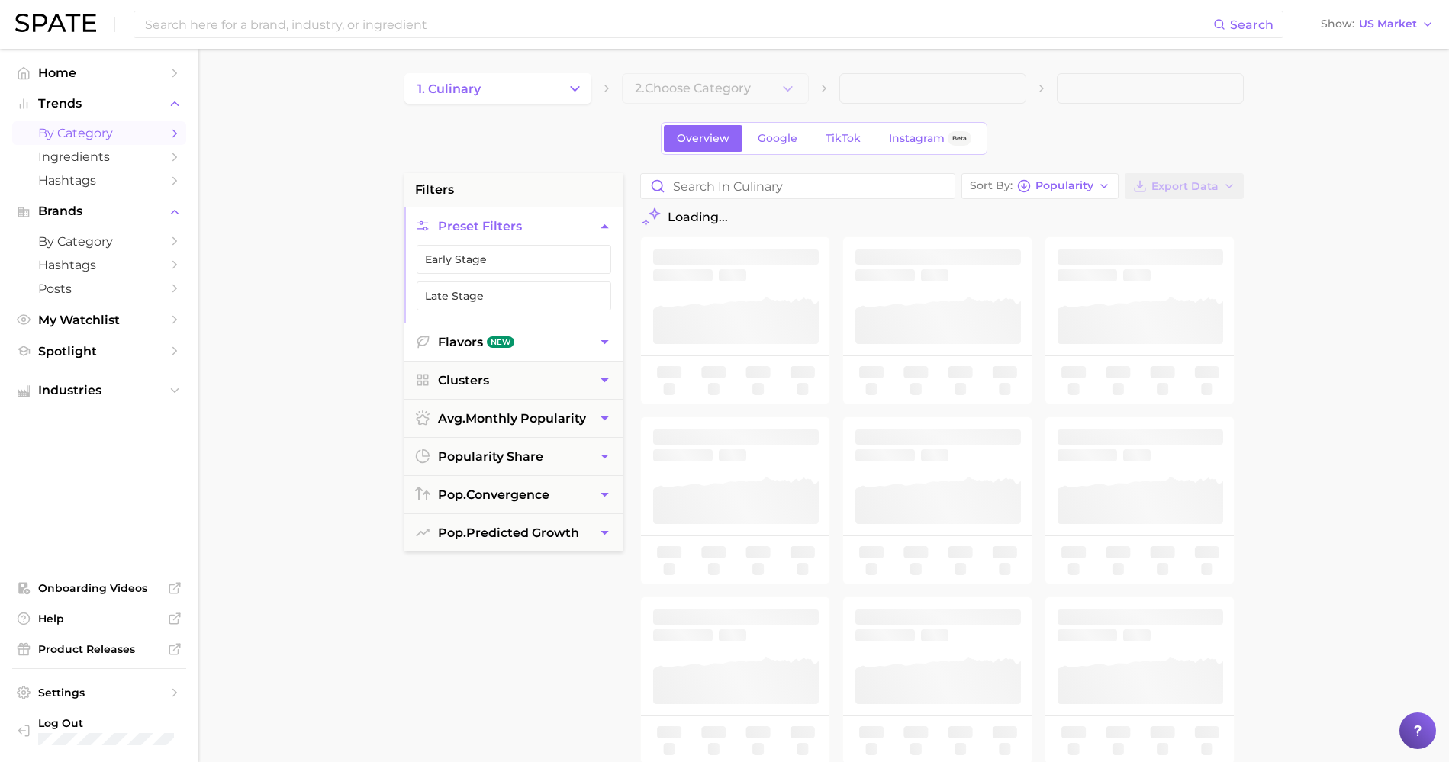
click at [601, 345] on icon "button" at bounding box center [605, 342] width 16 height 16
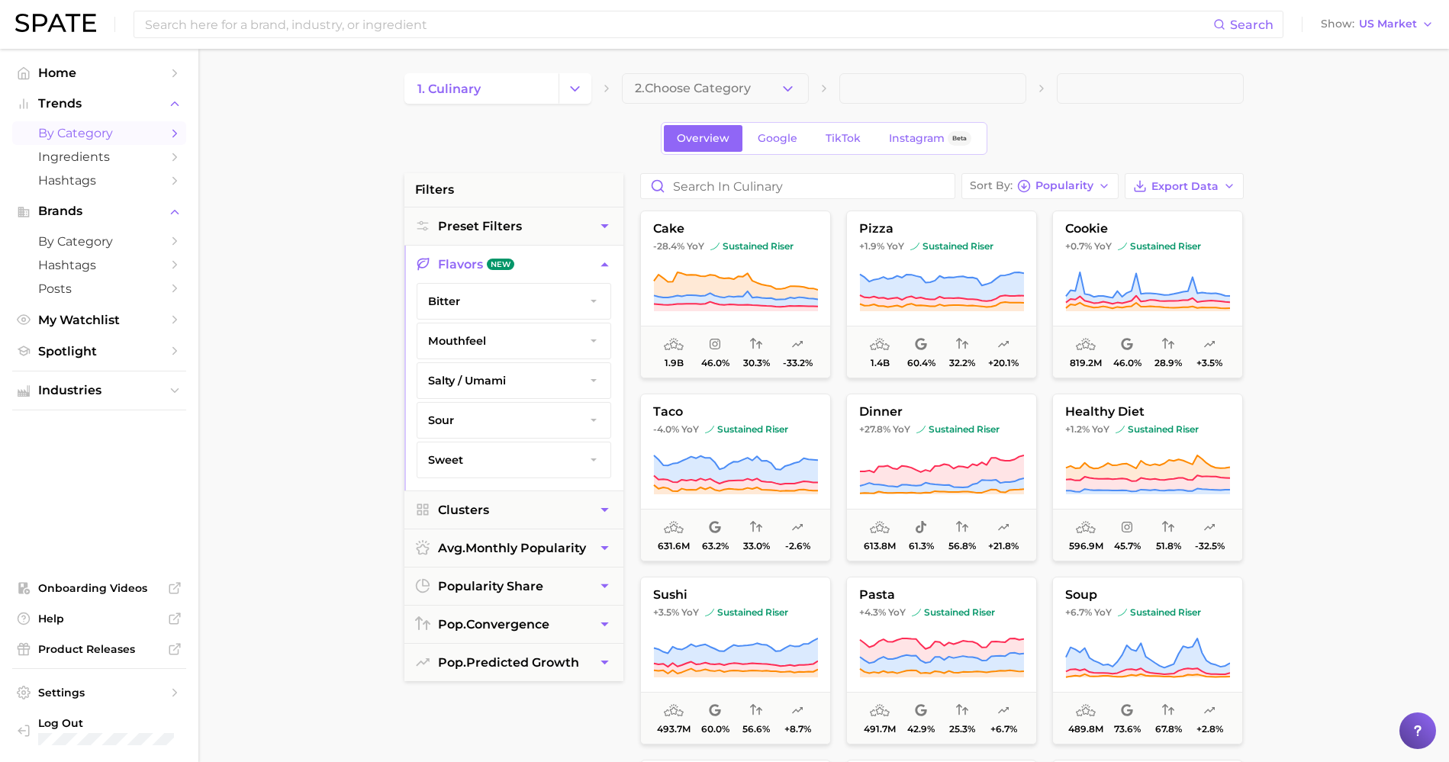
click at [597, 295] on icon "button" at bounding box center [594, 301] width 12 height 12
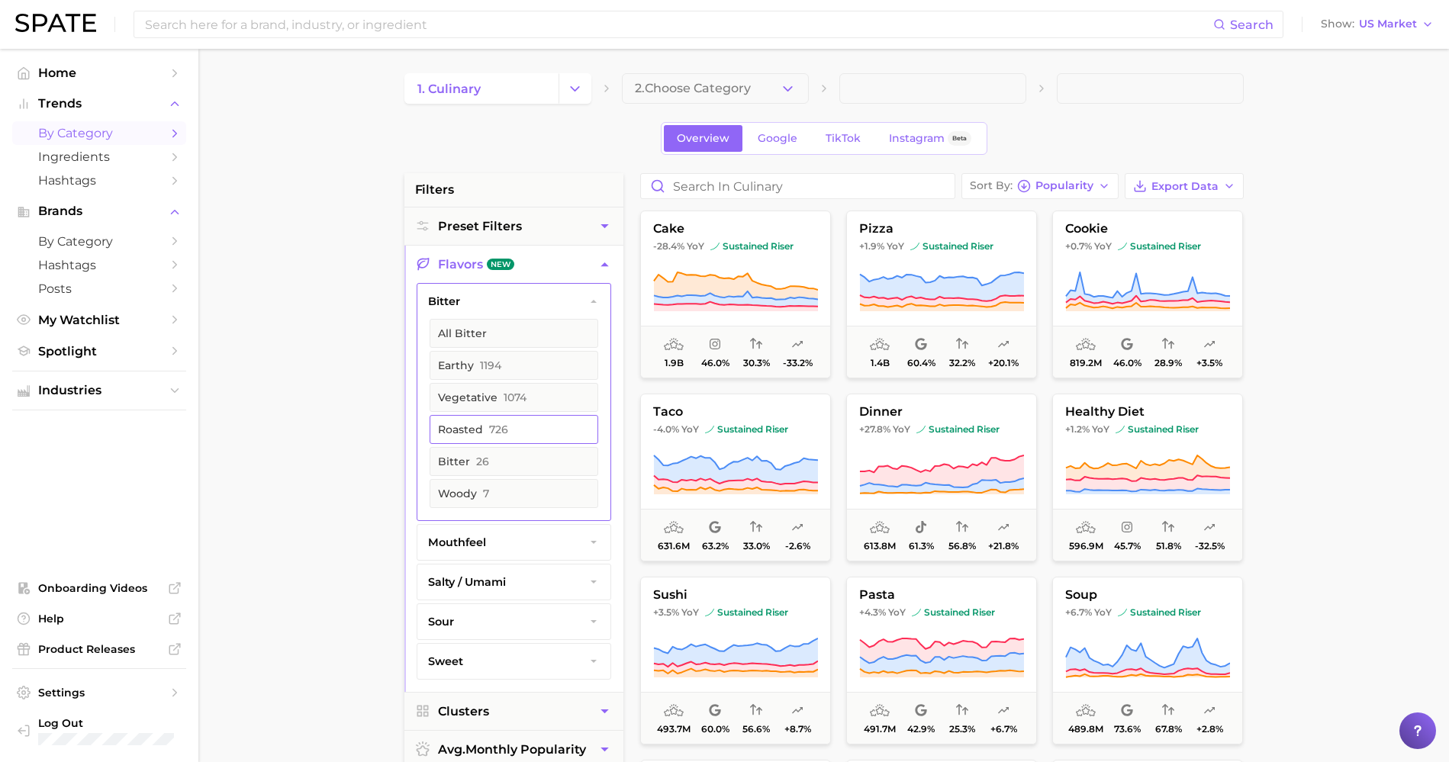
click at [551, 433] on button "roasted 726" at bounding box center [514, 429] width 169 height 29
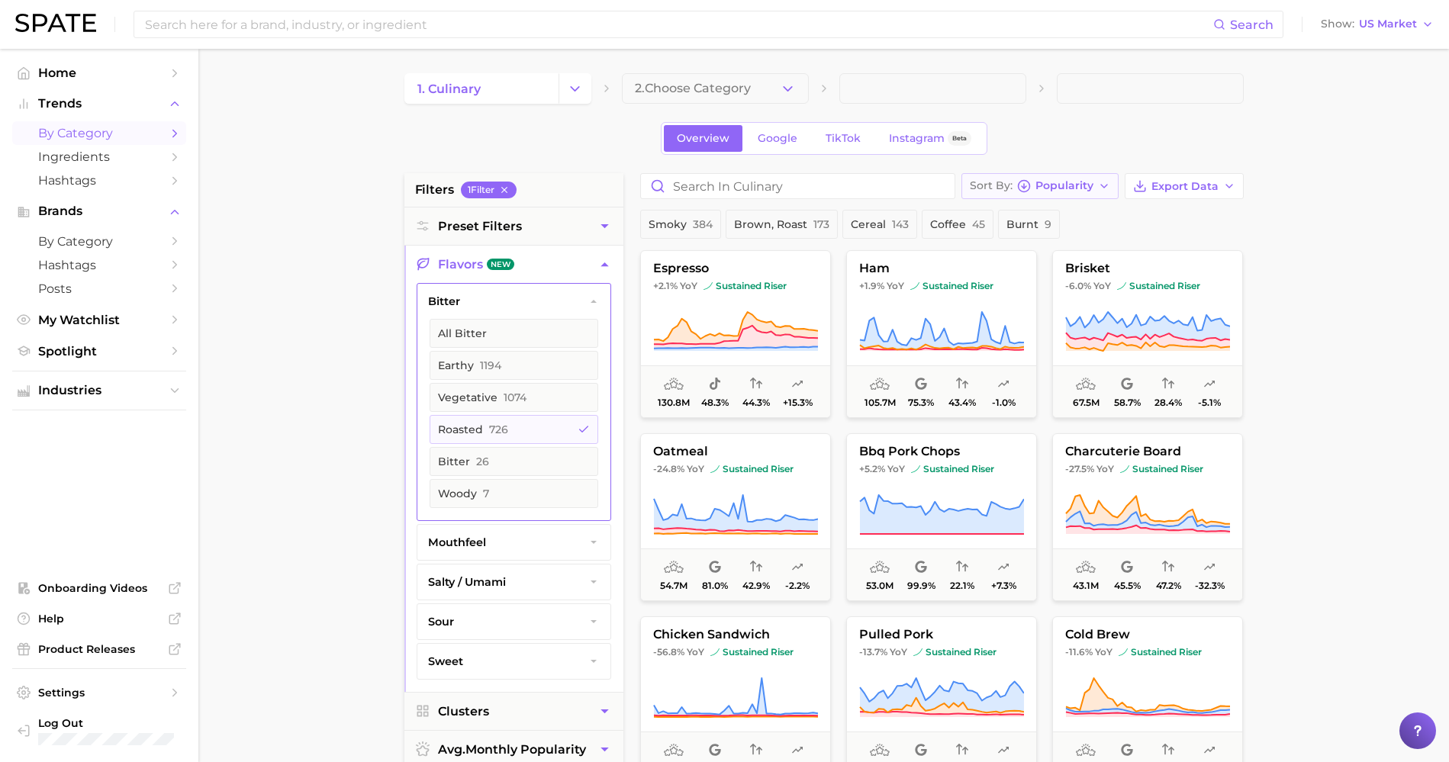
click at [1093, 182] on span "Popularity" at bounding box center [1065, 186] width 58 height 8
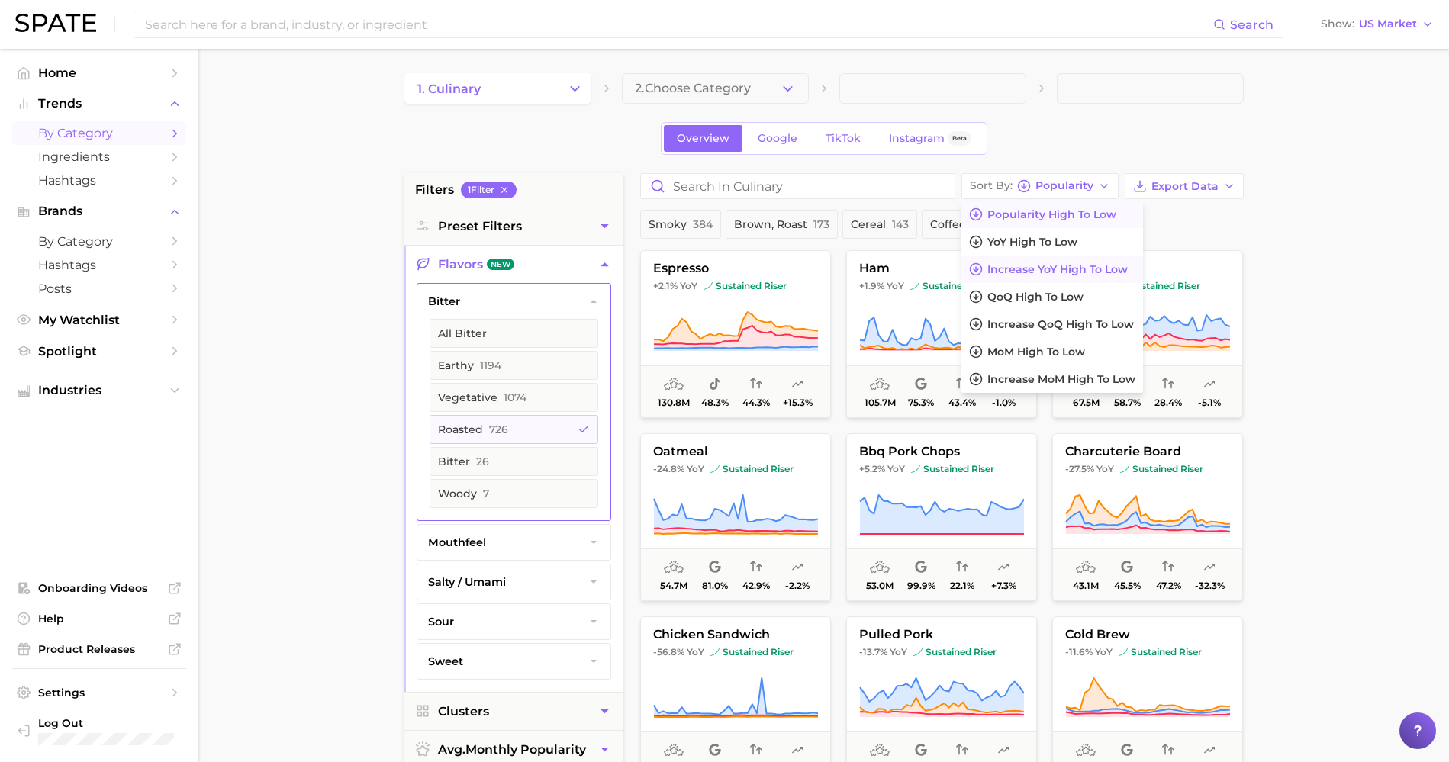
click at [1100, 270] on span "Increase YoY high to low" at bounding box center [1057, 269] width 140 height 13
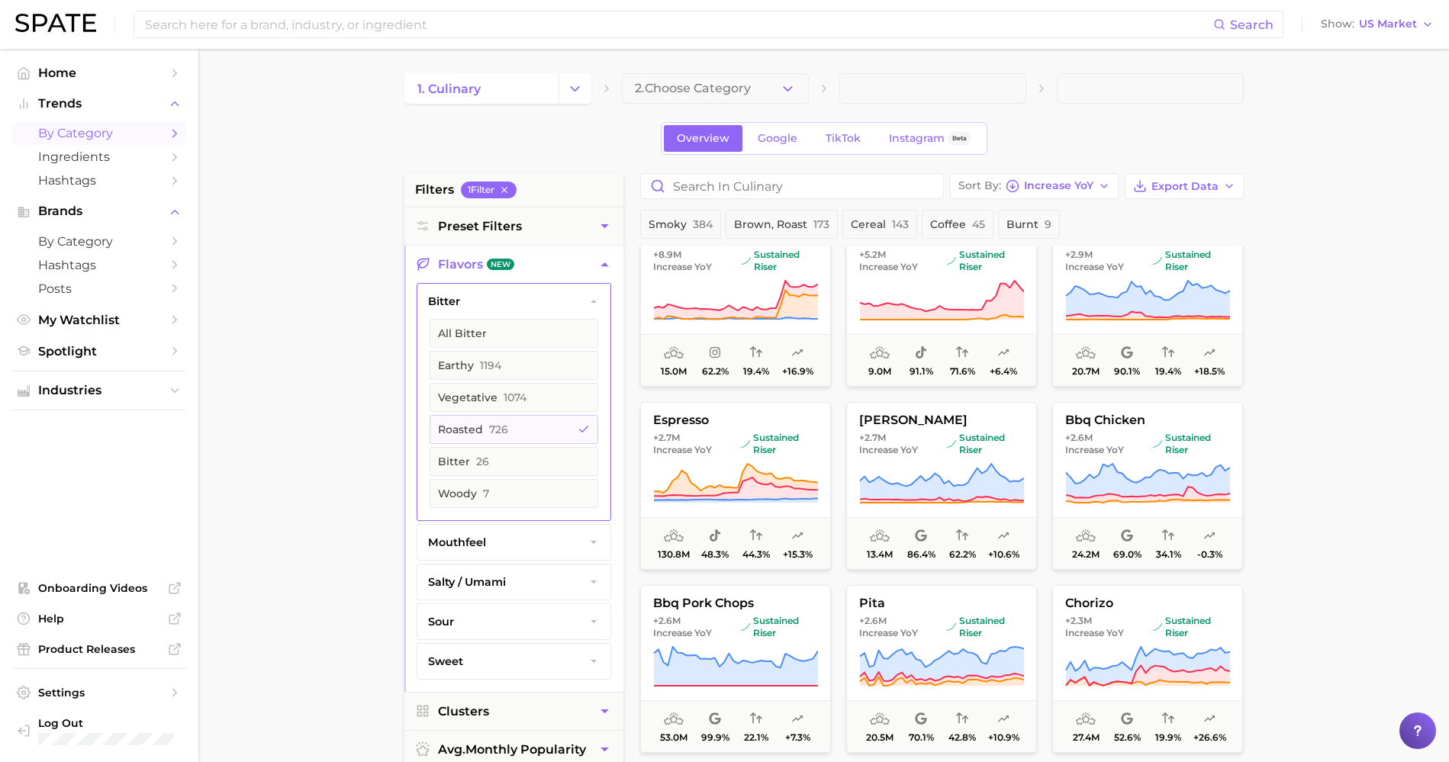
scroll to position [34, 0]
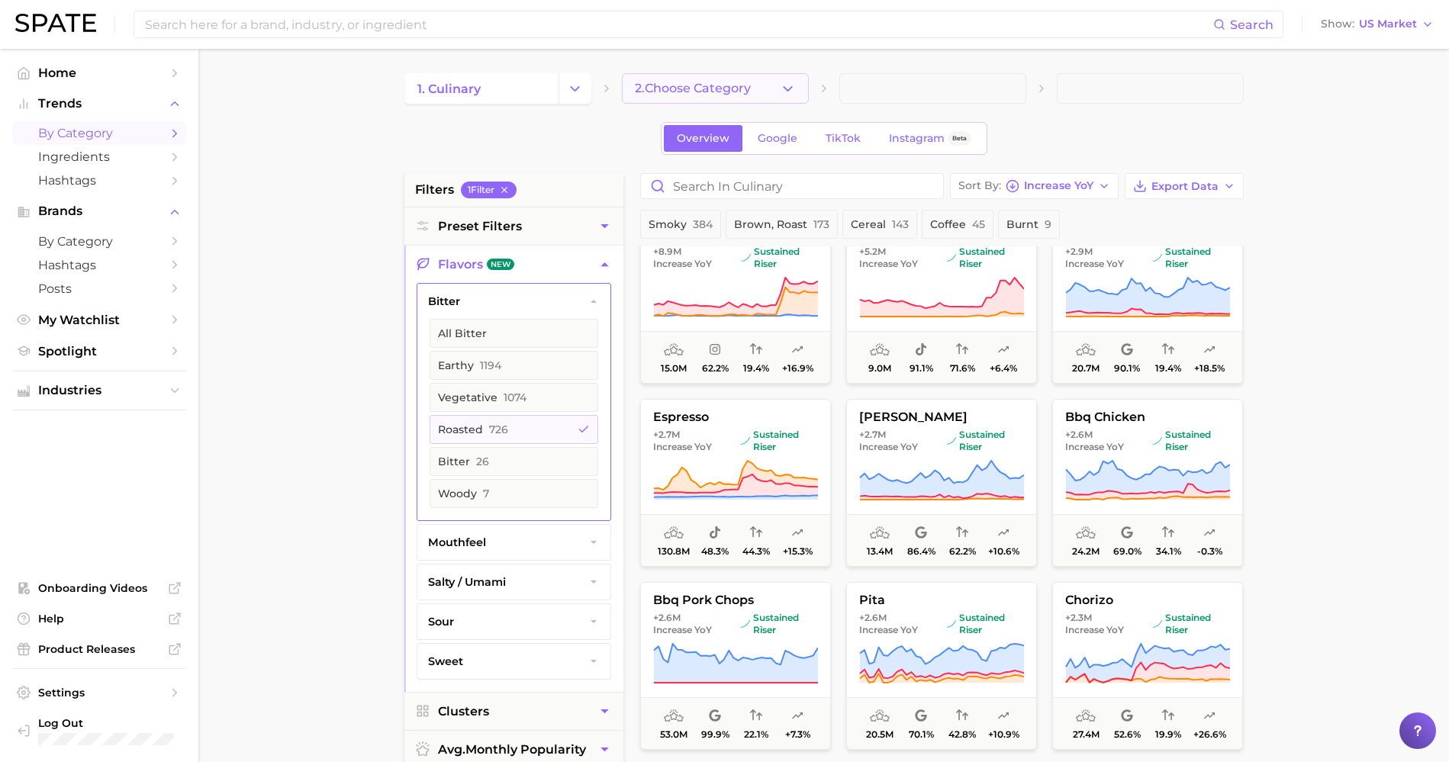
click at [759, 88] on button "2. Choose Category" at bounding box center [715, 88] width 187 height 31
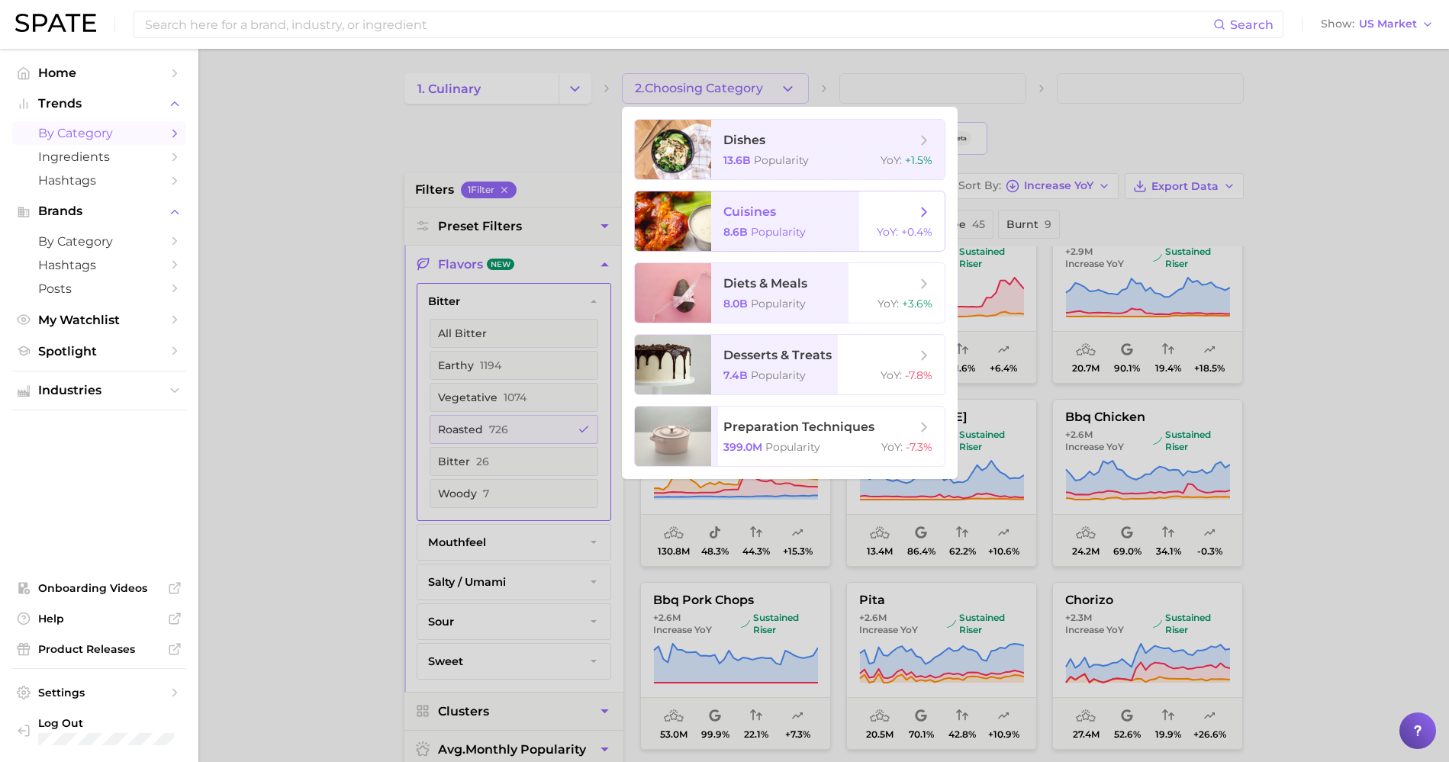
click at [800, 224] on span "cuisines 8.6b Popularity YoY : +0.4%" at bounding box center [828, 222] width 234 height 60
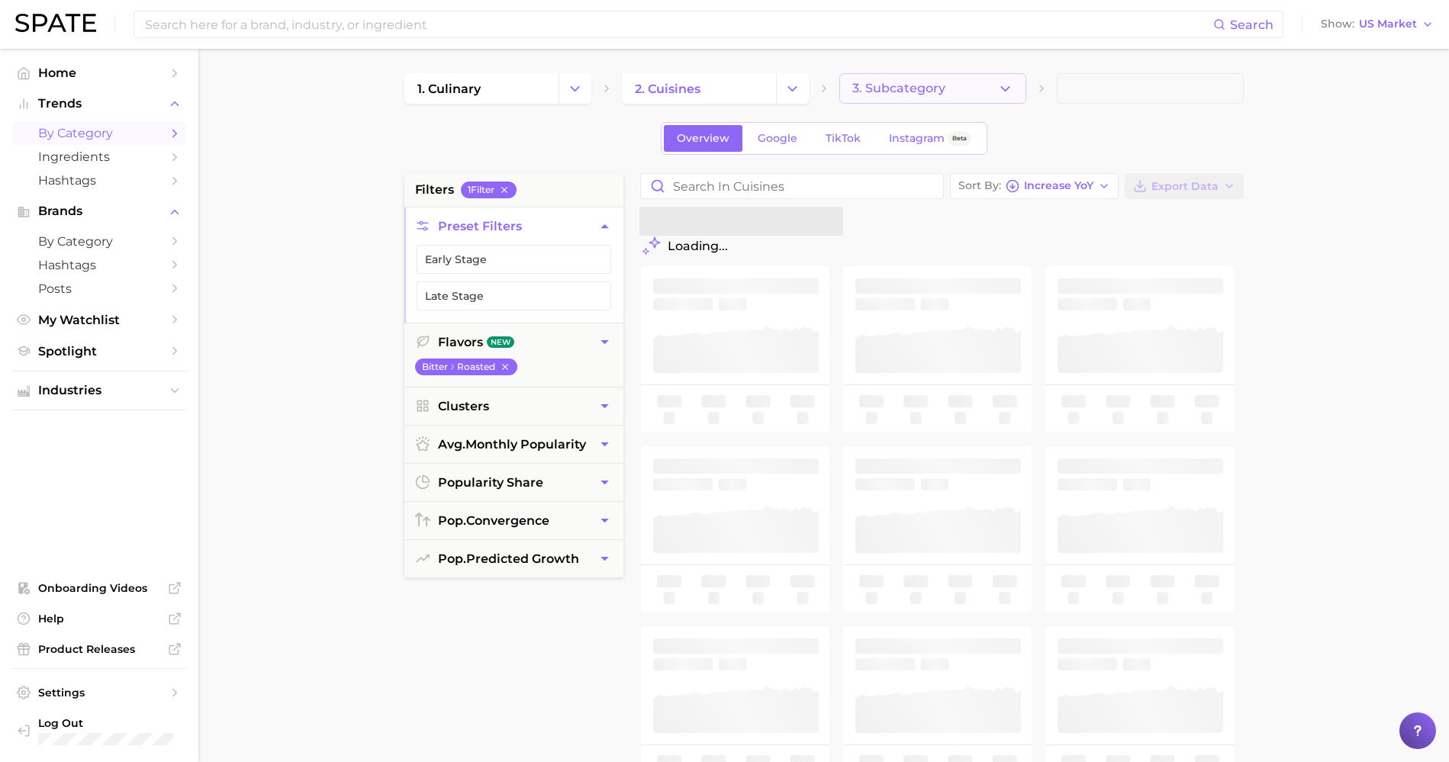
click at [919, 95] on button "3. Subcategory" at bounding box center [932, 88] width 187 height 31
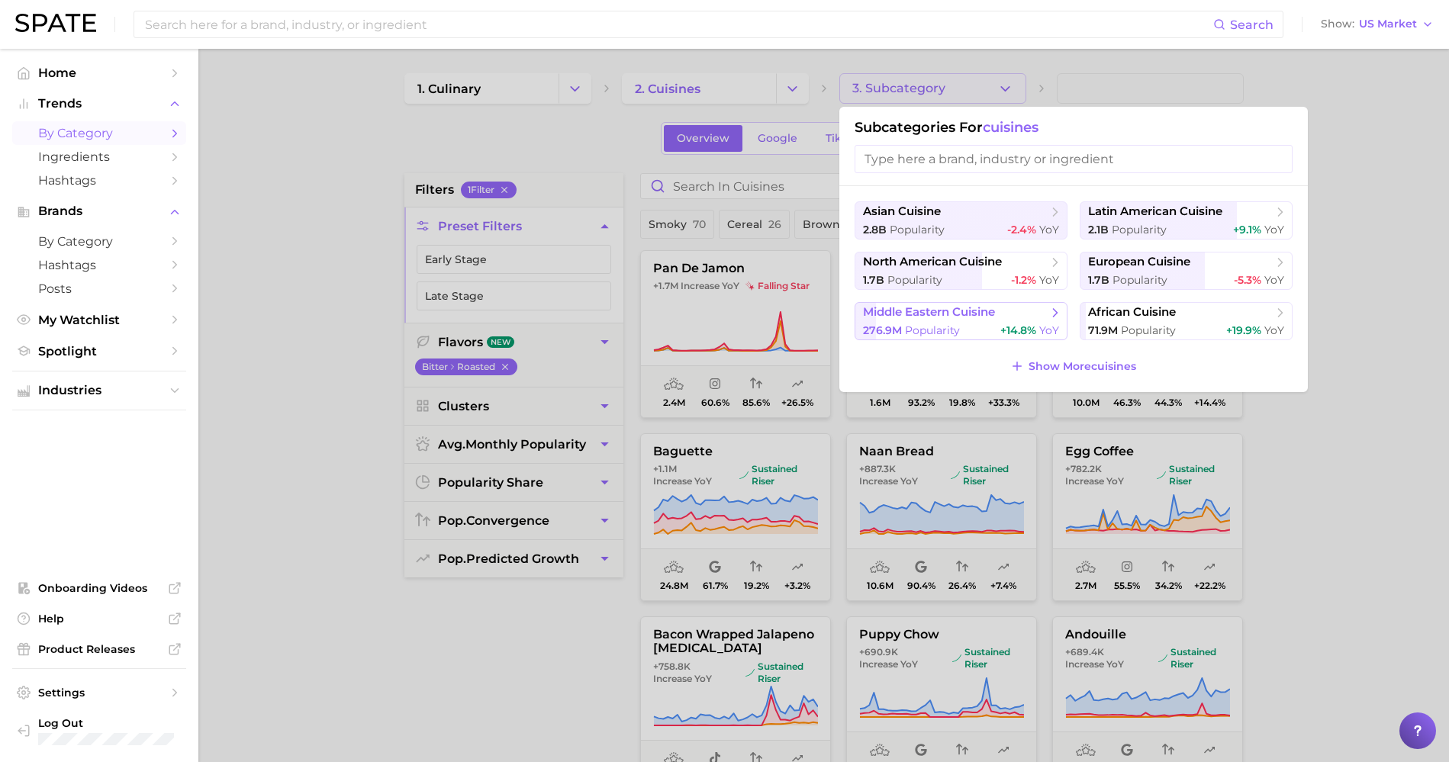
click at [899, 318] on span "middle eastern cuisine" at bounding box center [929, 312] width 132 height 14
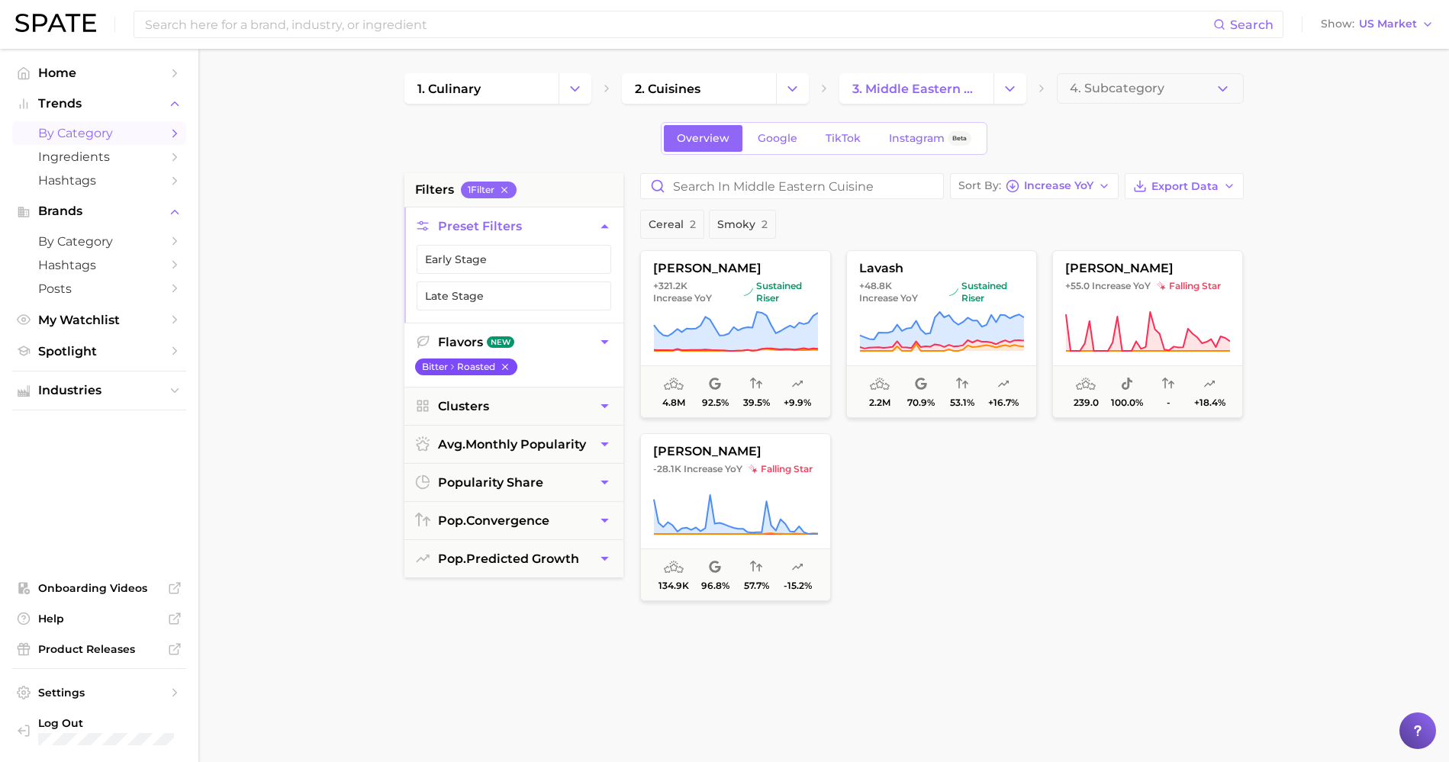
click at [504, 368] on button "bitter roasted" at bounding box center [466, 367] width 102 height 17
